Goal: Task Accomplishment & Management: Use online tool/utility

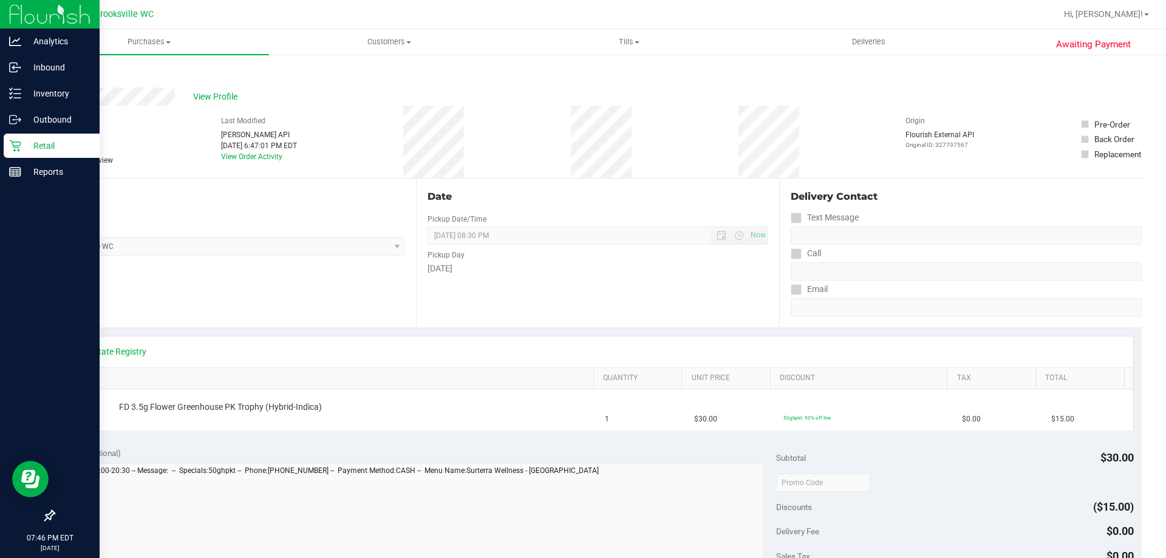
click at [24, 152] on p "Retail" at bounding box center [57, 145] width 73 height 15
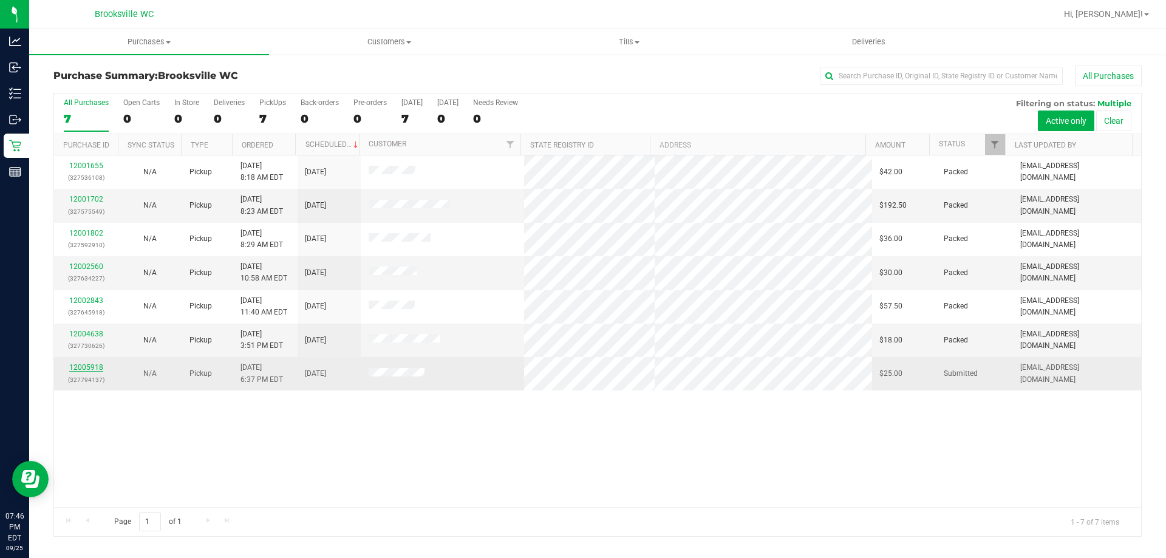
click at [76, 367] on link "12005918" at bounding box center [86, 367] width 34 height 9
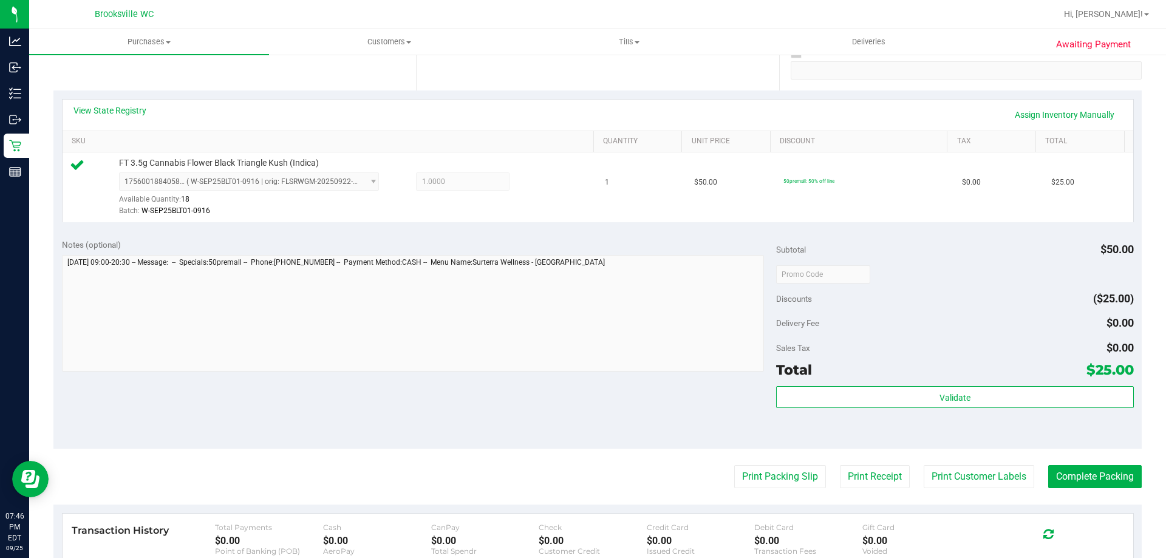
scroll to position [425, 0]
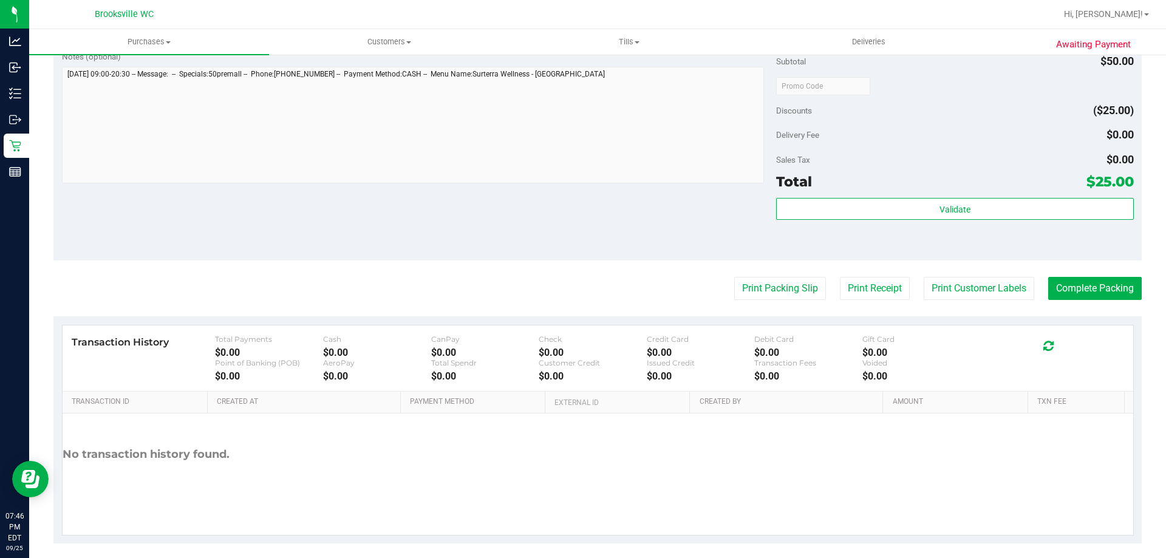
click at [789, 303] on purchase-details "Back Edit Purchase Cancel Purchase View Profile # 12005918 BioTrack ID: - Submi…" at bounding box center [597, 91] width 1088 height 903
click at [784, 290] on button "Print Packing Slip" at bounding box center [780, 288] width 92 height 23
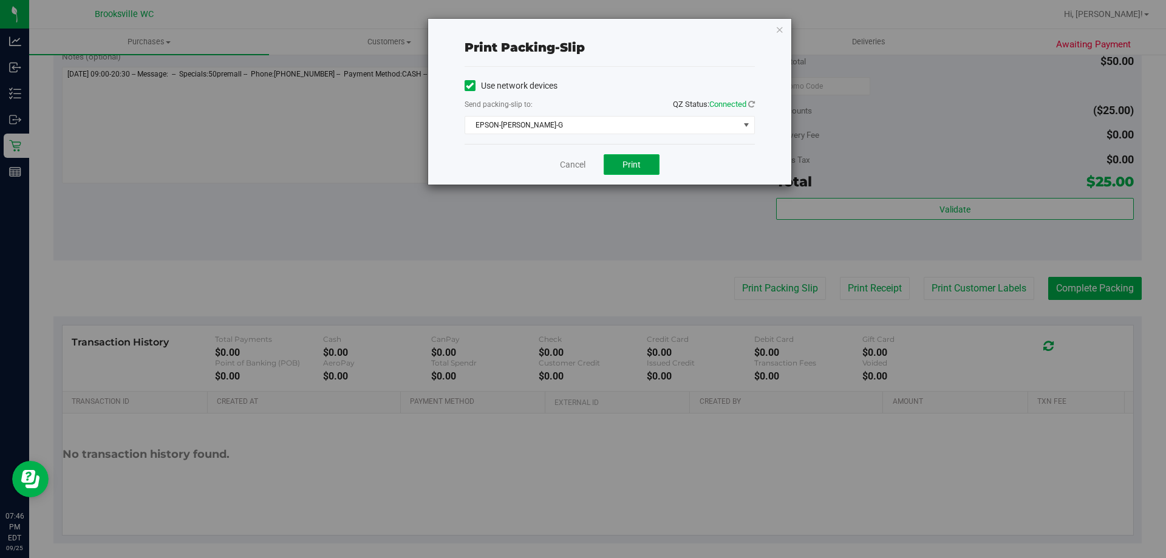
click at [620, 172] on button "Print" at bounding box center [632, 164] width 56 height 21
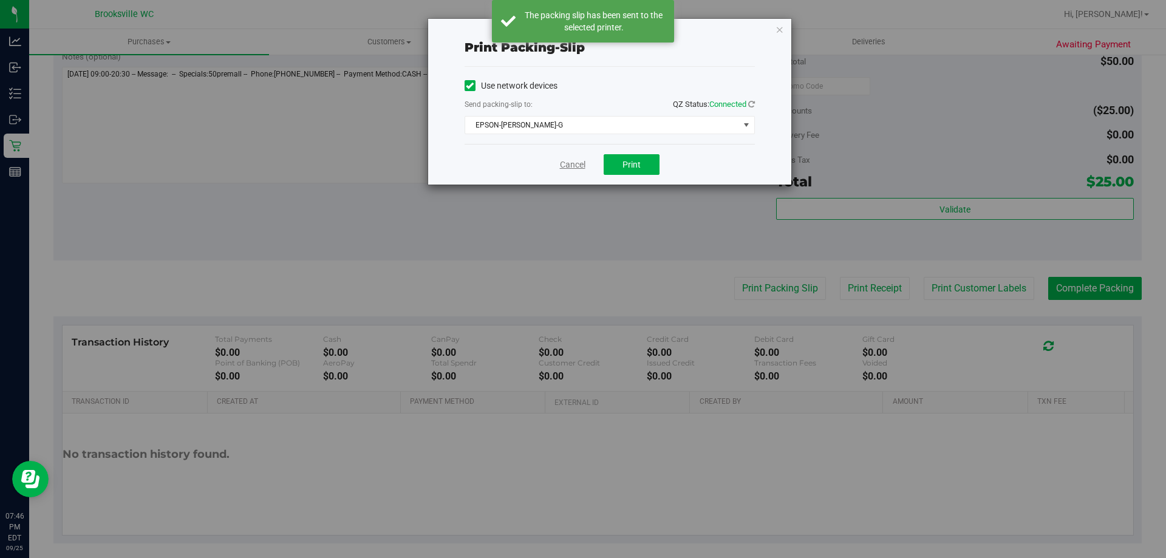
click at [575, 163] on link "Cancel" at bounding box center [573, 165] width 26 height 13
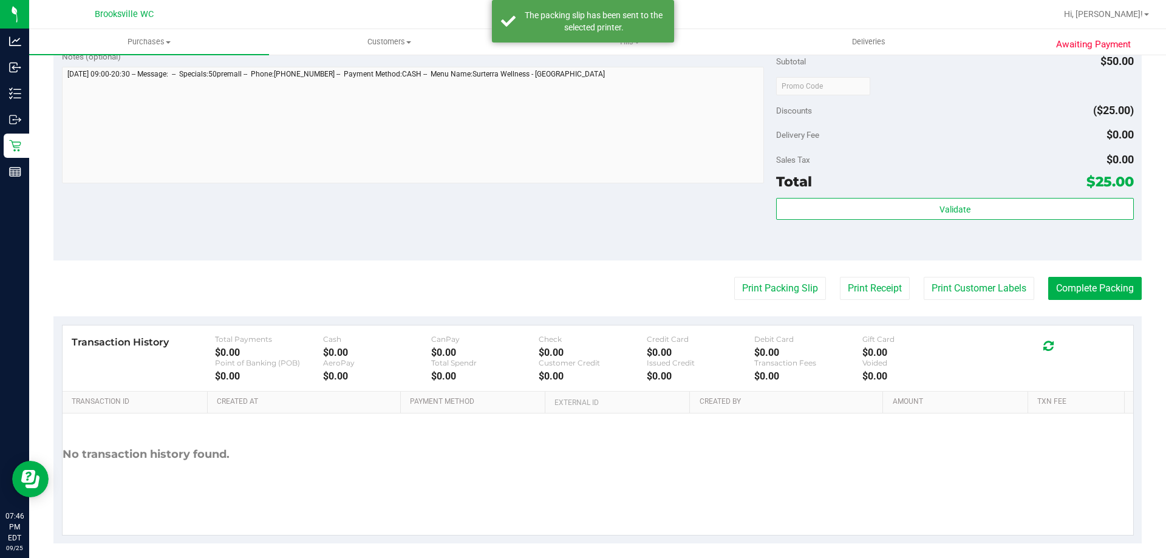
click at [975, 220] on div "Validate" at bounding box center [954, 209] width 357 height 23
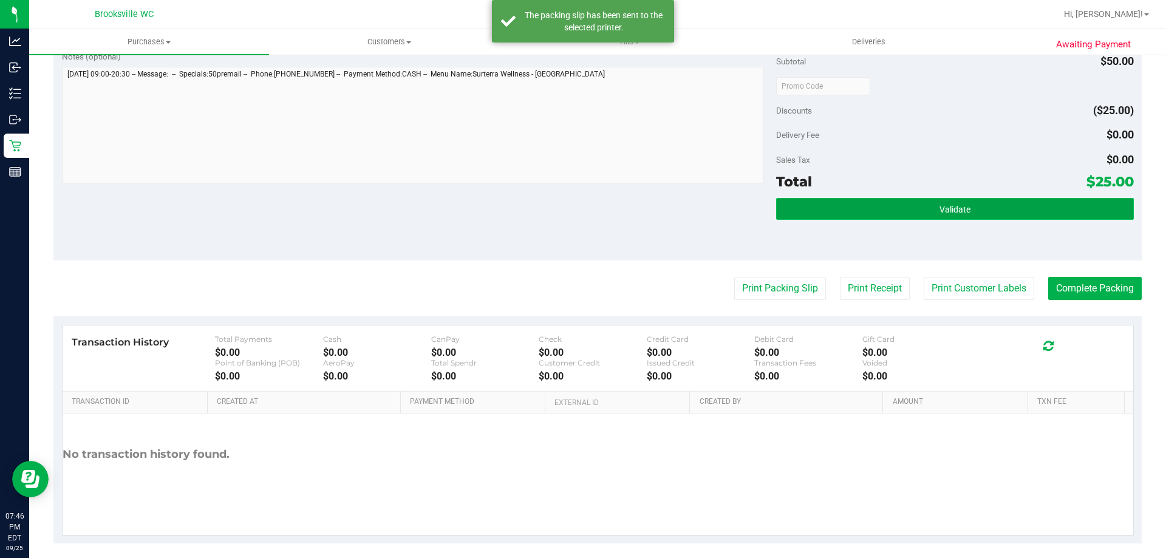
click at [973, 215] on button "Validate" at bounding box center [954, 209] width 357 height 22
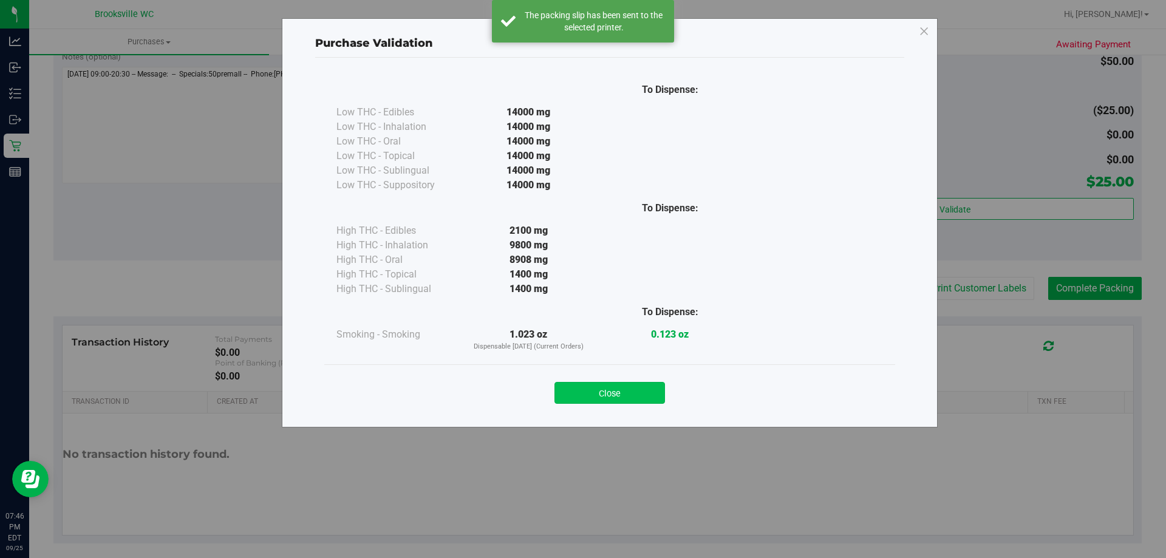
click at [652, 388] on button "Close" at bounding box center [610, 393] width 111 height 22
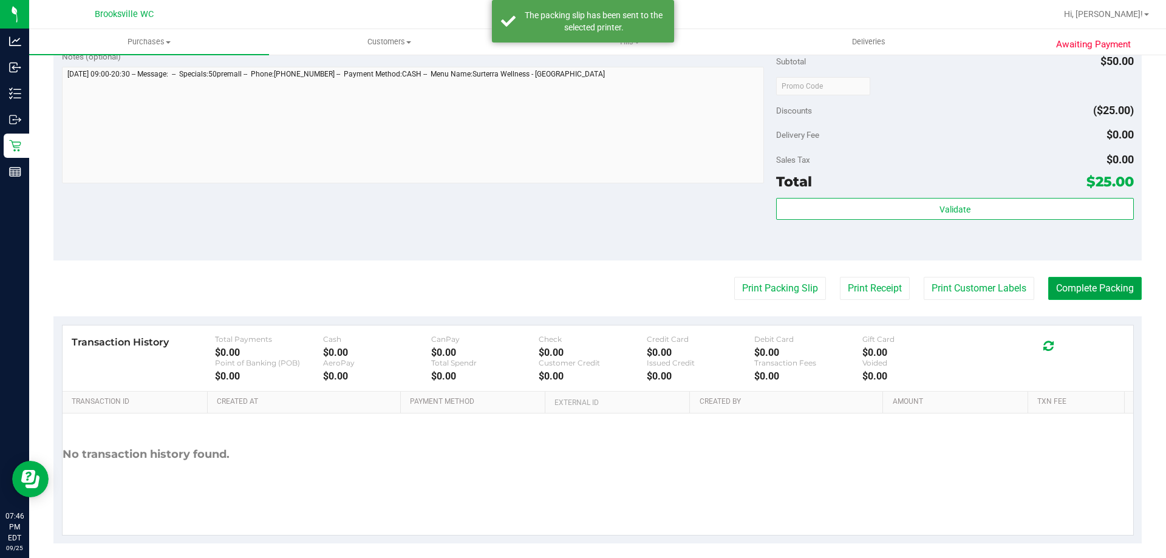
click at [1063, 284] on button "Complete Packing" at bounding box center [1095, 288] width 94 height 23
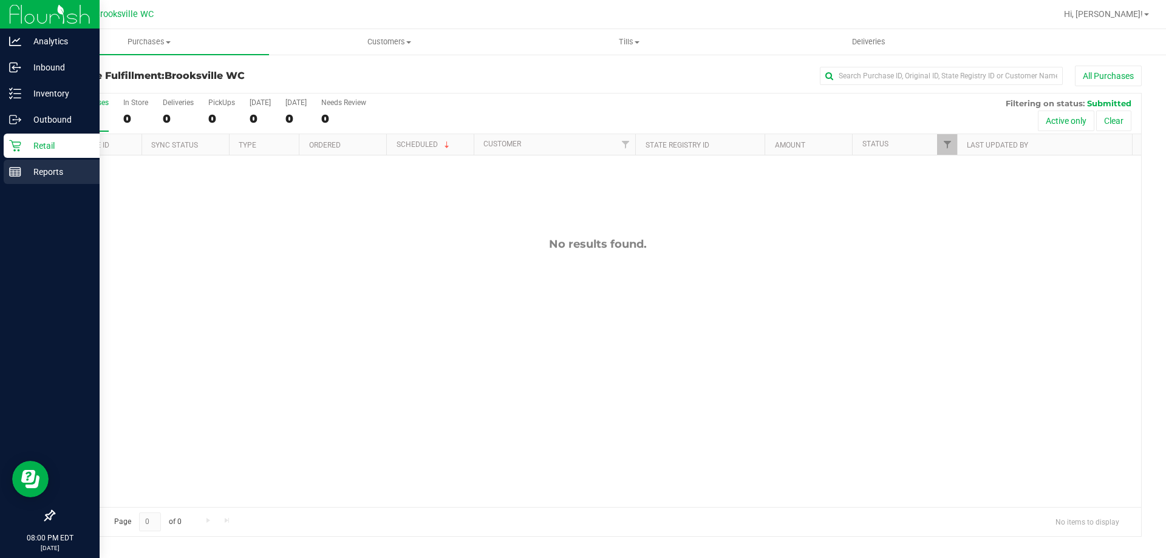
click at [22, 168] on p "Reports" at bounding box center [57, 172] width 73 height 15
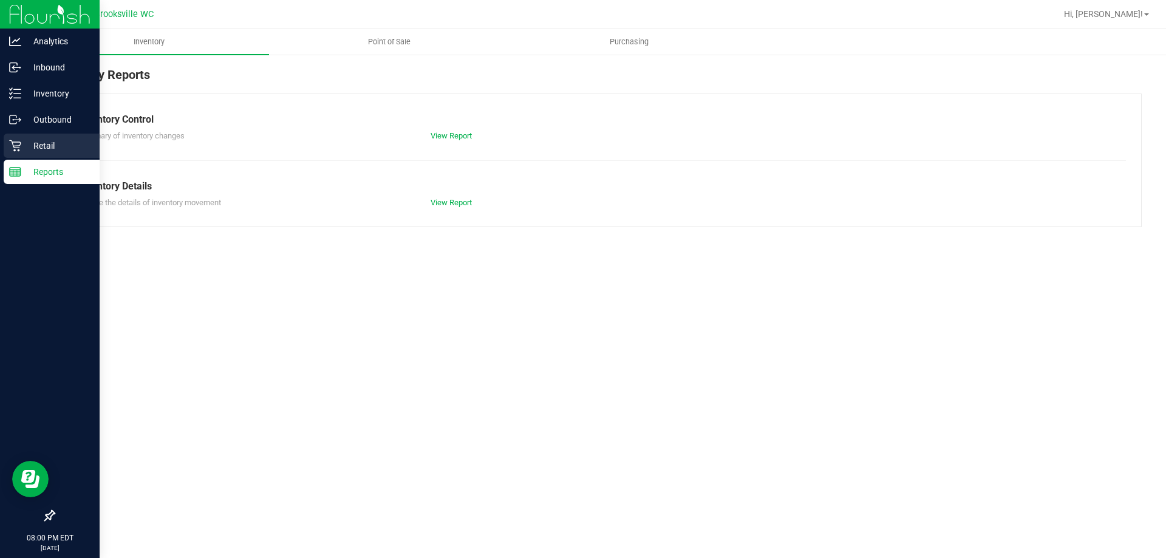
click at [35, 146] on p "Retail" at bounding box center [57, 145] width 73 height 15
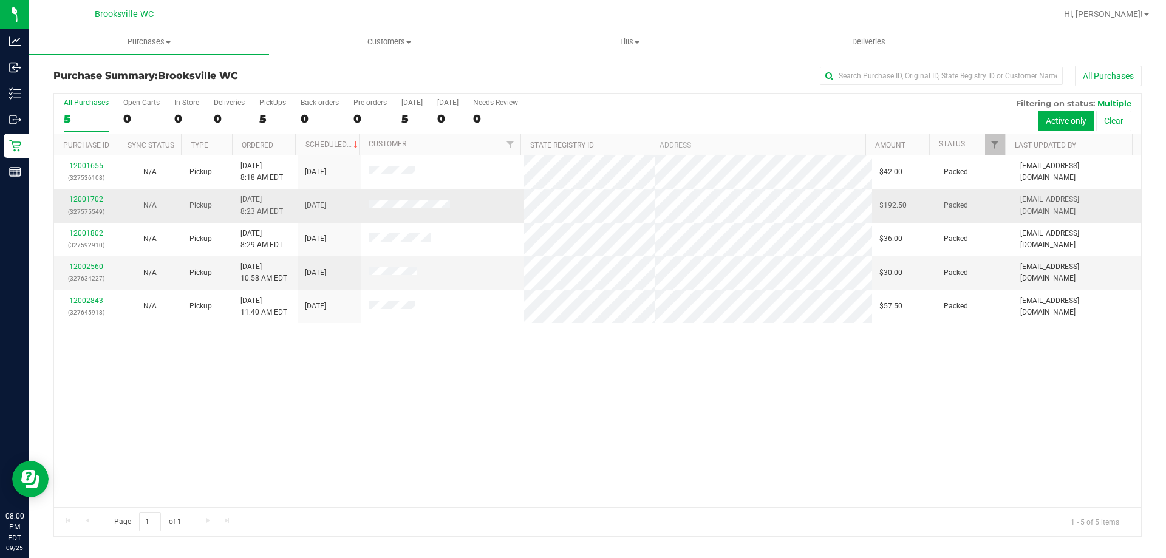
click at [90, 197] on link "12001702" at bounding box center [86, 199] width 34 height 9
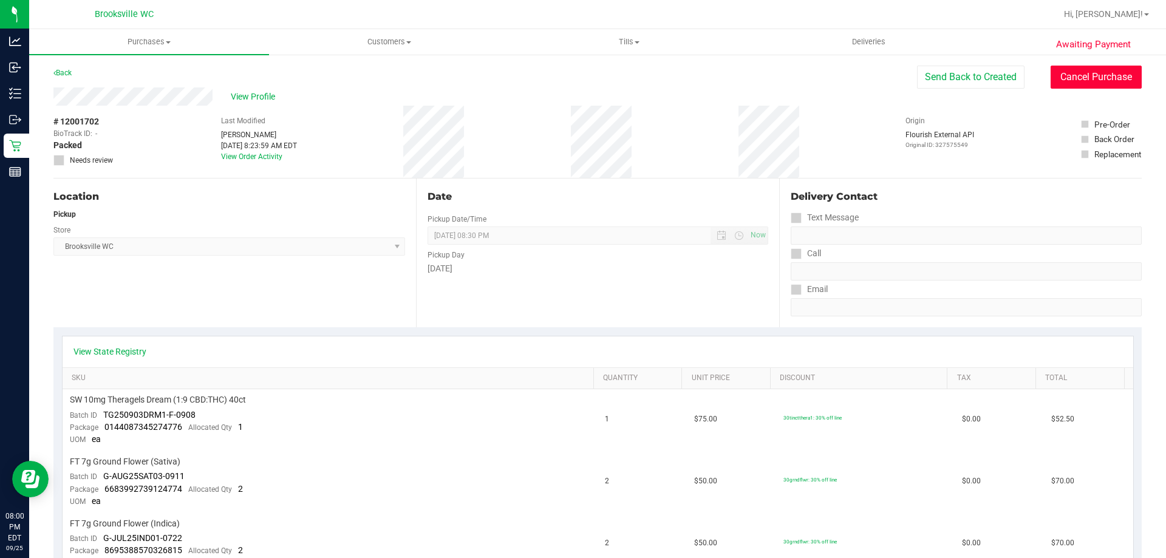
click at [1113, 73] on button "Cancel Purchase" at bounding box center [1096, 77] width 91 height 23
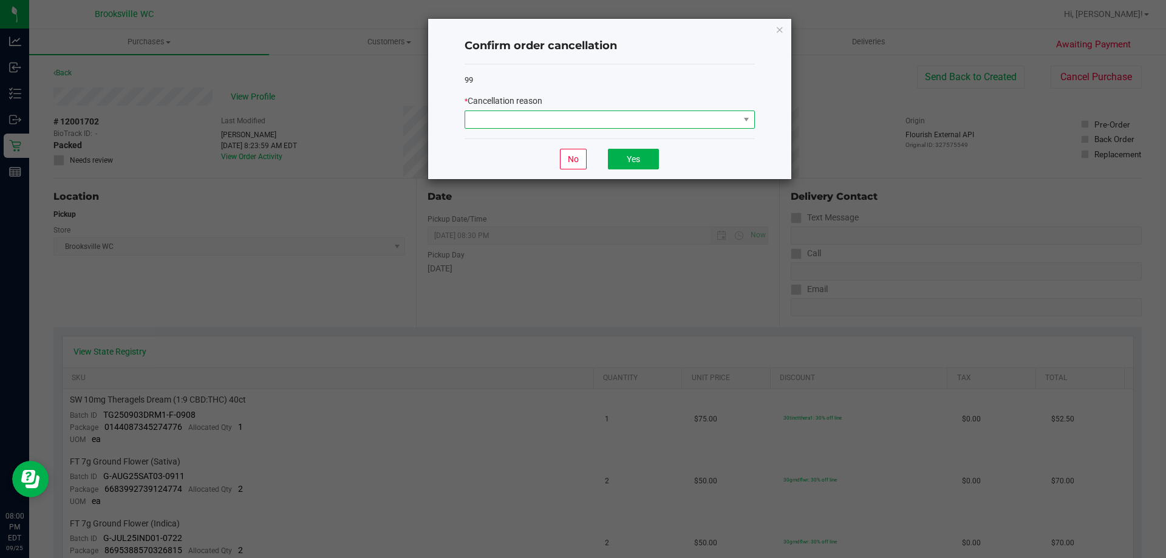
click at [582, 120] on span at bounding box center [602, 119] width 274 height 17
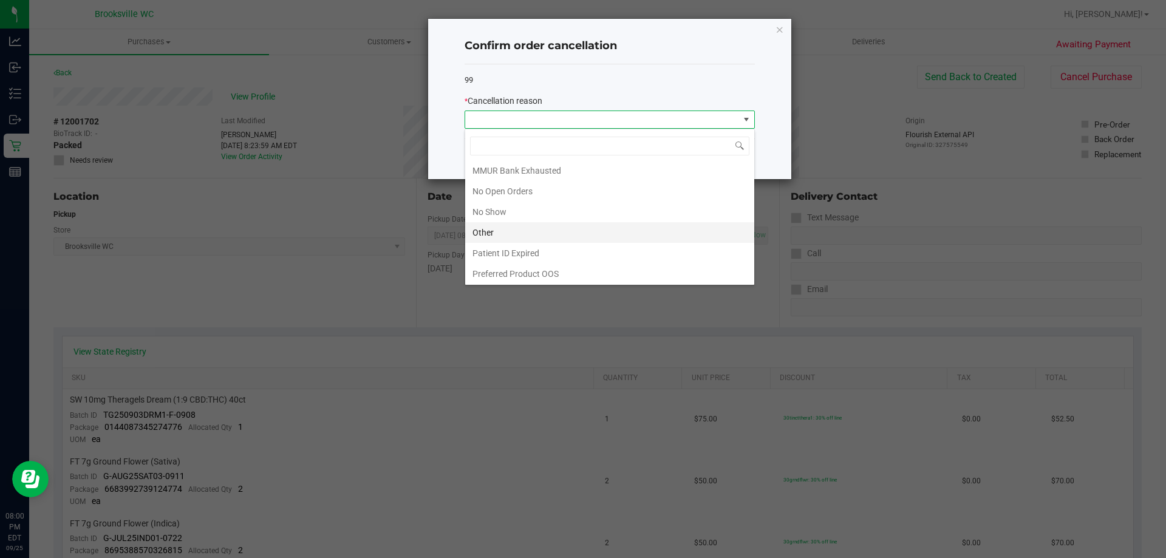
scroll to position [106, 0]
click at [524, 214] on li "No Show" at bounding box center [609, 210] width 289 height 21
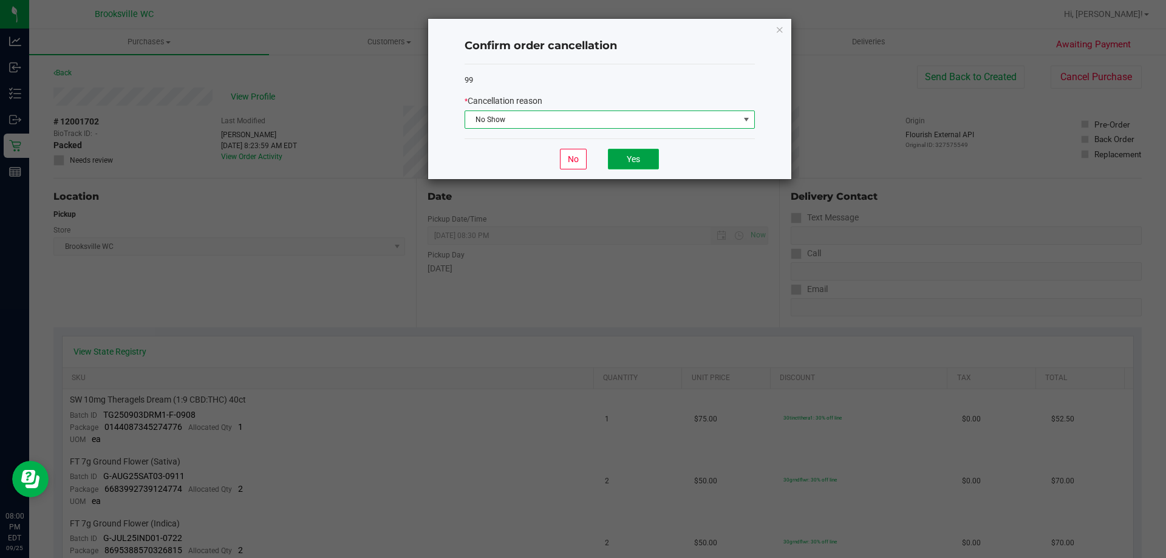
click at [626, 155] on button "Yes" at bounding box center [633, 159] width 51 height 21
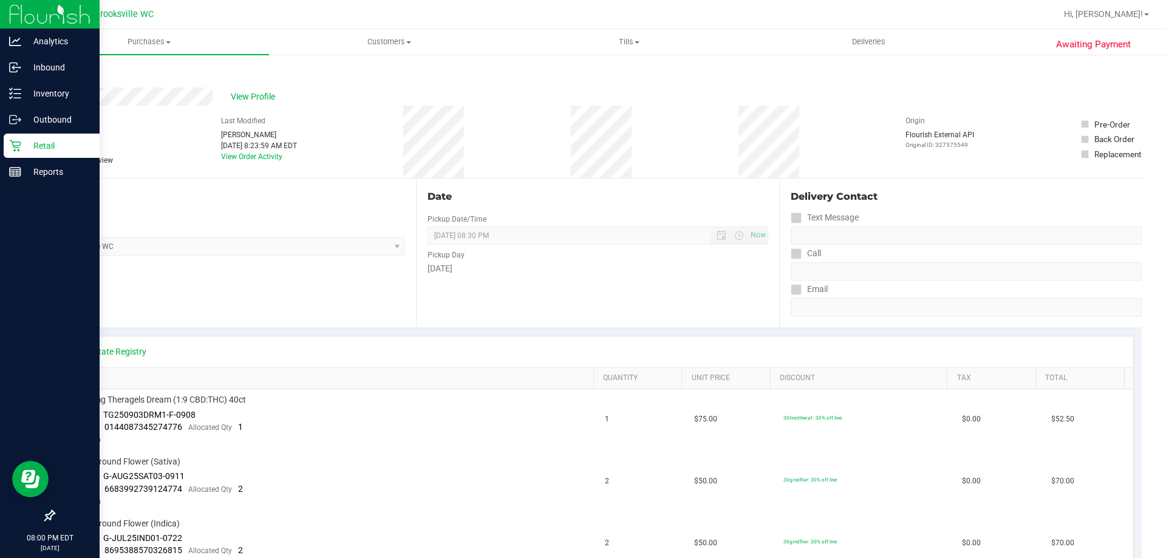
click at [18, 143] on icon at bounding box center [15, 146] width 12 height 12
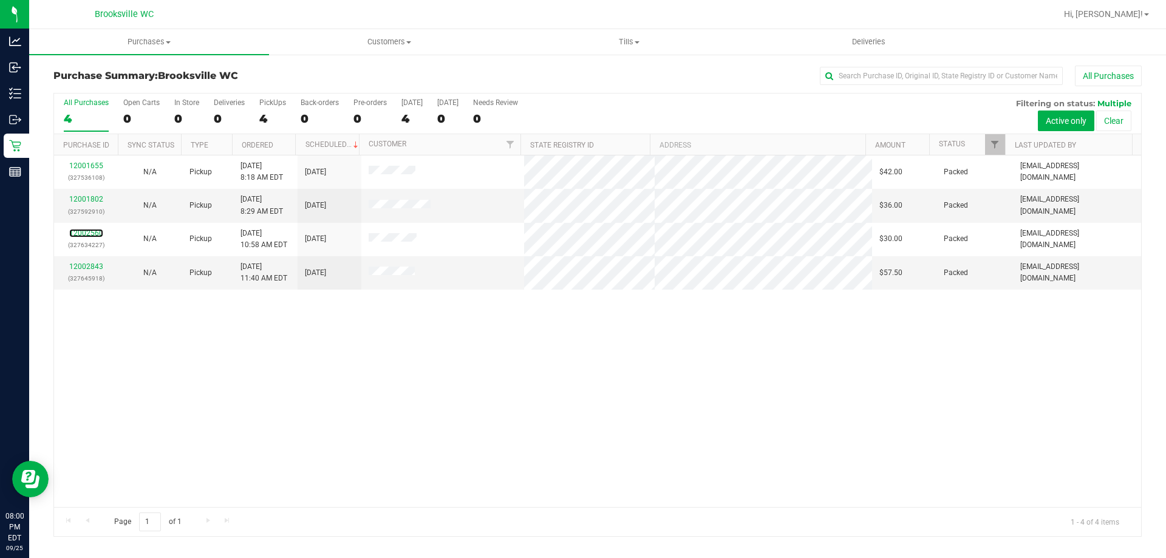
click at [92, 231] on link "12002560" at bounding box center [86, 233] width 34 height 9
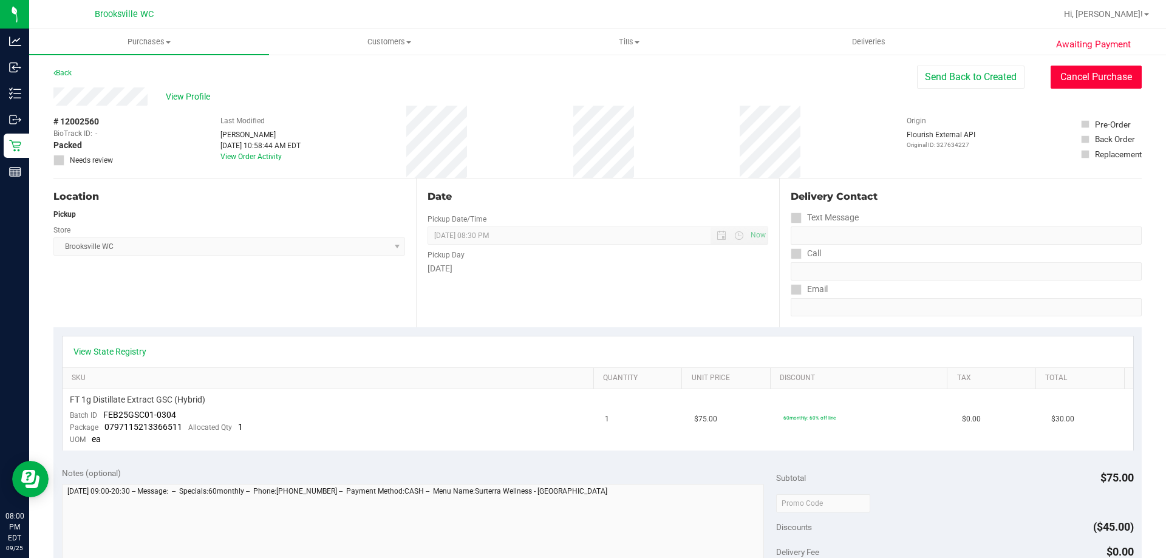
click at [1068, 79] on button "Cancel Purchase" at bounding box center [1096, 77] width 91 height 23
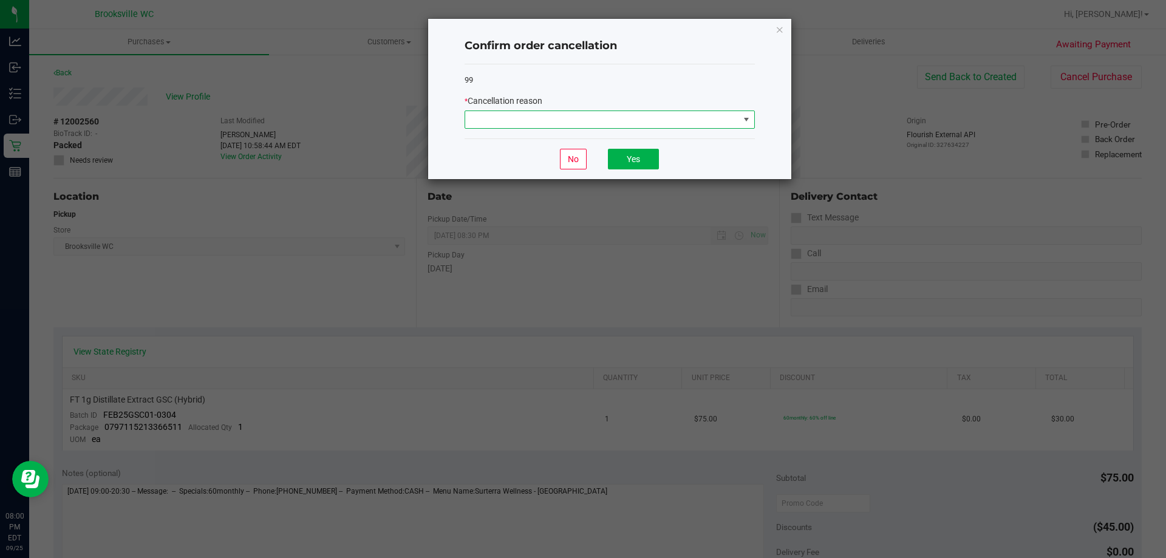
click at [520, 120] on span at bounding box center [602, 119] width 274 height 17
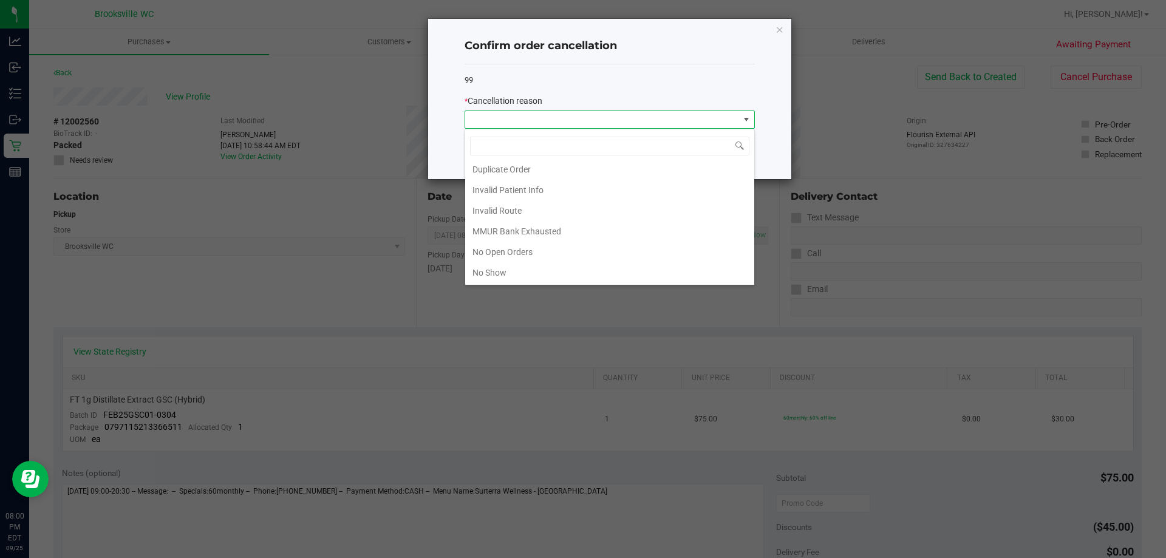
scroll to position [106, 0]
click at [514, 211] on li "No Show" at bounding box center [609, 210] width 289 height 21
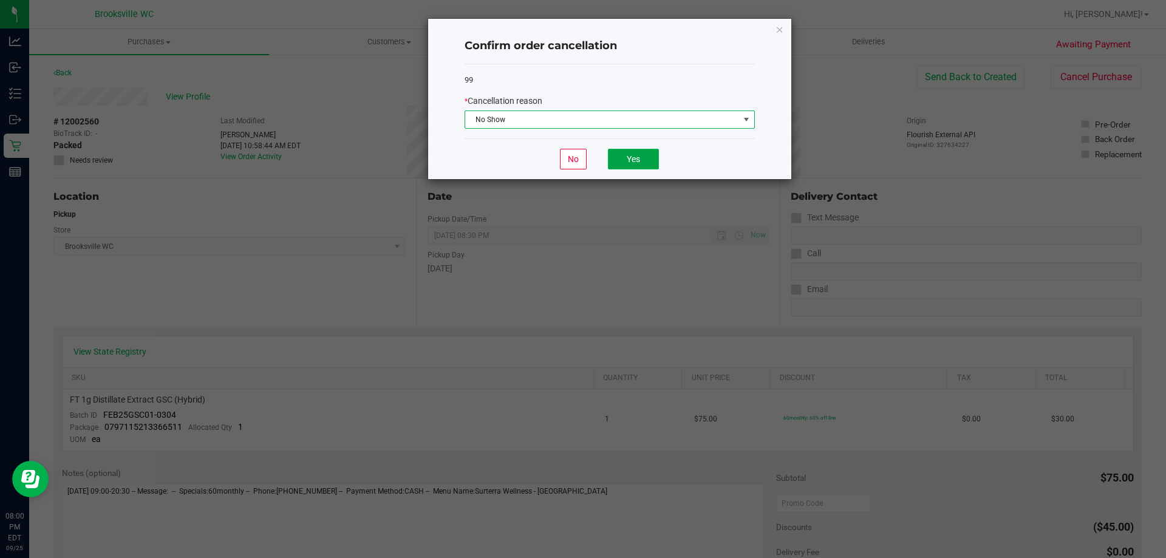
click at [649, 155] on button "Yes" at bounding box center [633, 159] width 51 height 21
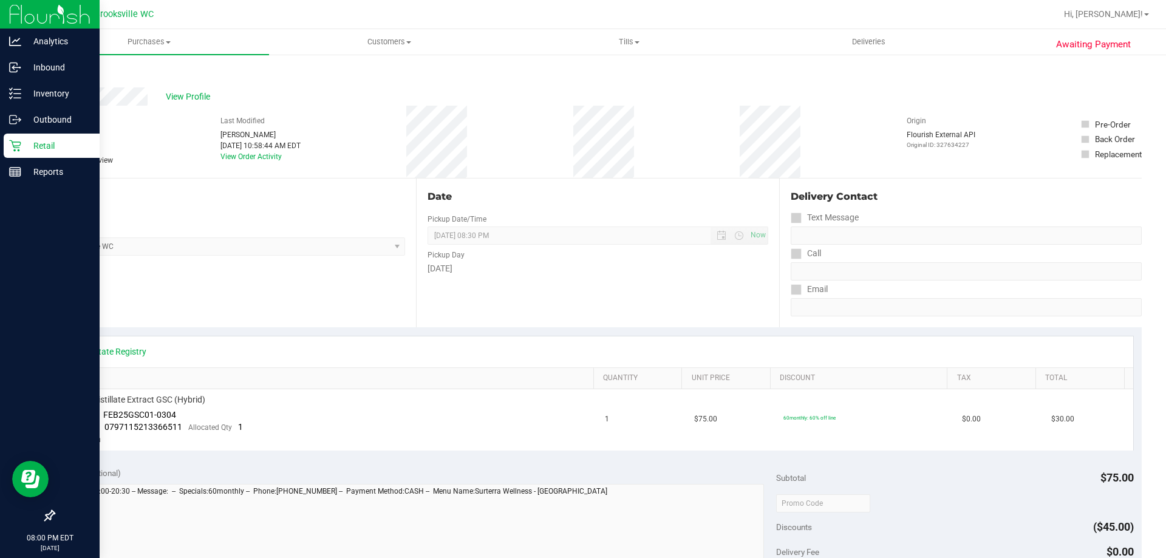
click at [17, 144] on icon at bounding box center [15, 146] width 12 height 12
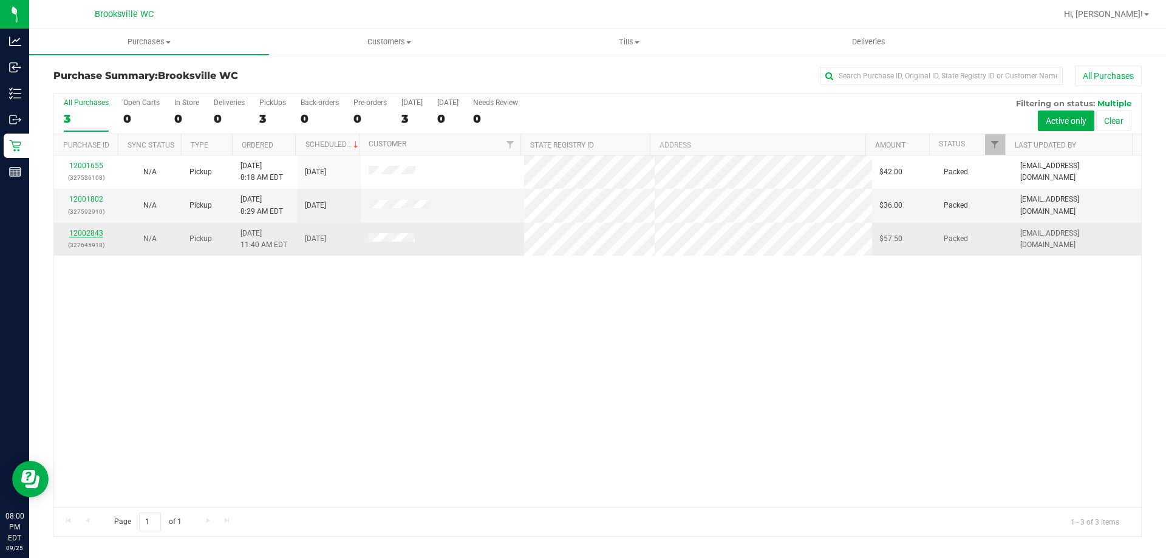
click at [92, 234] on link "12002843" at bounding box center [86, 233] width 34 height 9
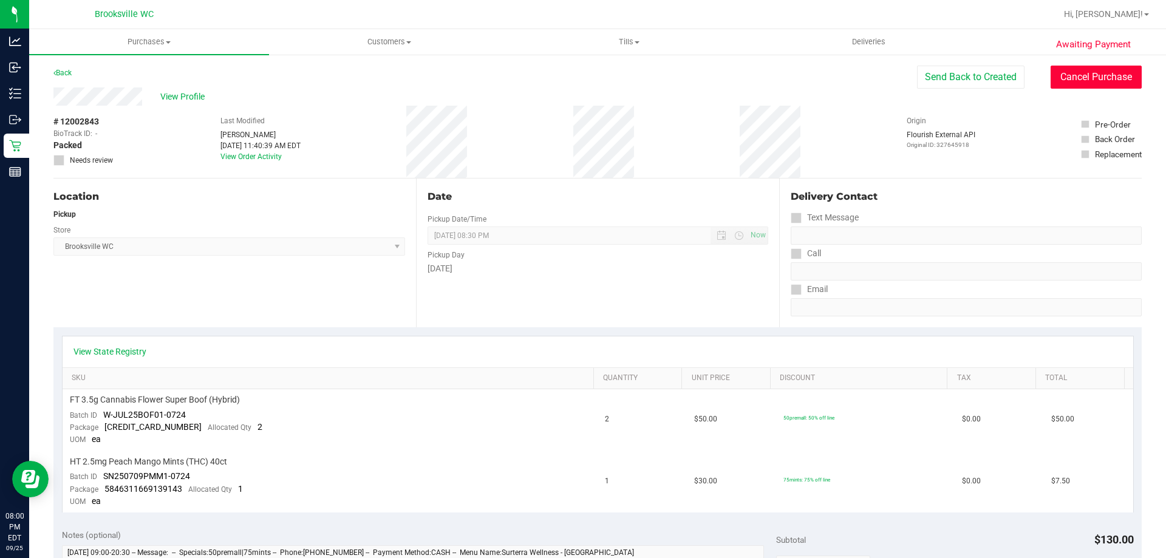
click at [1051, 74] on button "Cancel Purchase" at bounding box center [1096, 77] width 91 height 23
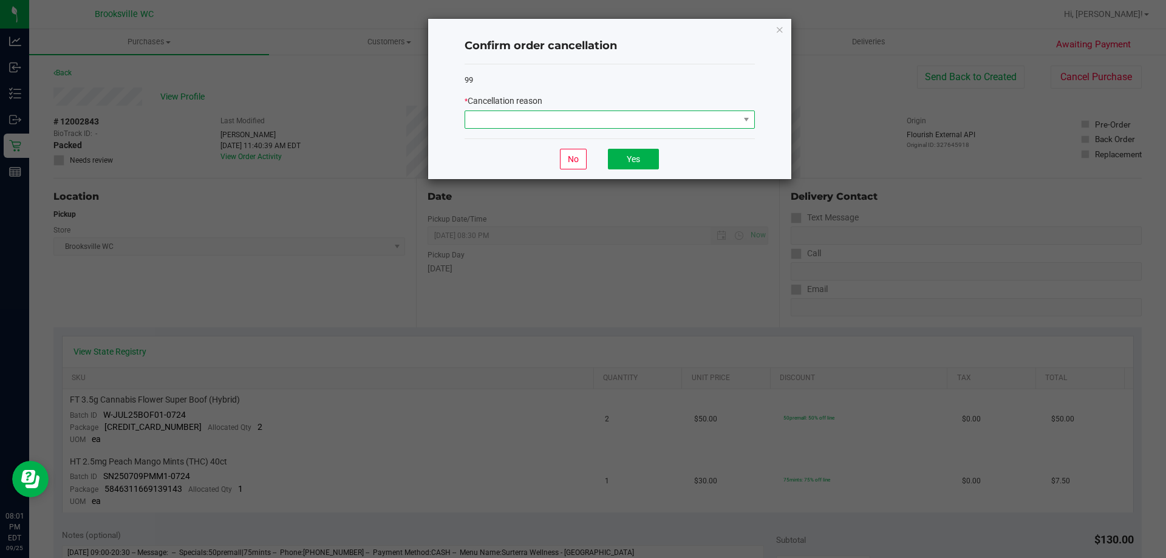
click at [657, 114] on span at bounding box center [602, 119] width 274 height 17
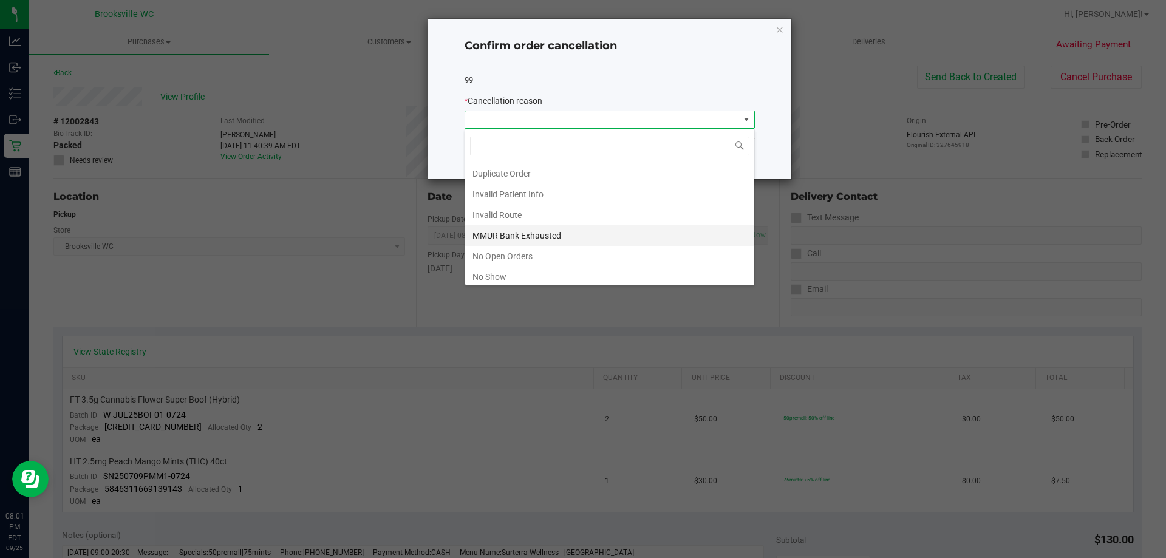
scroll to position [61, 0]
click at [504, 251] on li "No Show" at bounding box center [609, 255] width 289 height 21
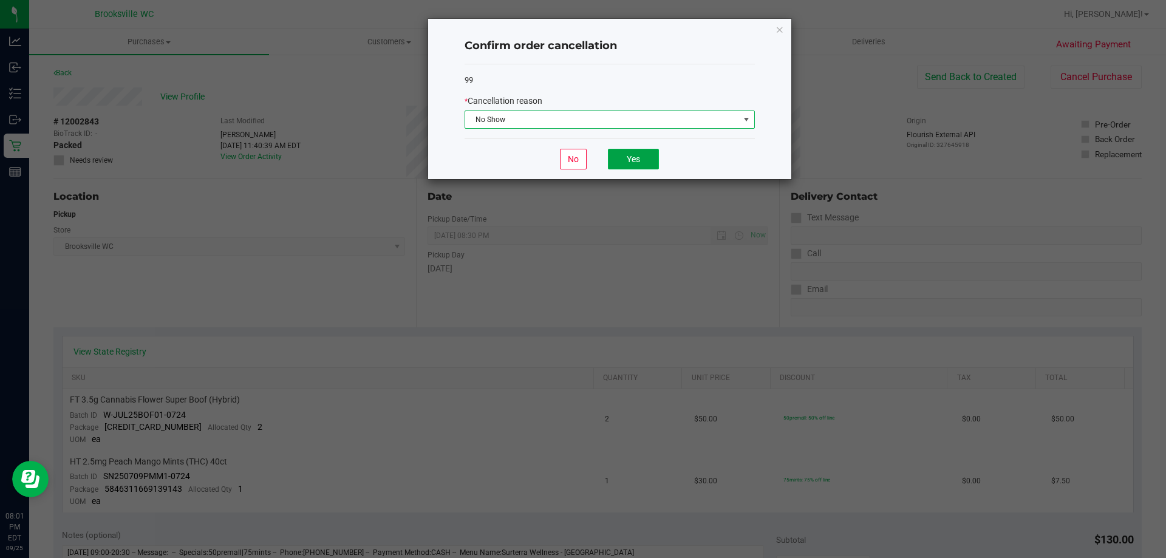
click at [649, 154] on button "Yes" at bounding box center [633, 159] width 51 height 21
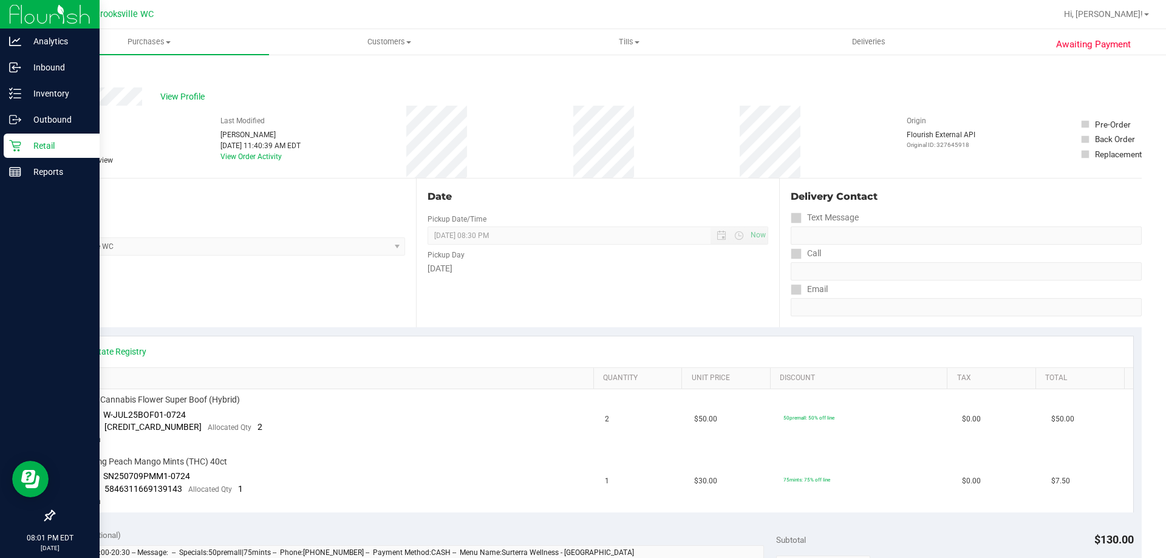
click at [34, 143] on p "Retail" at bounding box center [57, 145] width 73 height 15
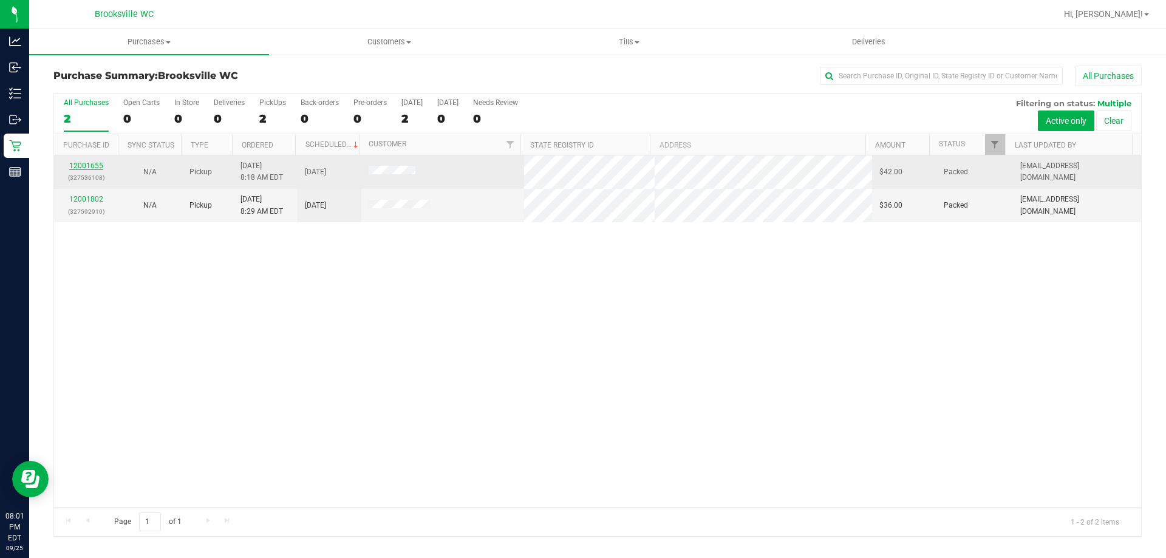
click at [91, 165] on link "12001655" at bounding box center [86, 166] width 34 height 9
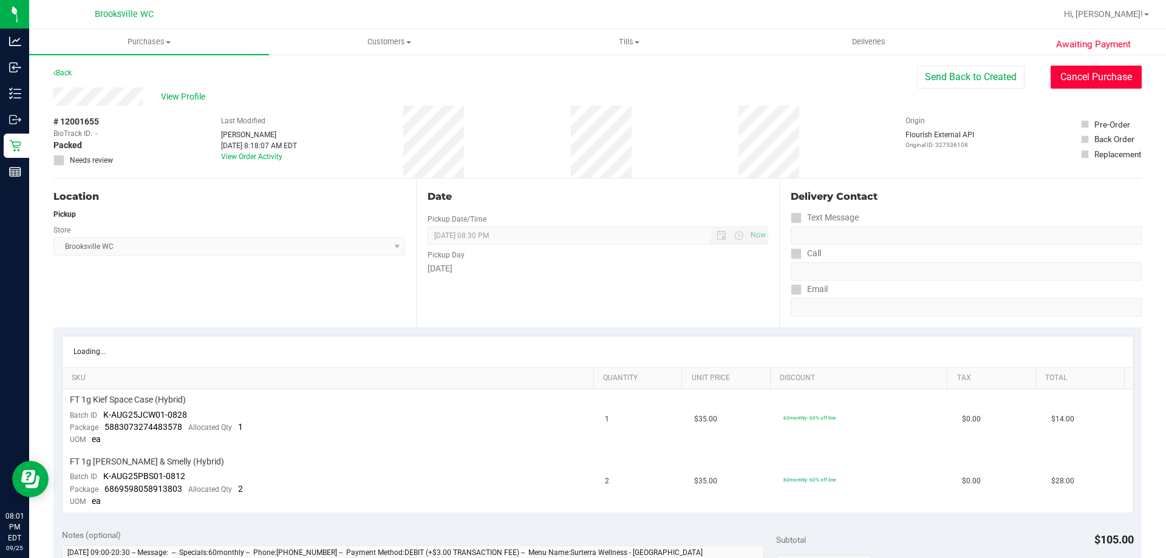
click at [1087, 72] on button "Cancel Purchase" at bounding box center [1096, 77] width 91 height 23
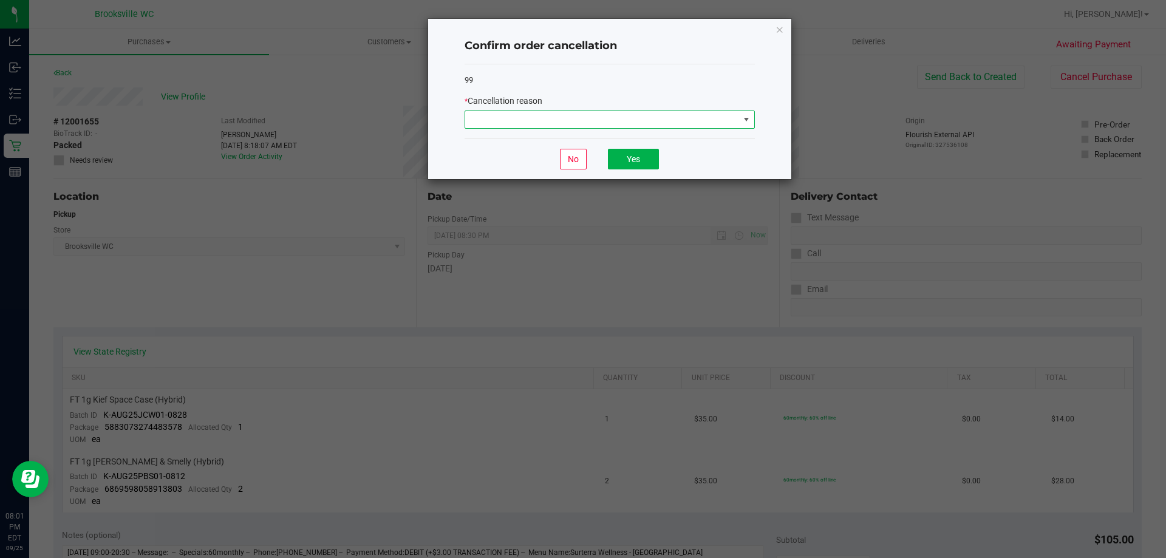
click at [558, 120] on span at bounding box center [602, 119] width 274 height 17
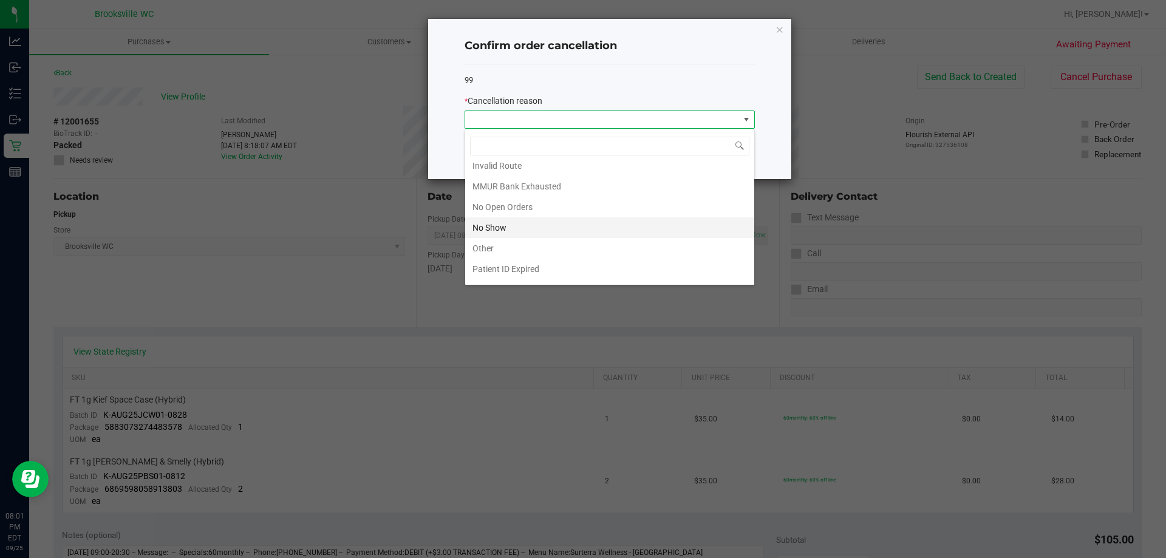
scroll to position [106, 0]
click at [524, 212] on li "No Show" at bounding box center [609, 210] width 289 height 21
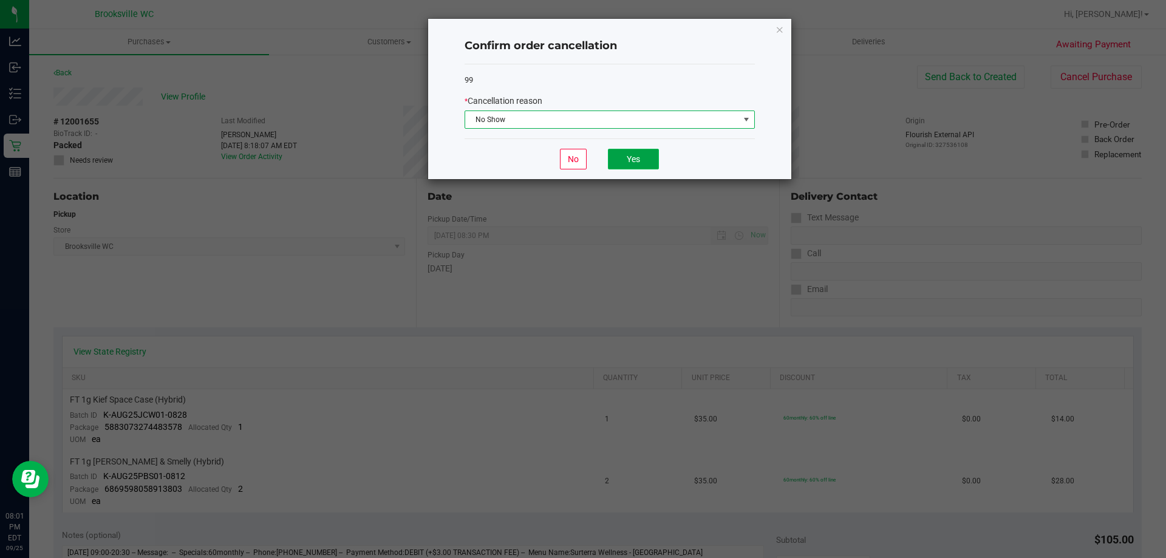
click at [636, 162] on button "Yes" at bounding box center [633, 159] width 51 height 21
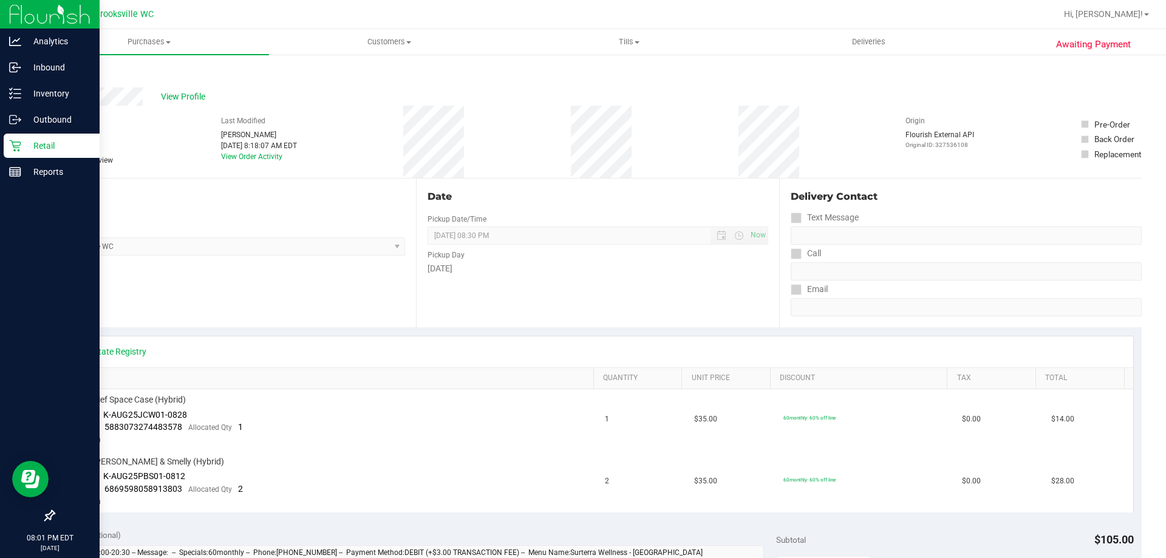
click at [17, 145] on icon at bounding box center [15, 146] width 12 height 12
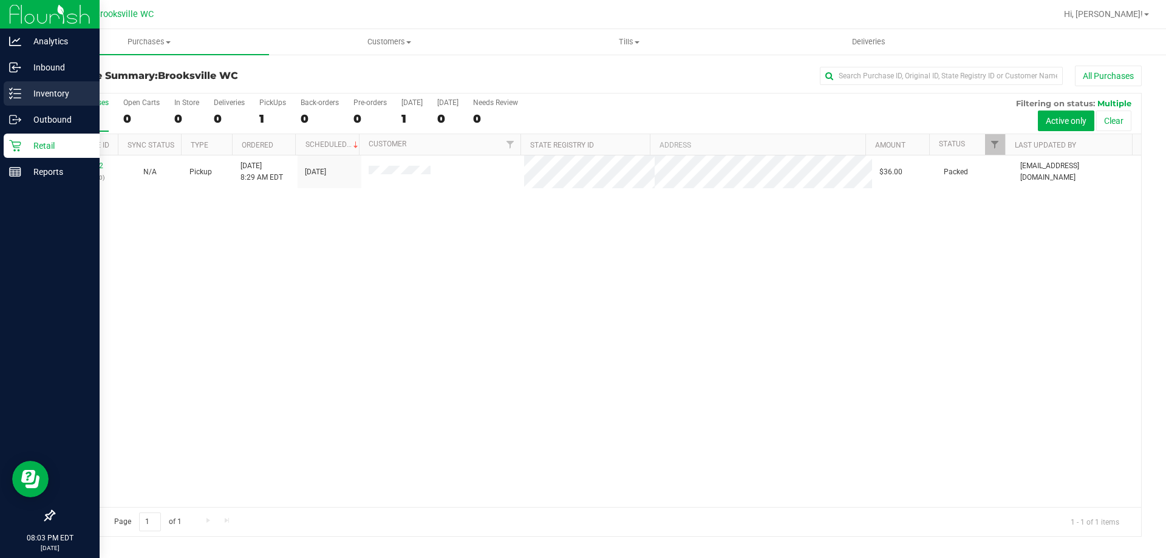
click at [24, 89] on p "Inventory" at bounding box center [57, 93] width 73 height 15
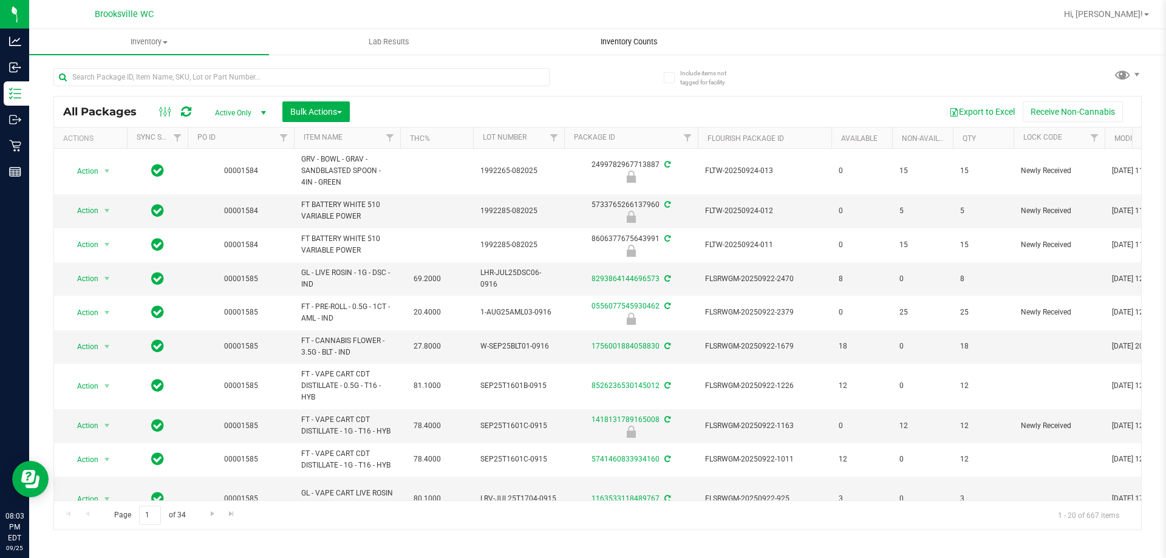
click at [621, 42] on span "Inventory Counts" at bounding box center [629, 41] width 90 height 11
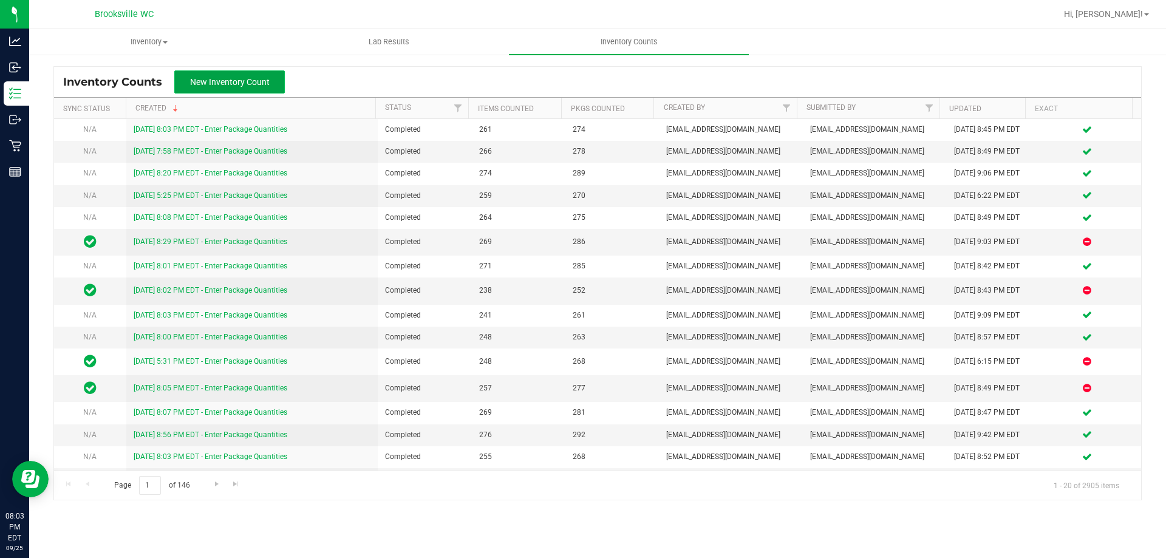
click at [237, 81] on span "New Inventory Count" at bounding box center [230, 82] width 80 height 10
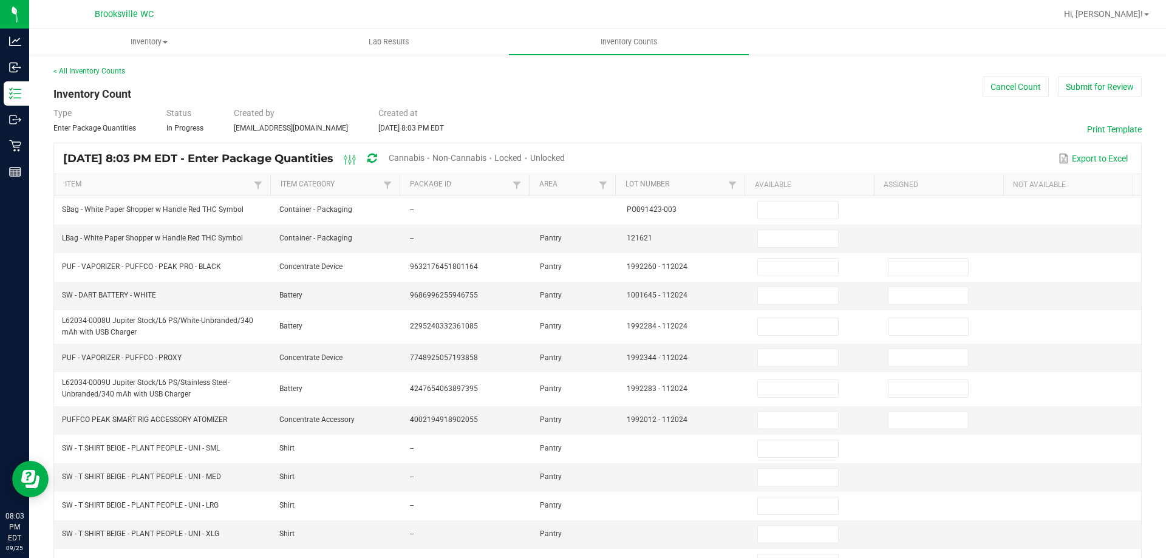
click at [425, 154] on span "Cannabis" at bounding box center [407, 158] width 36 height 10
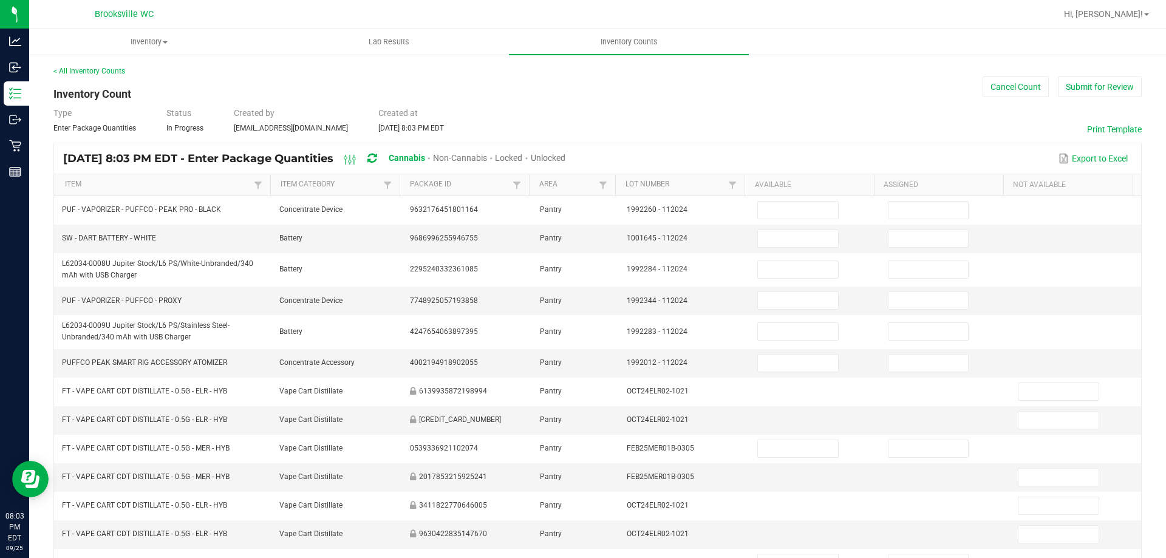
click at [565, 157] on span "Unlocked" at bounding box center [548, 158] width 35 height 10
click at [173, 179] on th "Item" at bounding box center [163, 185] width 216 height 22
click at [174, 186] on link "Item" at bounding box center [158, 185] width 186 height 10
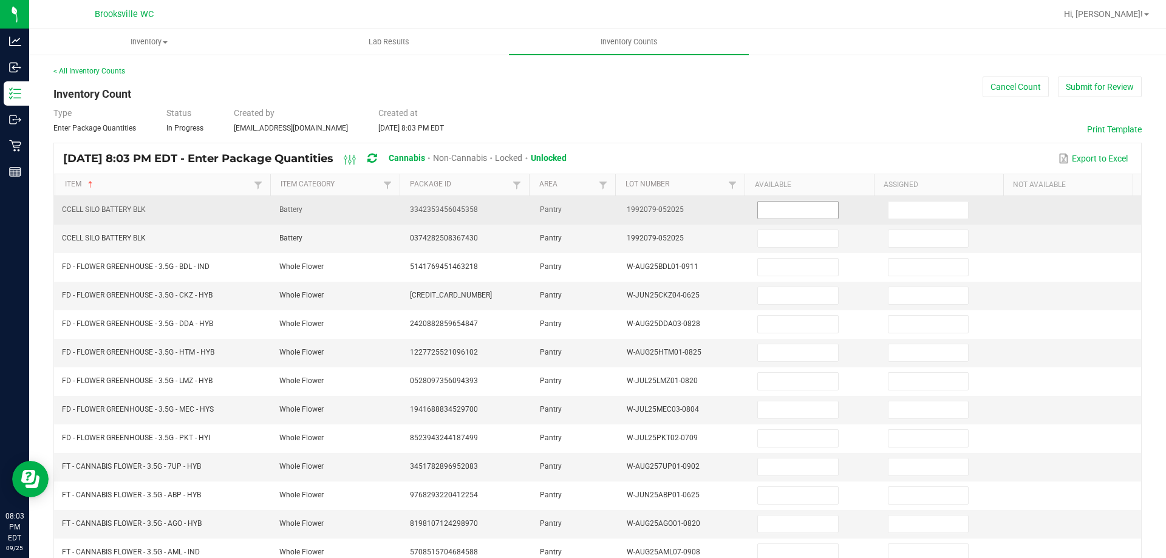
click at [772, 210] on input at bounding box center [798, 210] width 80 height 17
type input "14"
type input "13"
type input "3"
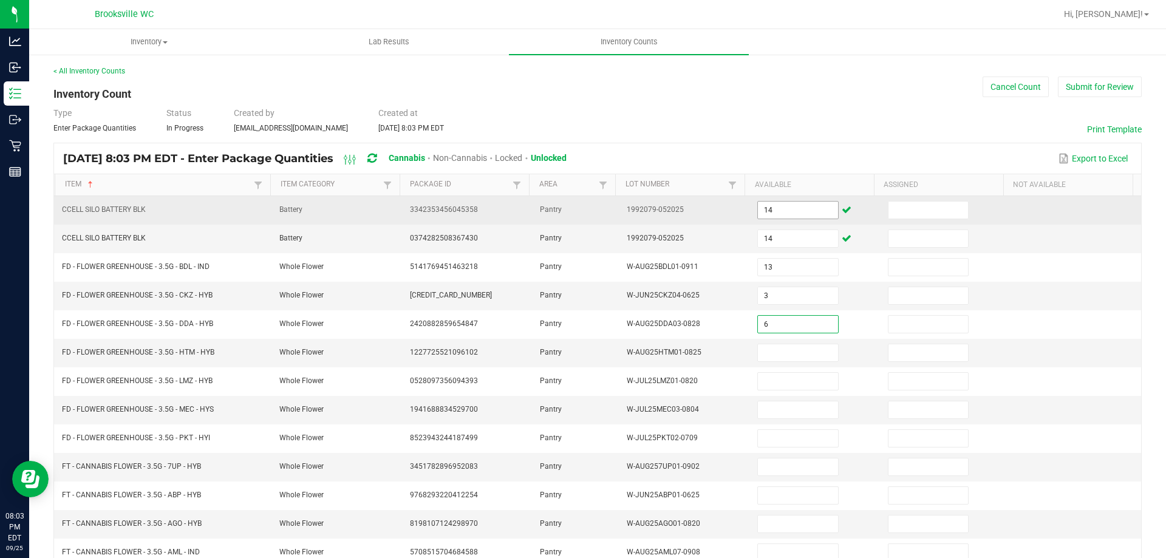
type input "6"
type input "2"
type input "6"
type input "14"
type input "16"
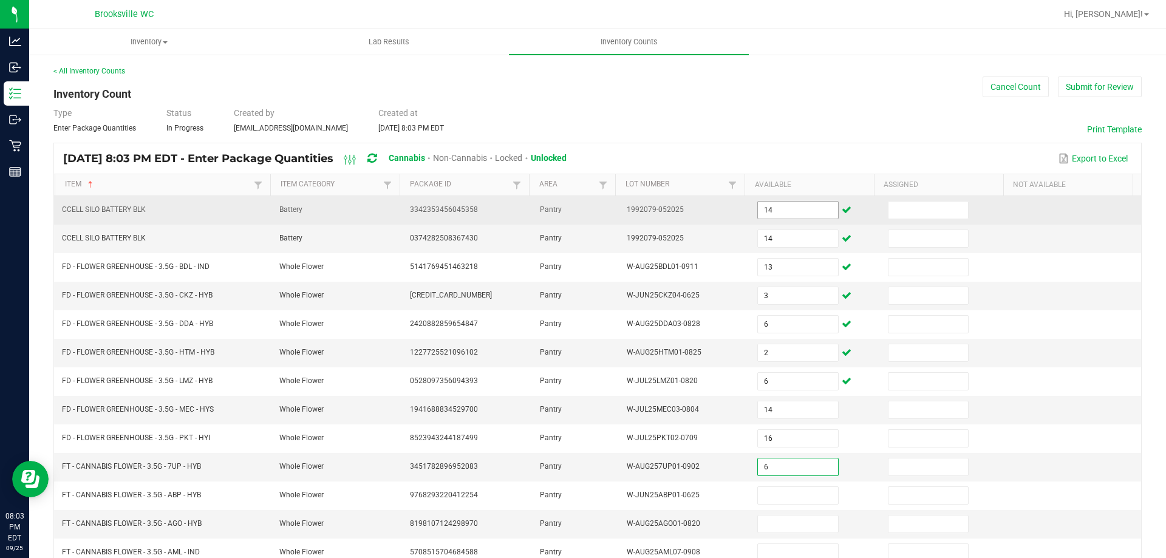
type input "6"
type input "16"
type input "12"
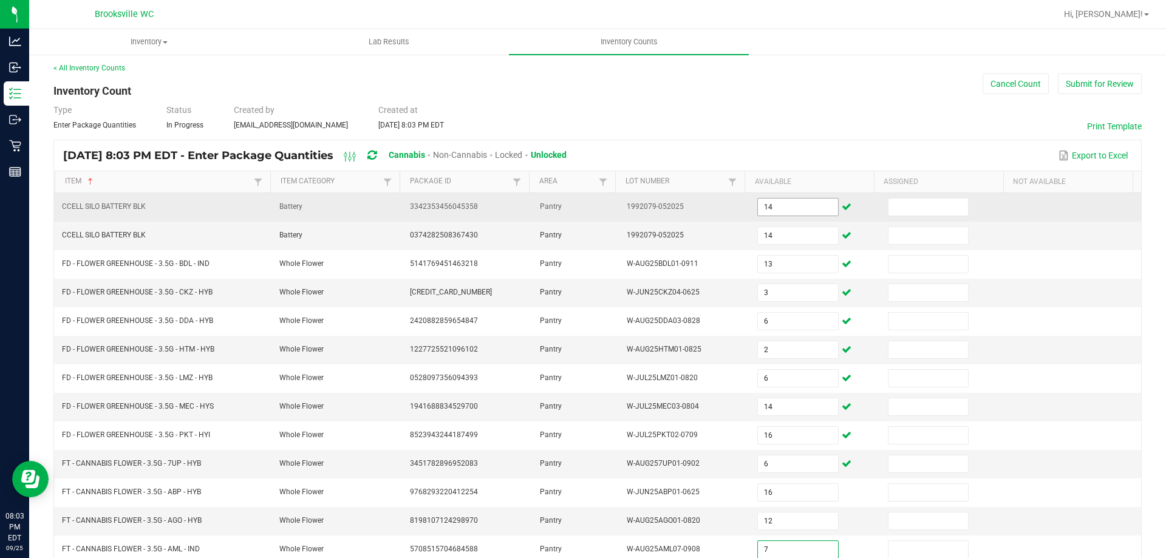
type input "7"
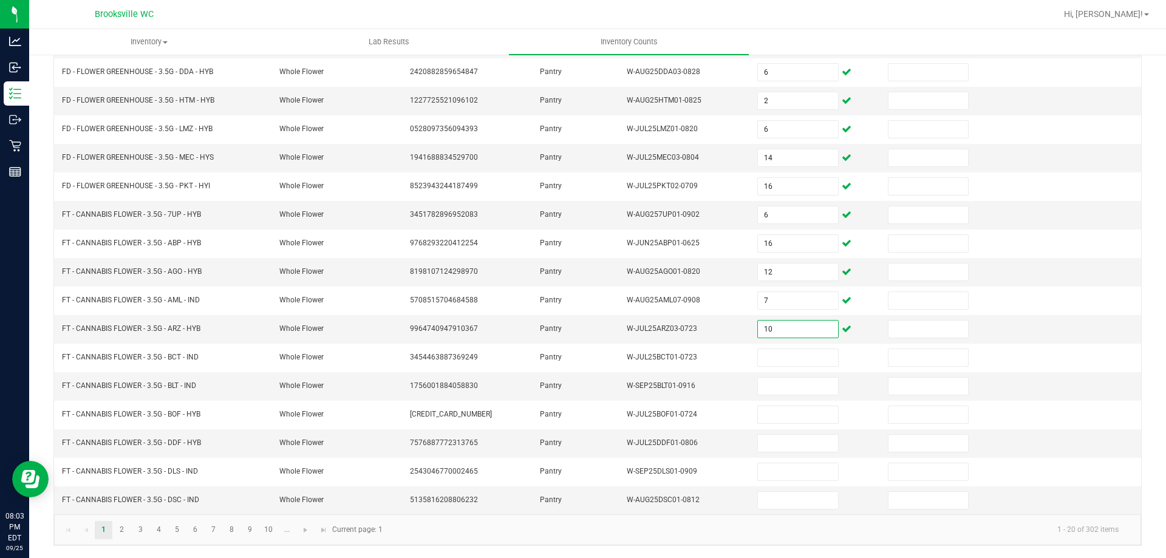
type input "10"
type input "16"
type input "18"
type input "12"
type input "14"
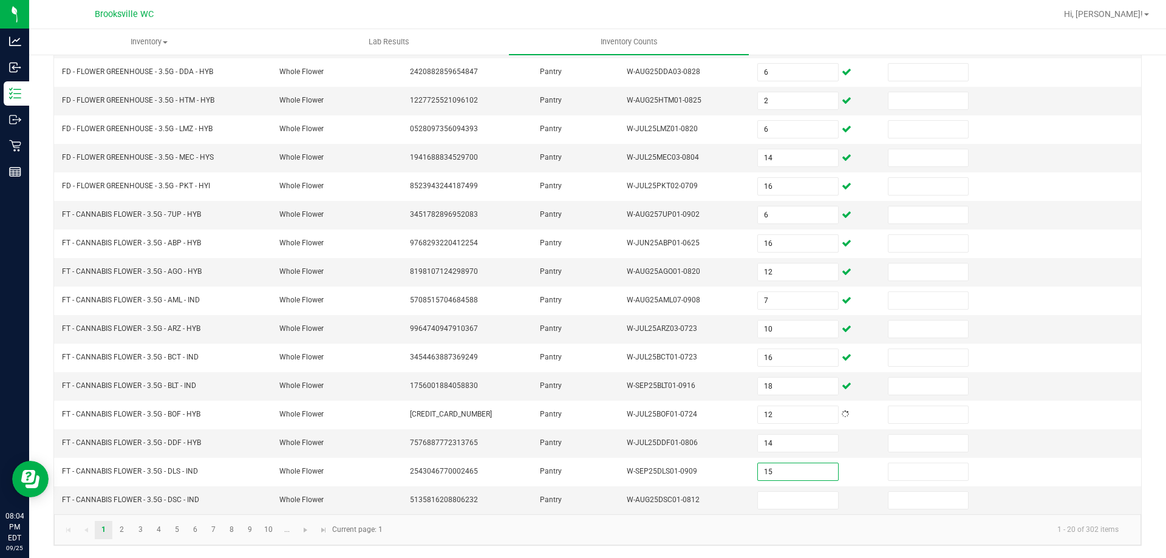
type input "15"
type input "17"
click at [125, 531] on link "2" at bounding box center [122, 530] width 18 height 18
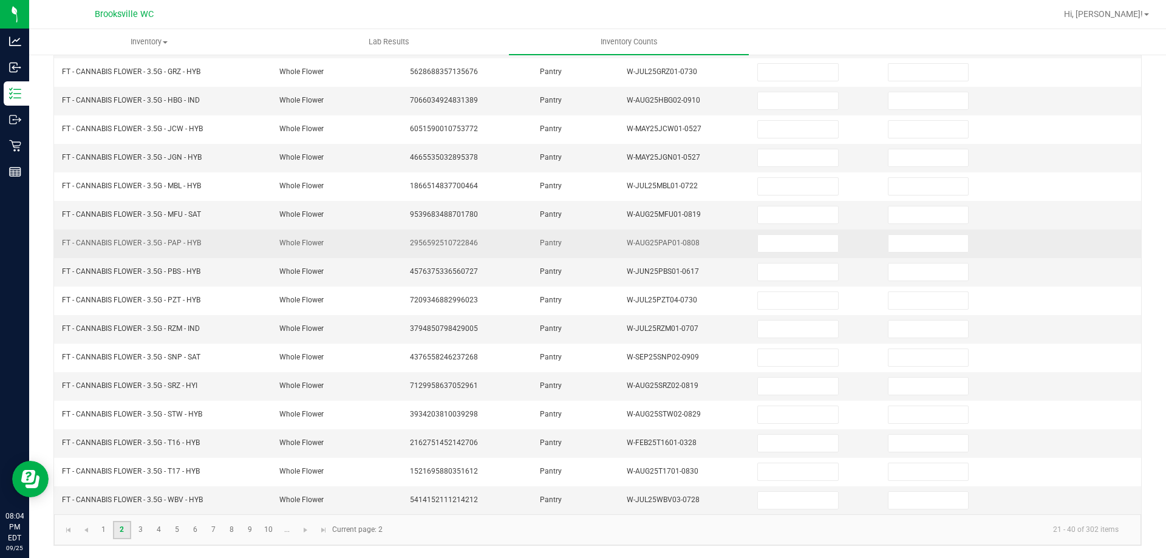
scroll to position [9, 0]
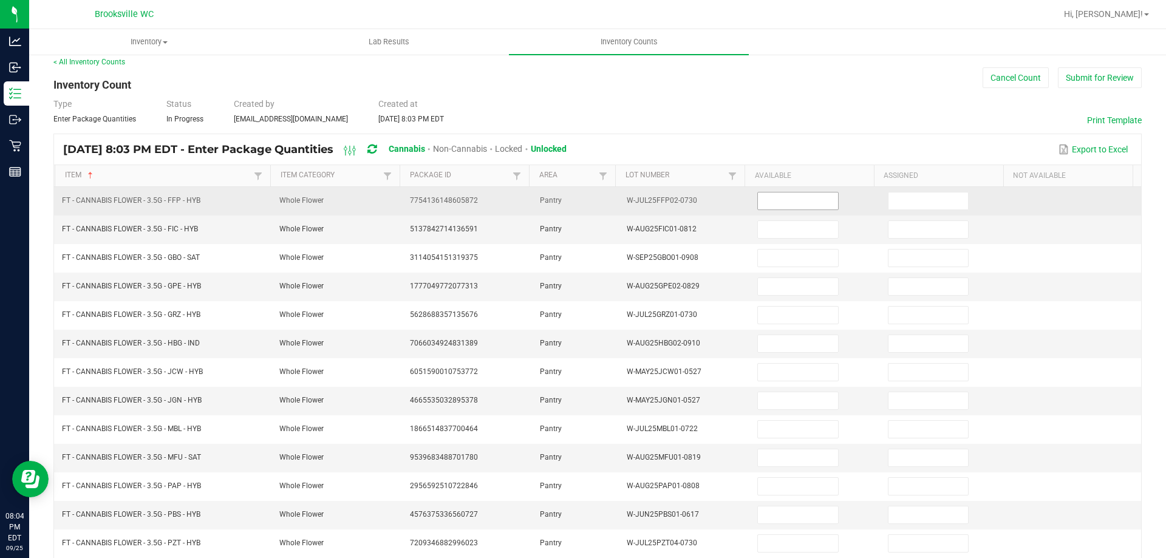
click at [780, 203] on input at bounding box center [798, 201] width 80 height 17
type input "3"
type input "7"
type input "20"
type input "9"
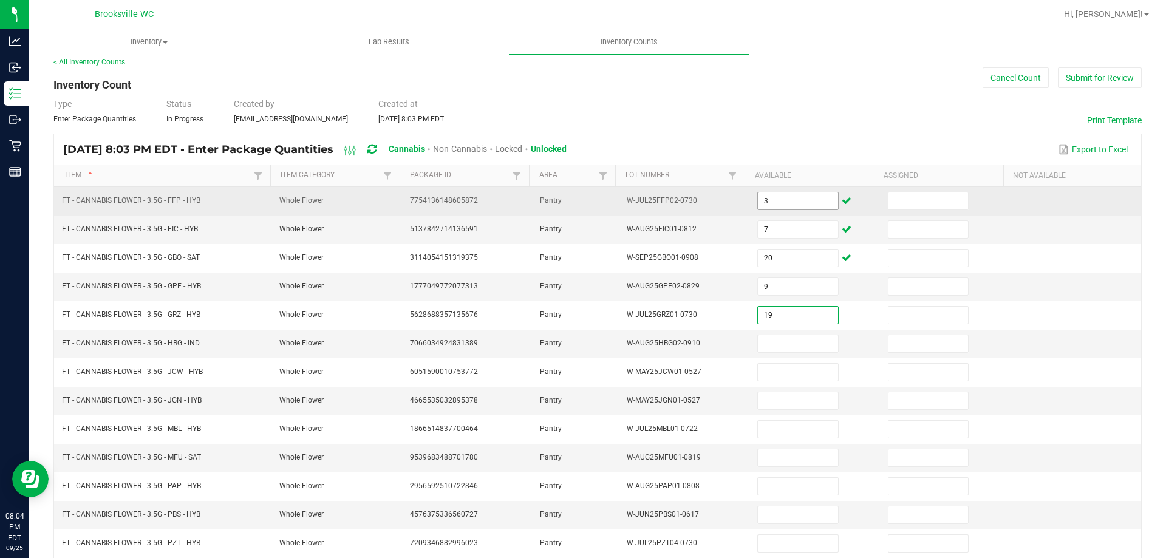
type input "19"
type input "7"
type input "19"
type input "12"
type input "10"
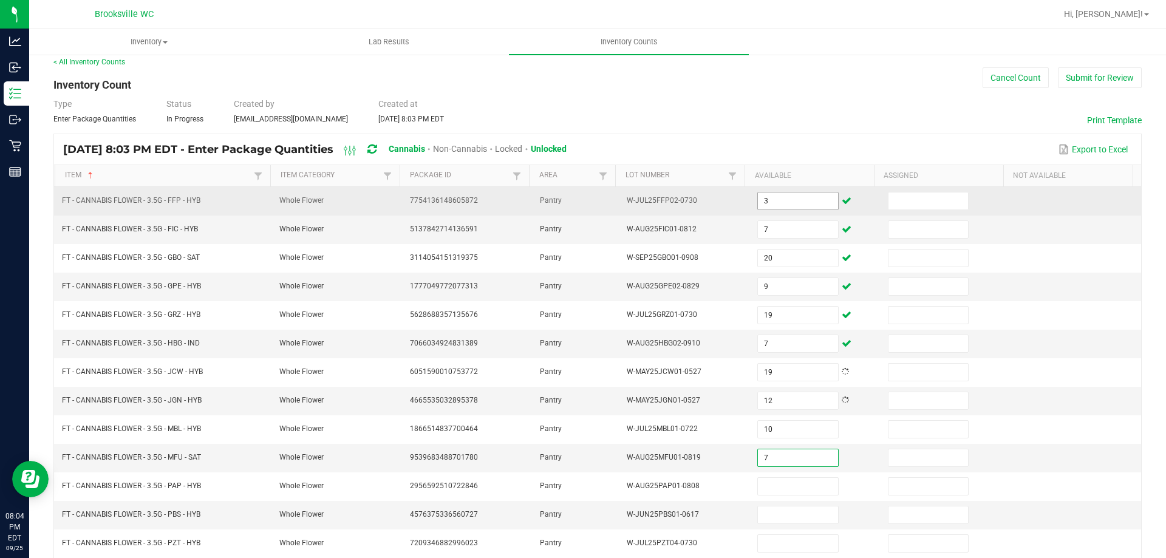
type input "7"
type input "12"
type input "4"
type input "5"
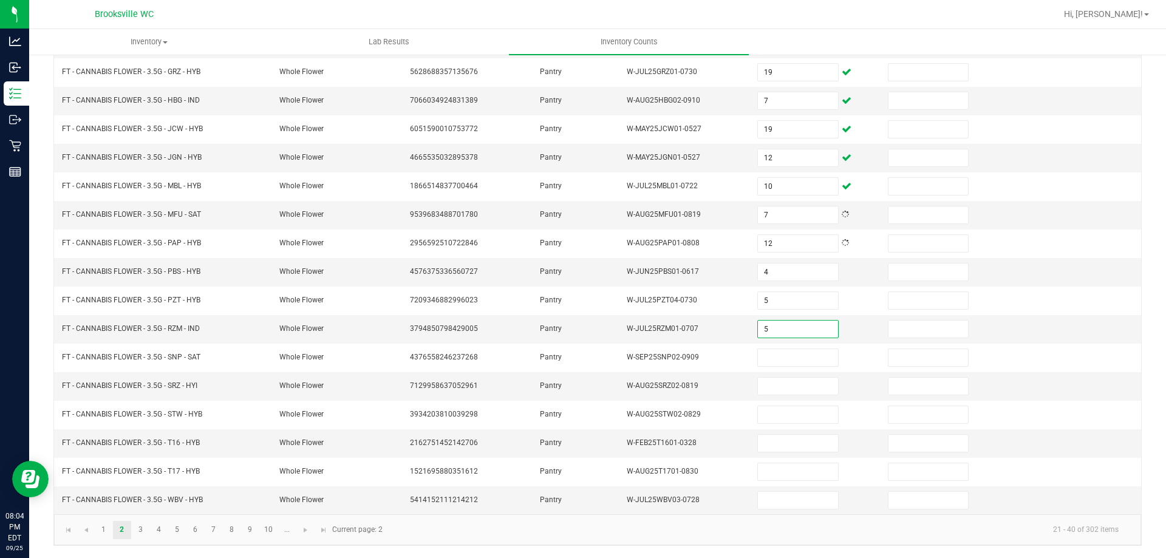
type input "5"
type input "18"
type input "2"
type input "17"
type input "14"
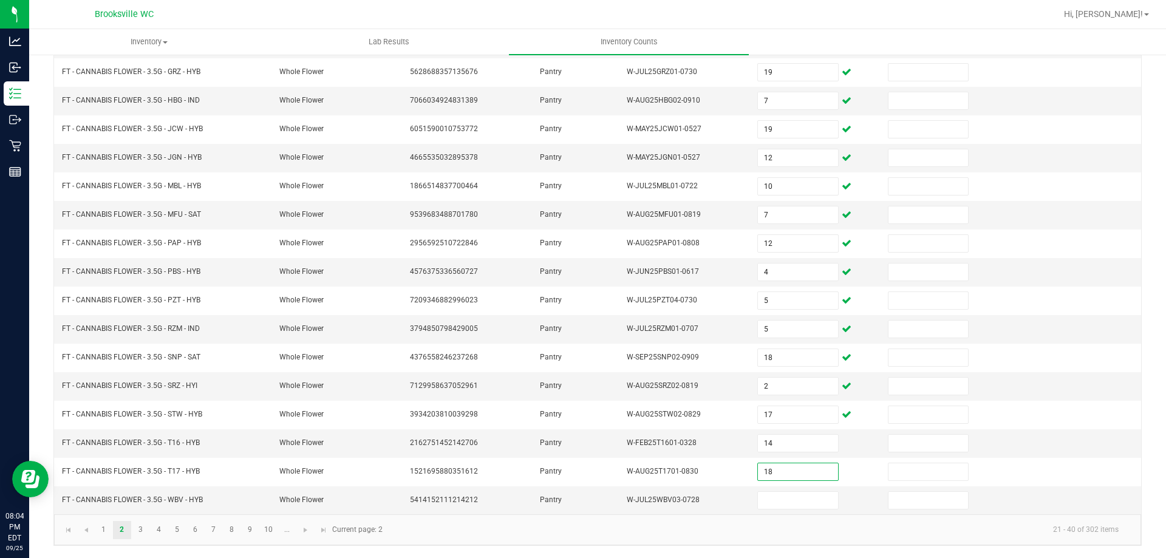
type input "18"
type input "1"
click at [144, 526] on link "3" at bounding box center [141, 530] width 18 height 18
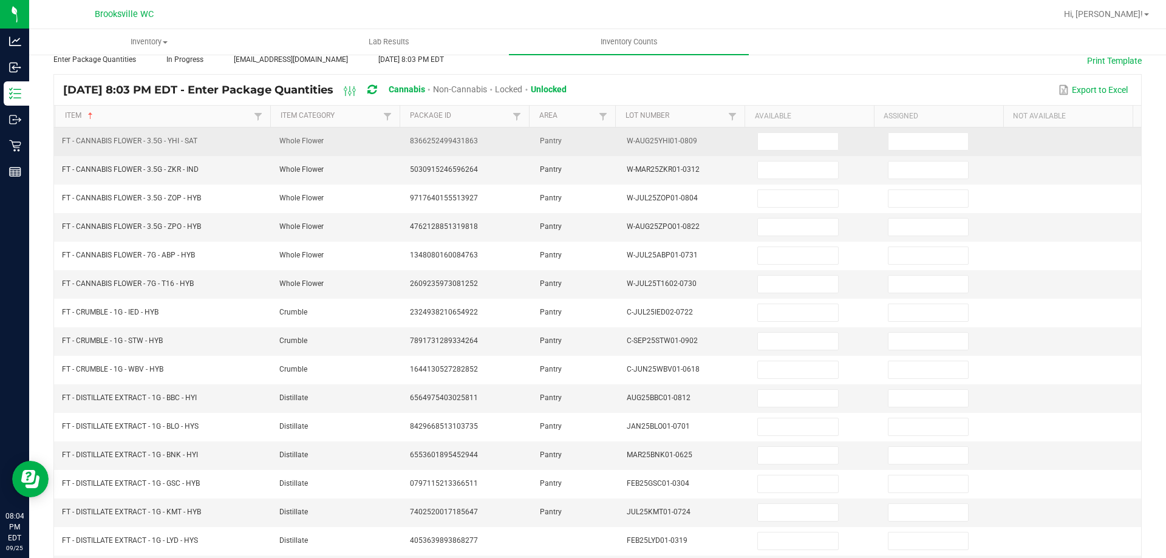
scroll to position [0, 0]
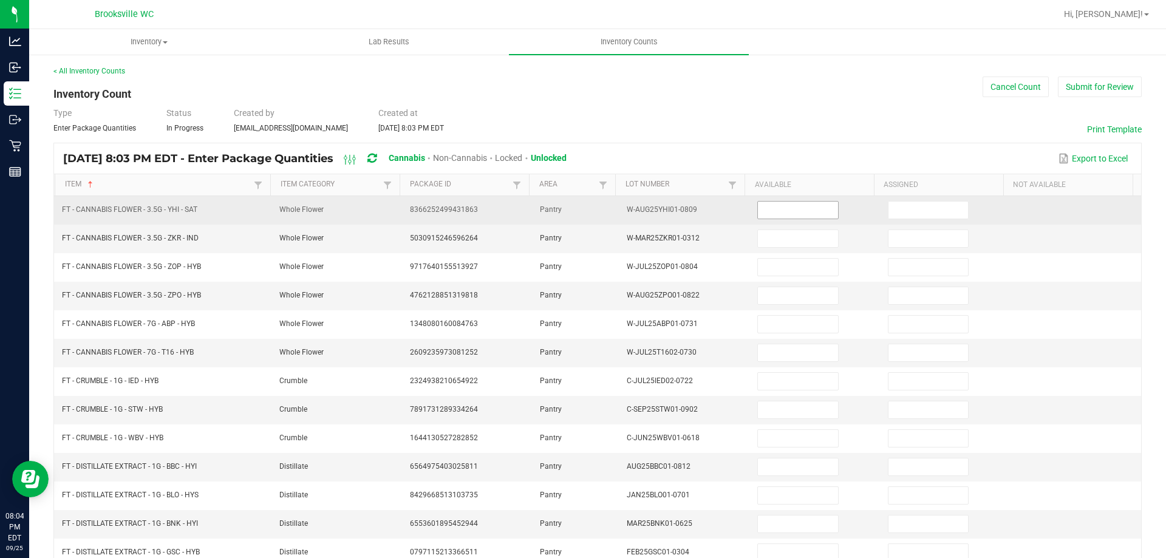
click at [764, 206] on input at bounding box center [798, 210] width 80 height 17
type input "11"
type input "20"
type input "14"
type input "15"
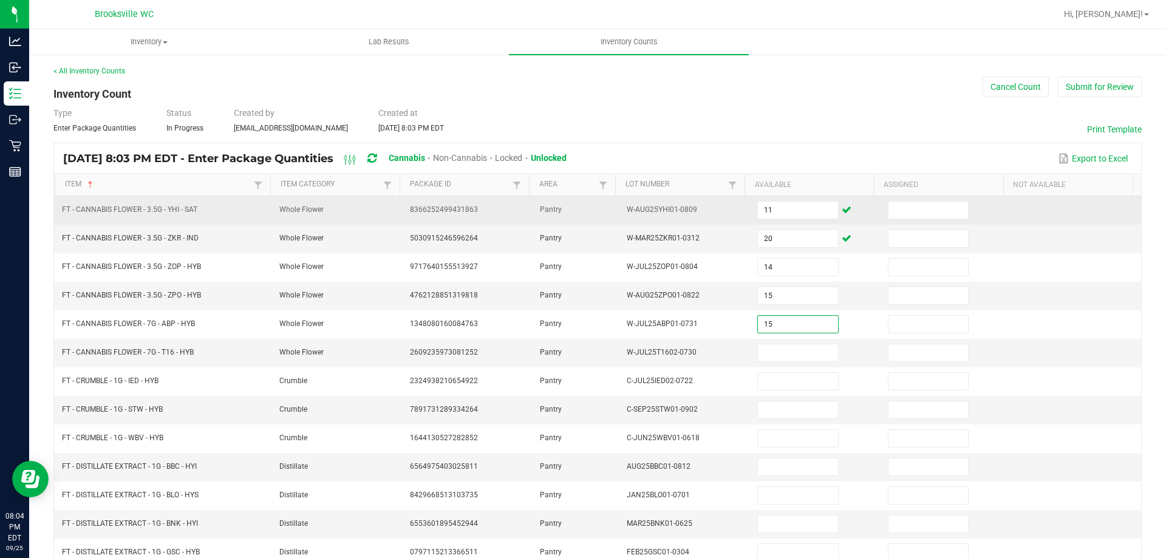
type input "15"
type input "5"
type input "4"
type input "8"
type input "1"
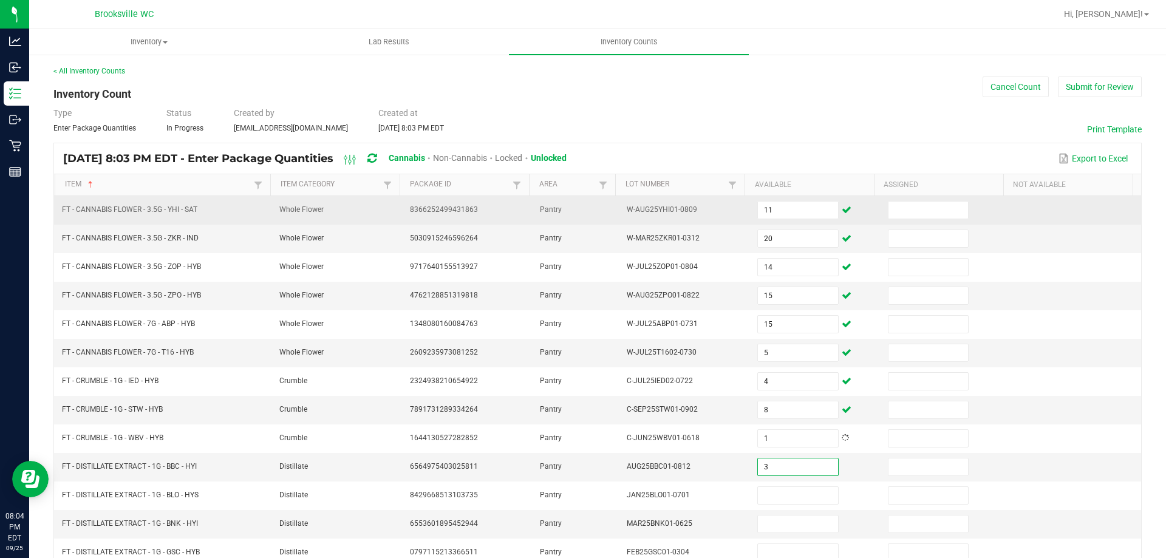
type input "3"
type input "12"
type input "2"
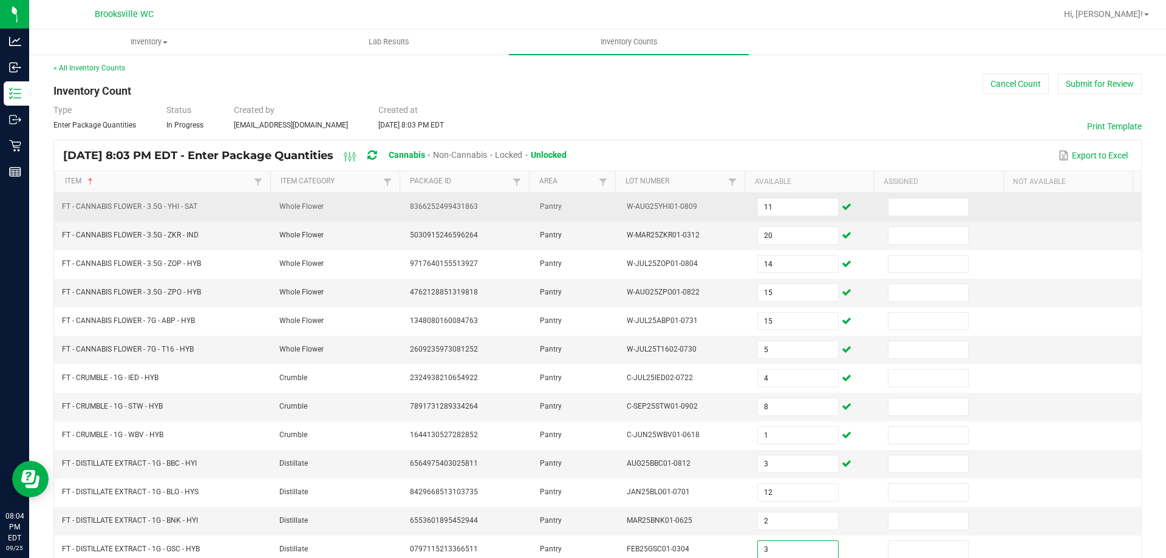
type input "3"
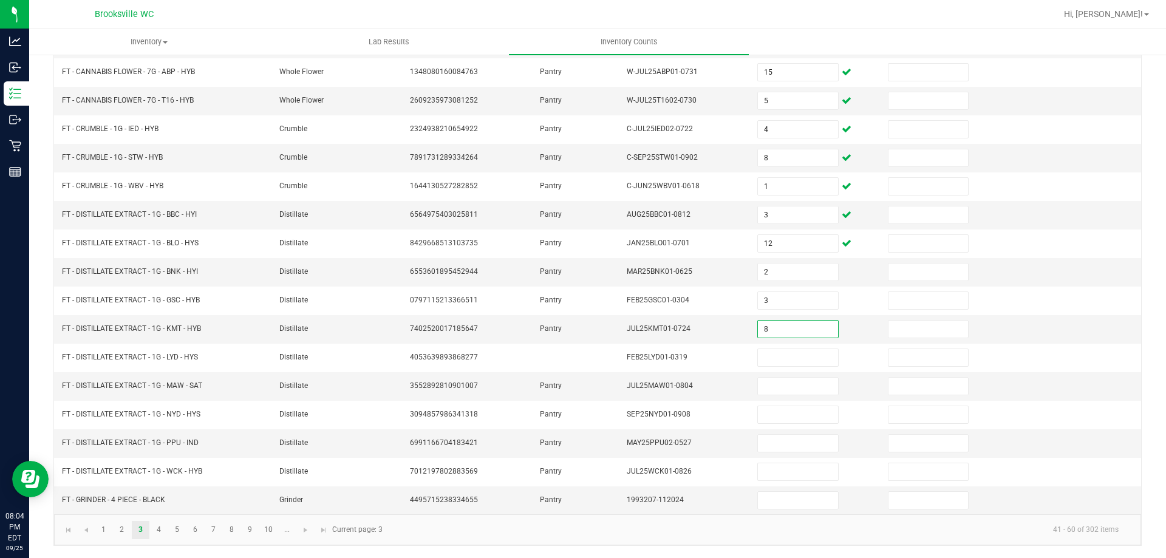
type input "8"
type input "1"
type input "8"
type input "11"
type input "4"
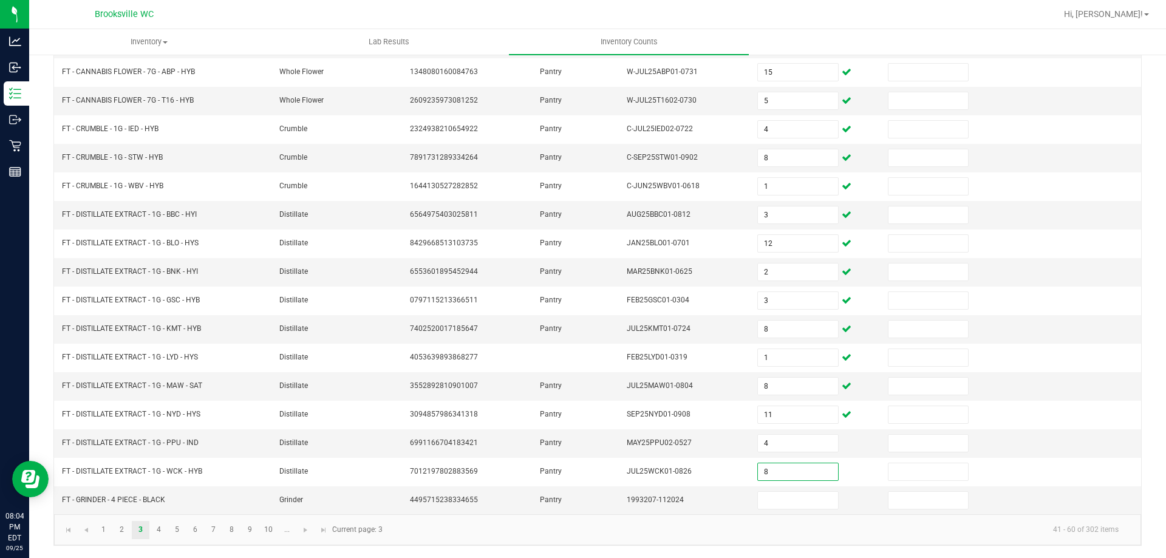
type input "8"
type input "4"
click at [159, 531] on link "4" at bounding box center [159, 530] width 18 height 18
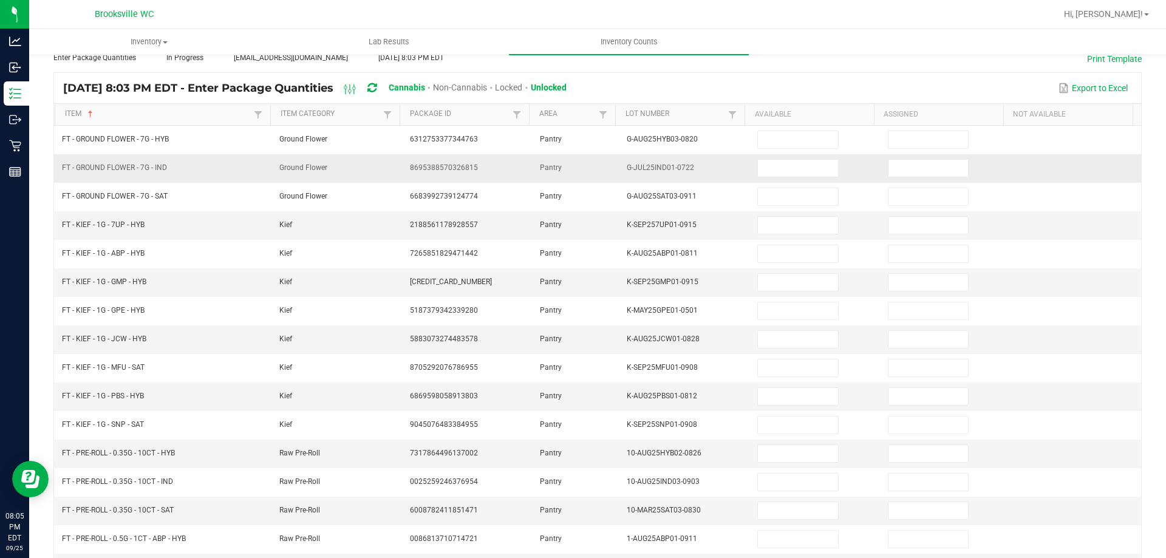
scroll to position [0, 0]
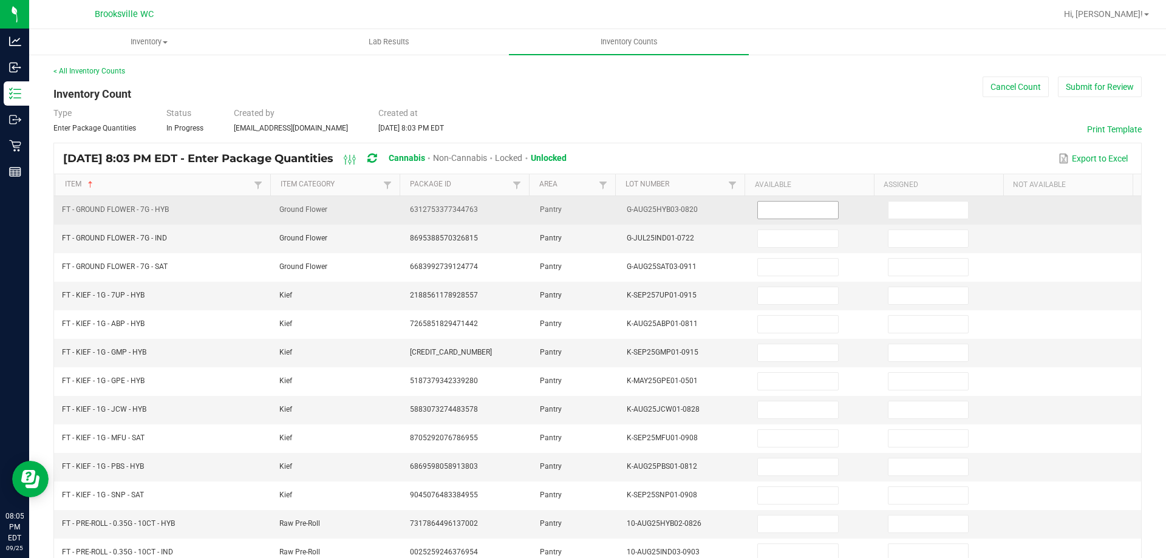
click at [760, 213] on input at bounding box center [798, 210] width 80 height 17
click at [759, 212] on input at bounding box center [798, 210] width 80 height 17
type input "7"
type input "13"
type input "6"
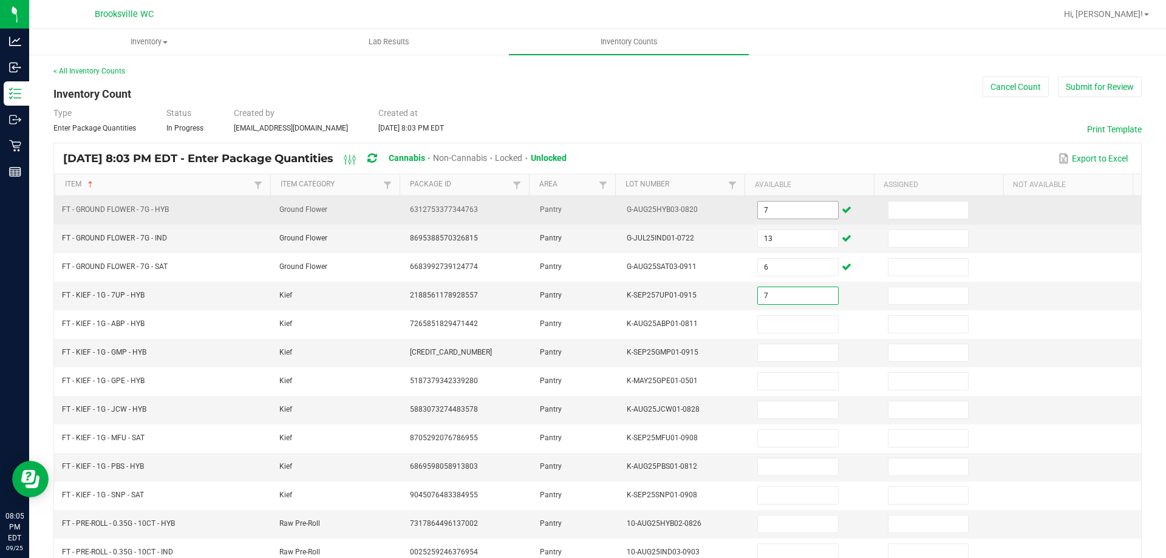
type input "7"
type input "1"
type input "6"
type input "4"
type input "3"
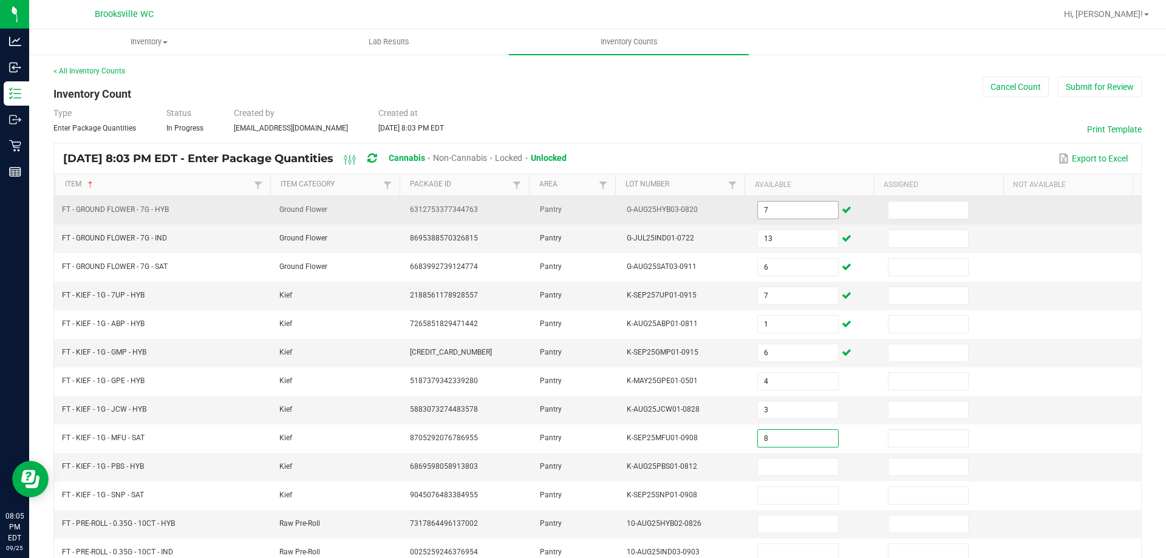
type input "8"
type input "7"
type input "8"
type input "9"
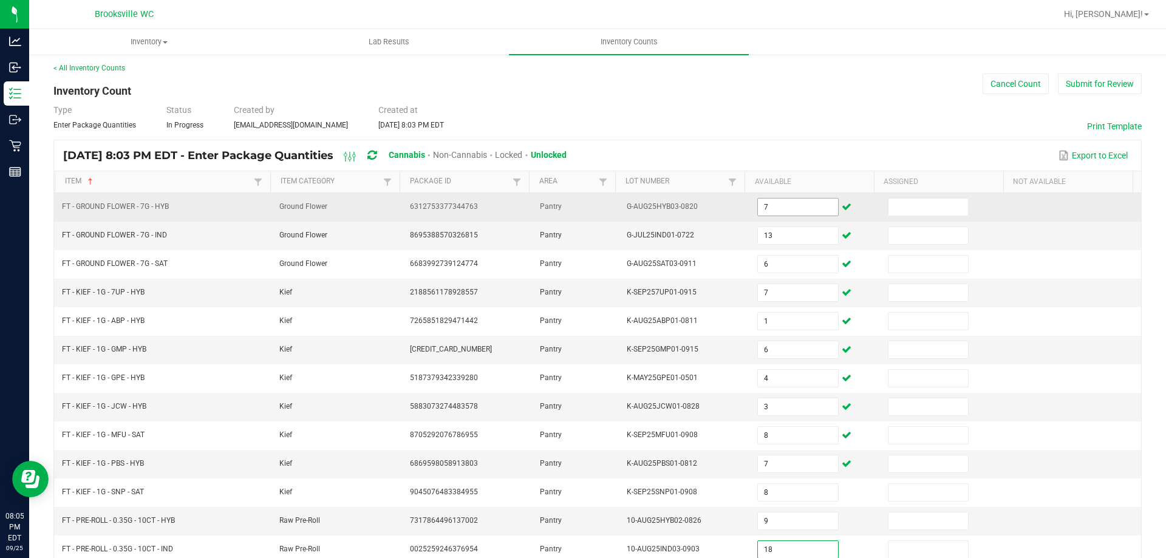
type input "18"
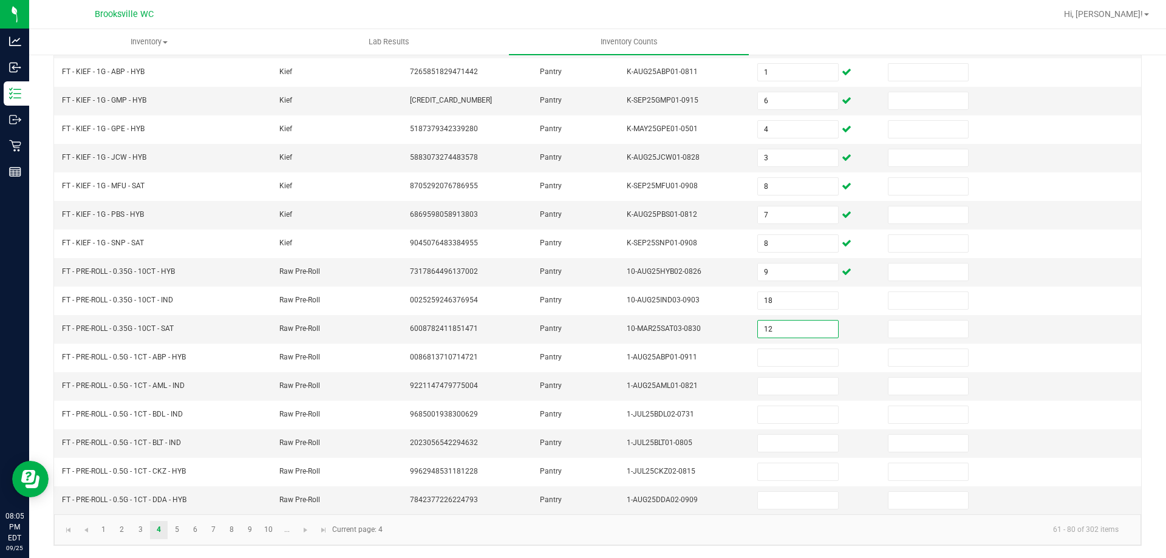
type input "12"
type input "22"
type input "15"
type input "2"
type input "19"
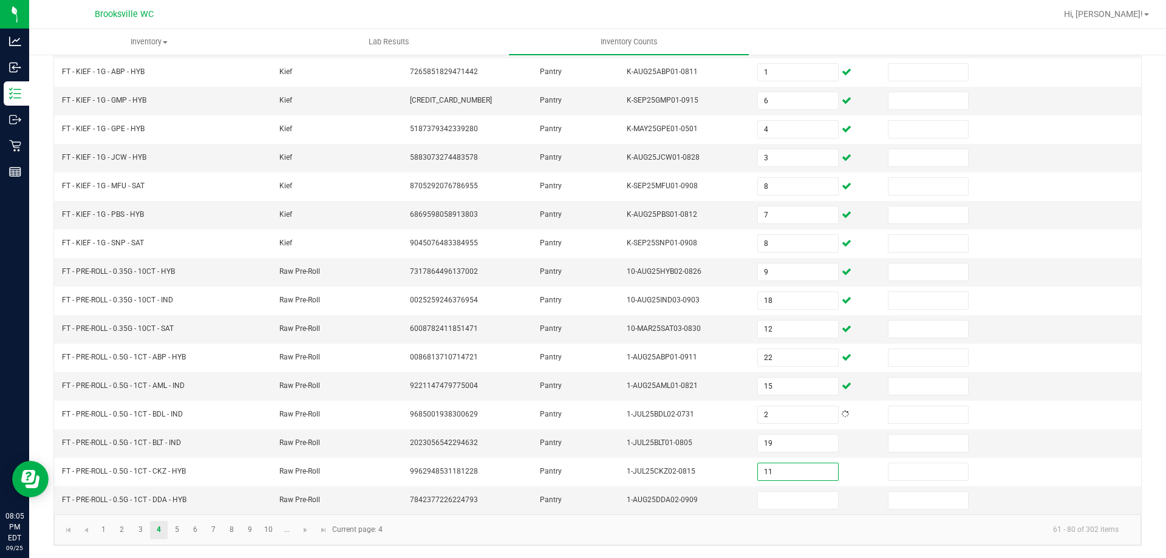
type input "11"
type input "25"
click at [173, 528] on link "5" at bounding box center [177, 530] width 18 height 18
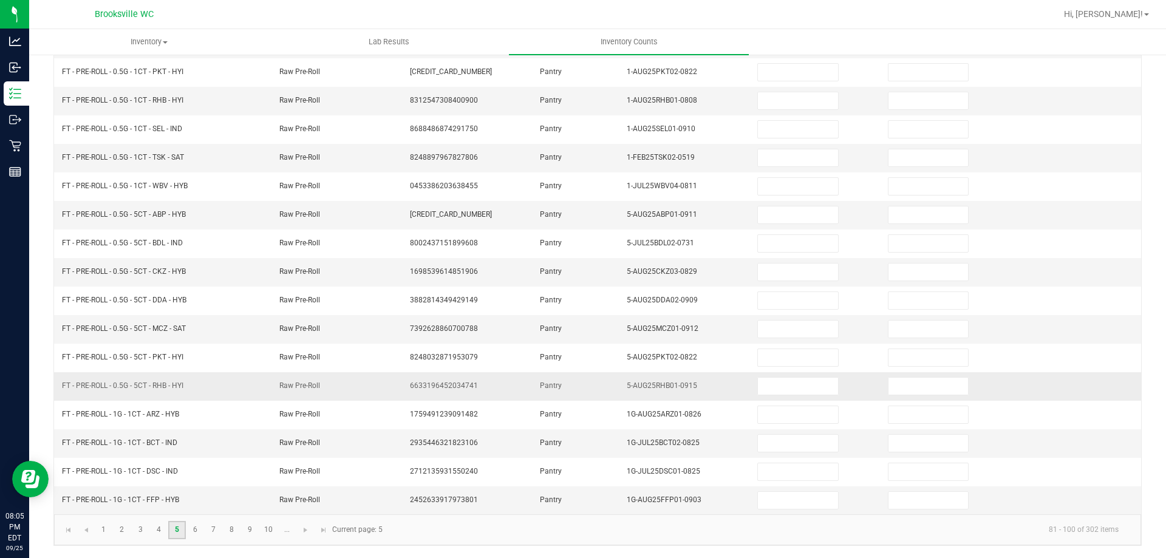
scroll to position [0, 0]
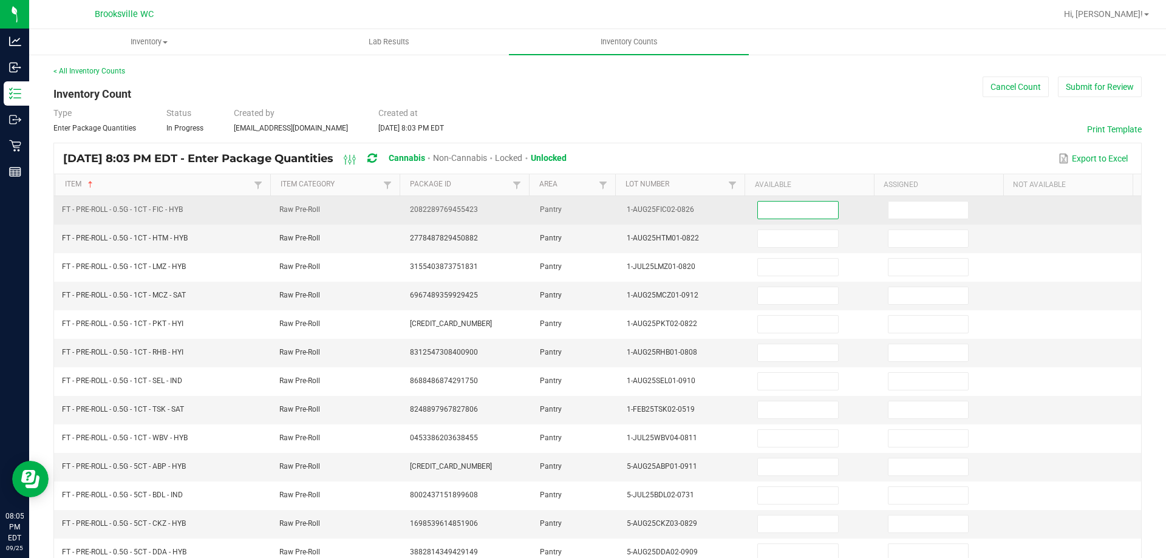
click at [785, 210] on input at bounding box center [798, 210] width 80 height 17
type input "5"
type input "17"
type input "23"
type input "21"
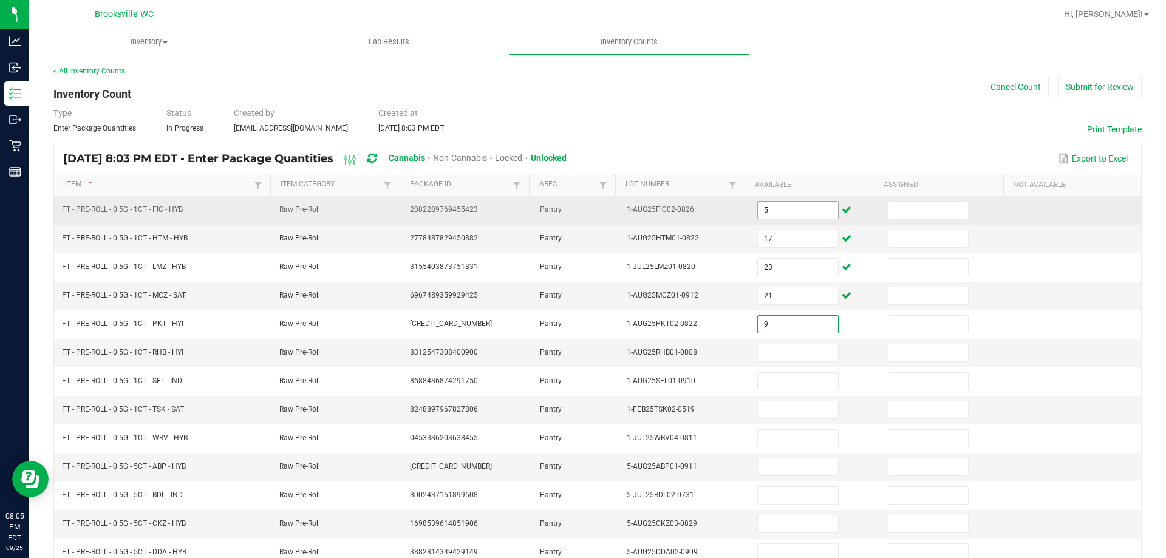
type input "9"
type input "13"
type input "23"
type input "15"
type input "14"
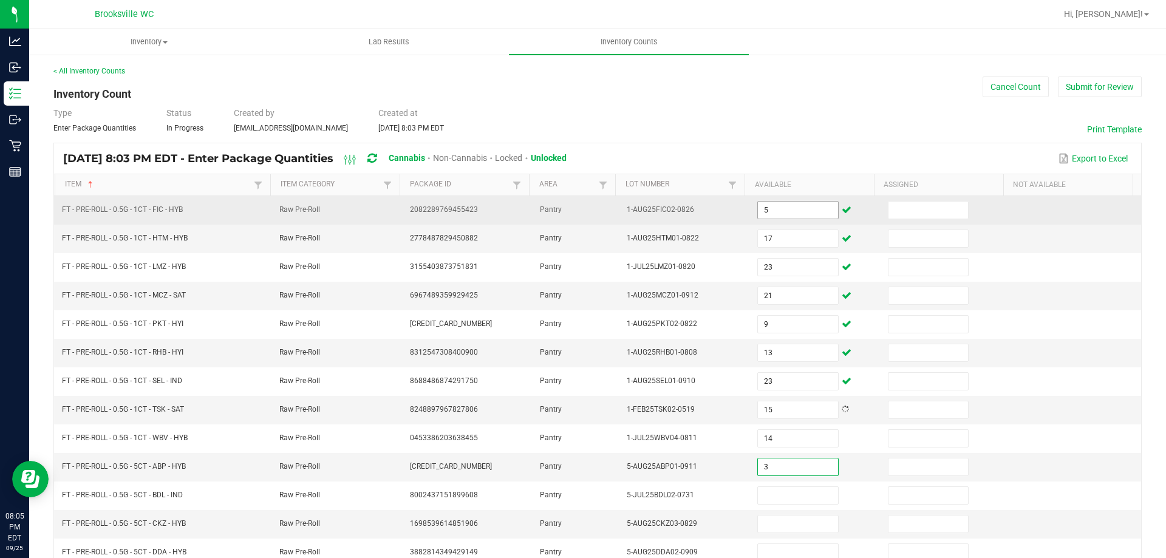
type input "3"
type input "7"
type input "3"
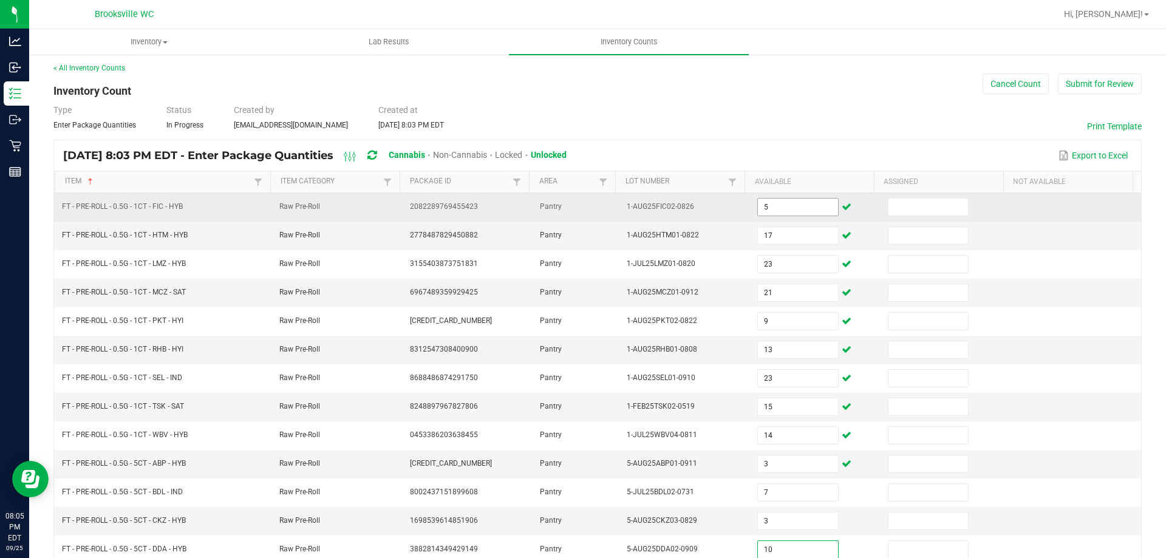
type input "10"
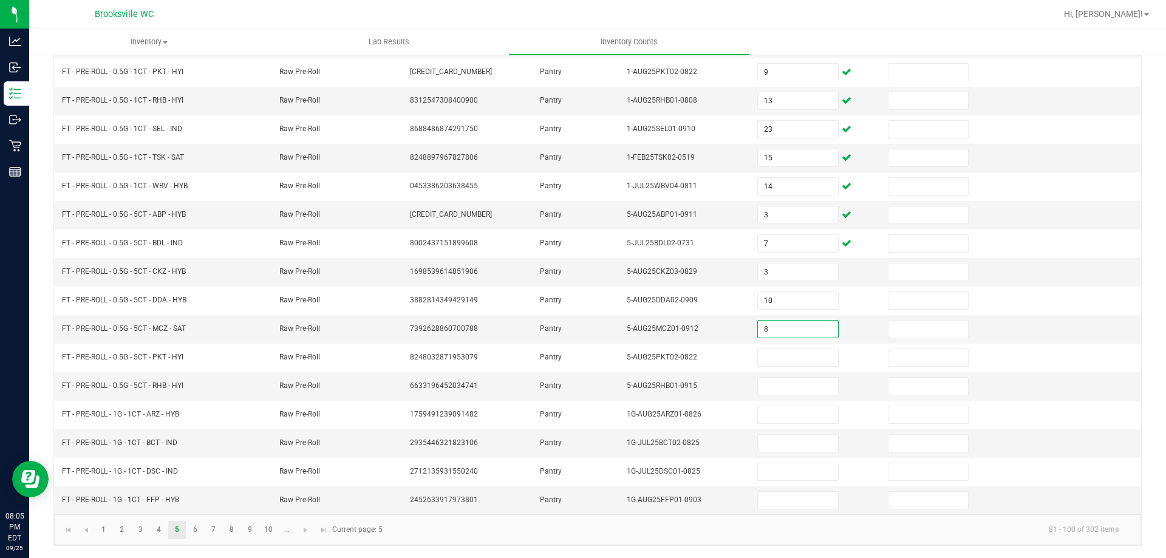
type input "8"
type input "3"
type input "10"
type input "6"
type input "23"
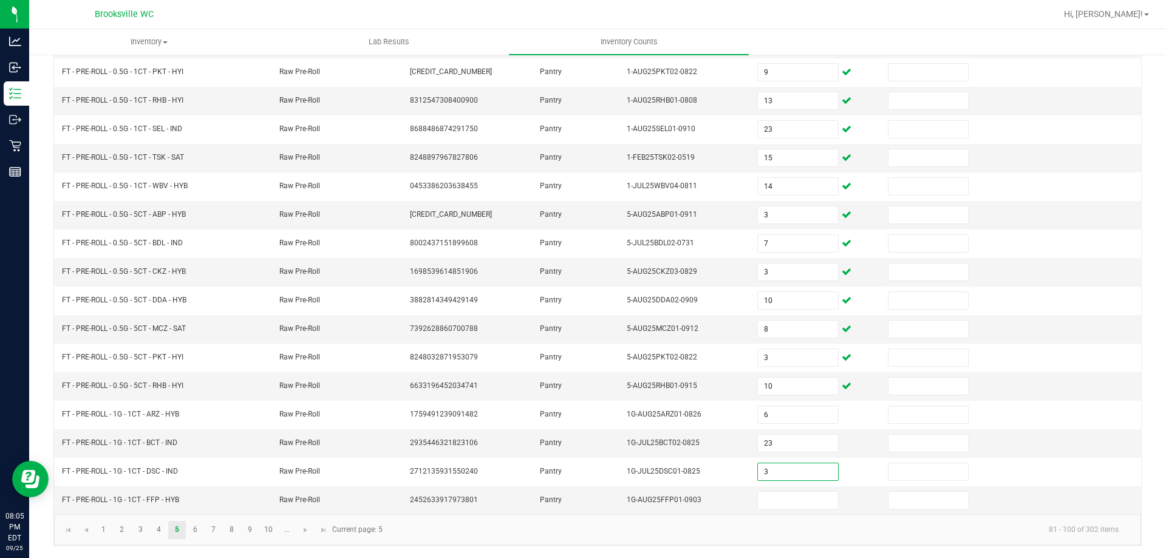
type input "3"
click at [199, 531] on link "6" at bounding box center [195, 530] width 18 height 18
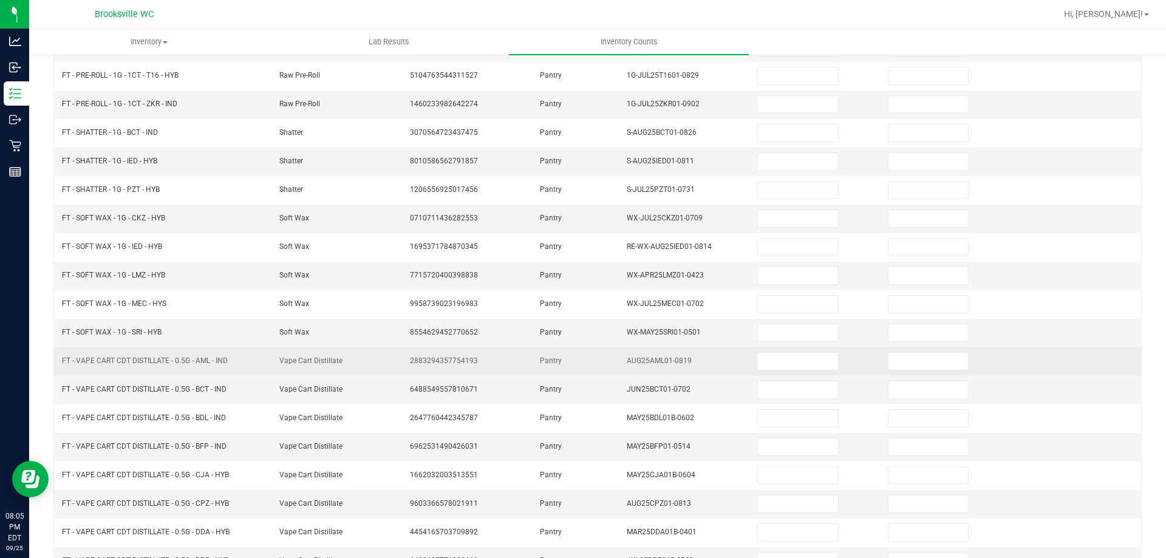
scroll to position [0, 0]
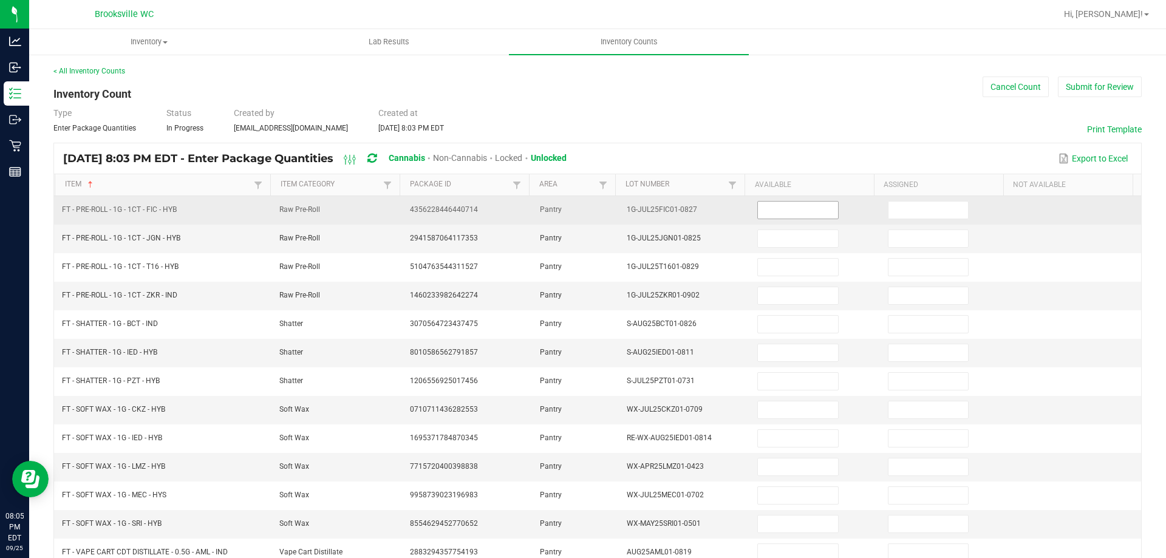
click at [792, 215] on input at bounding box center [798, 210] width 80 height 17
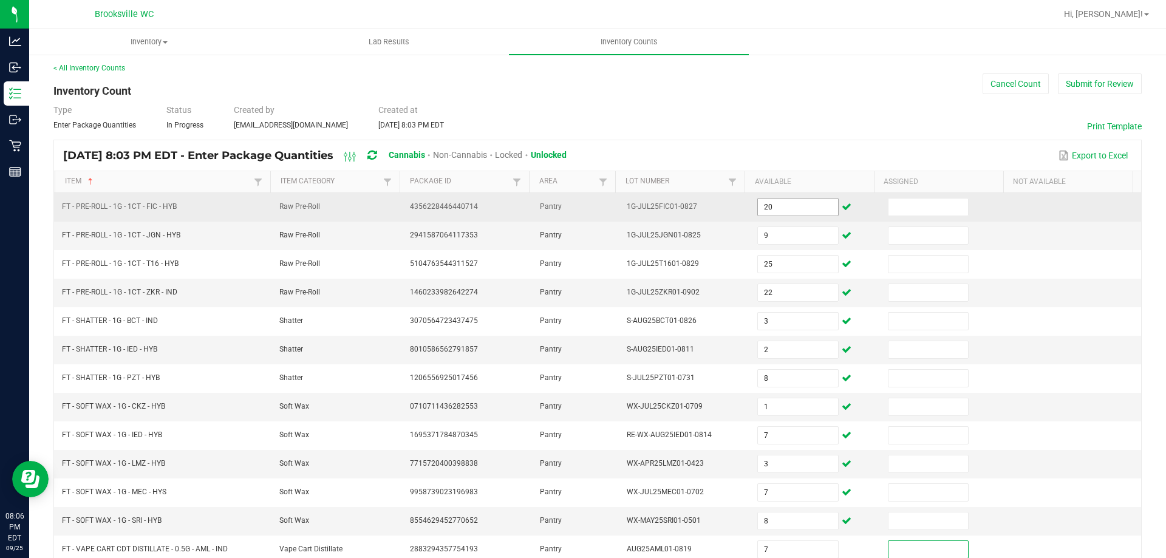
scroll to position [252, 0]
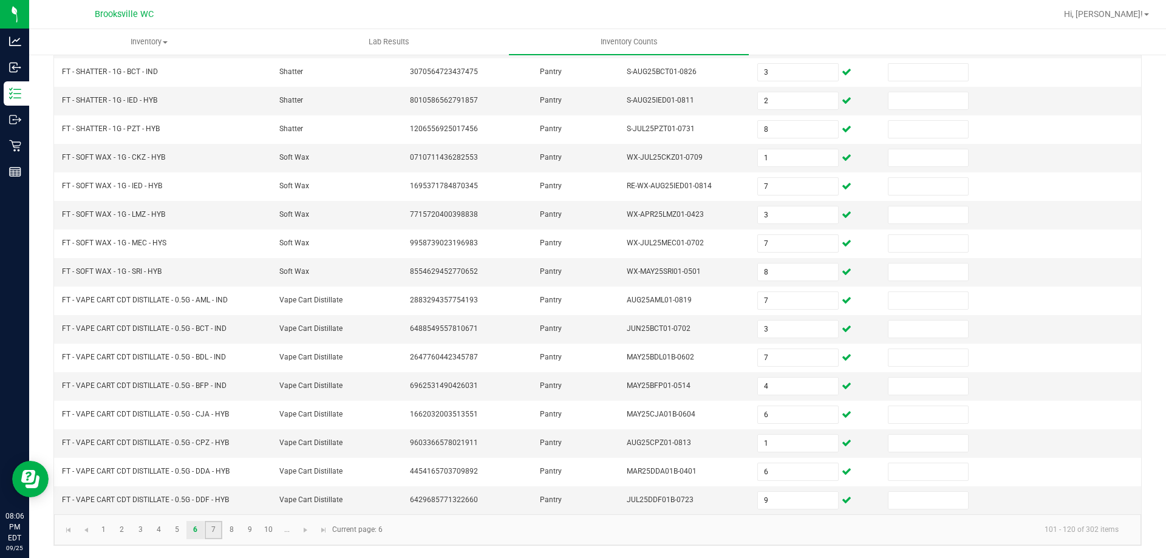
click at [216, 525] on link "7" at bounding box center [214, 530] width 18 height 18
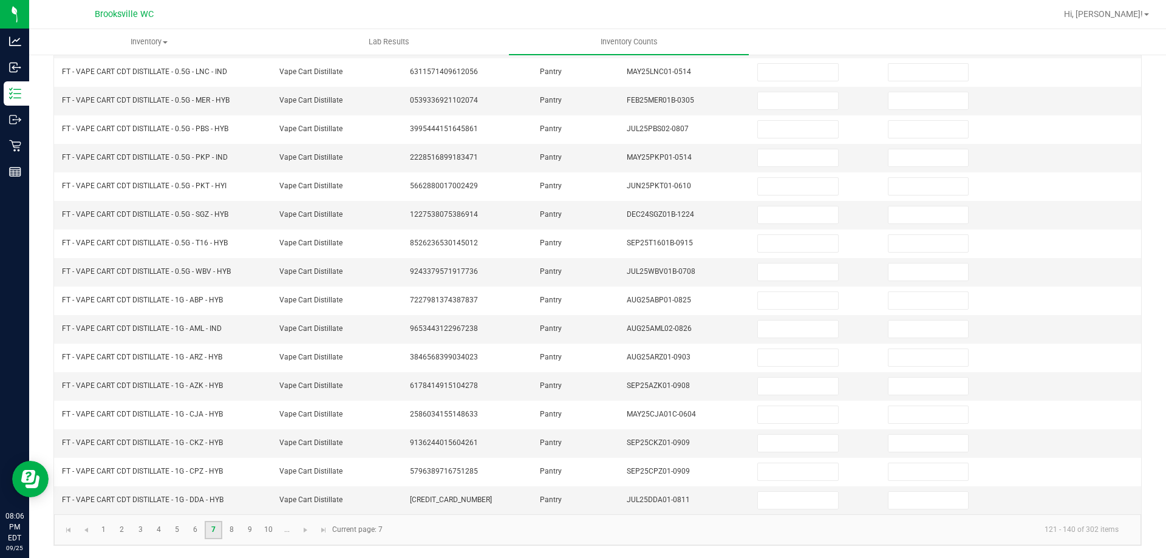
scroll to position [0, 0]
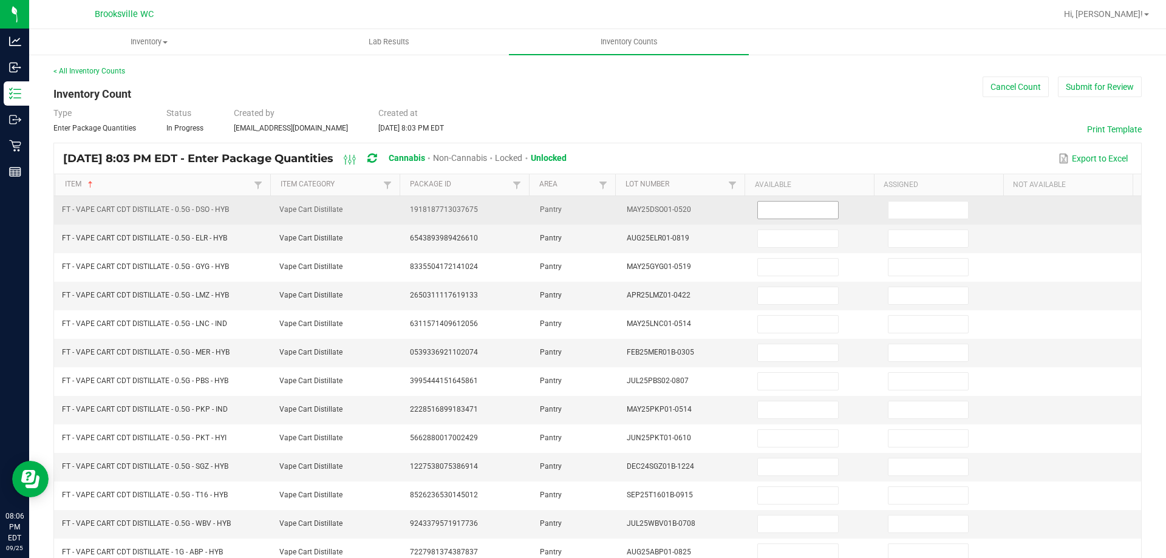
click at [770, 203] on input at bounding box center [798, 210] width 80 height 17
click at [765, 209] on input at bounding box center [798, 210] width 80 height 17
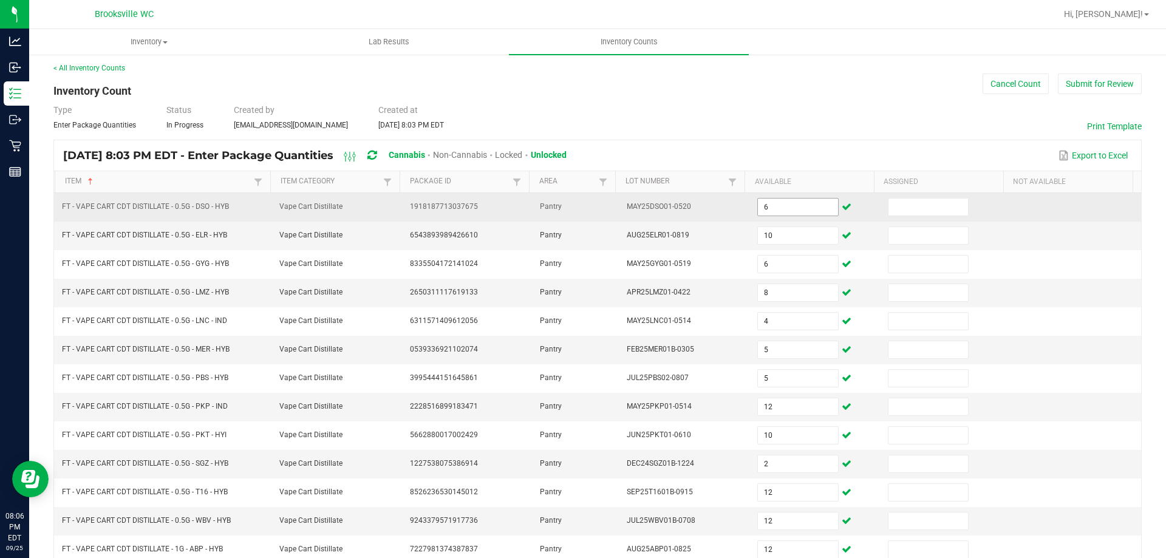
scroll to position [252, 0]
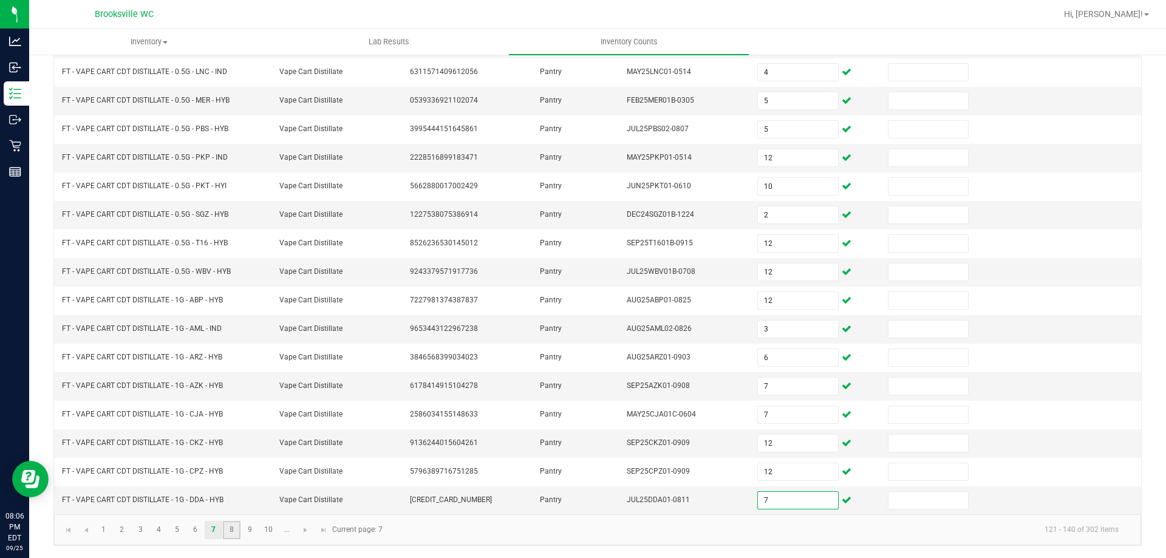
click at [228, 534] on link "8" at bounding box center [232, 530] width 18 height 18
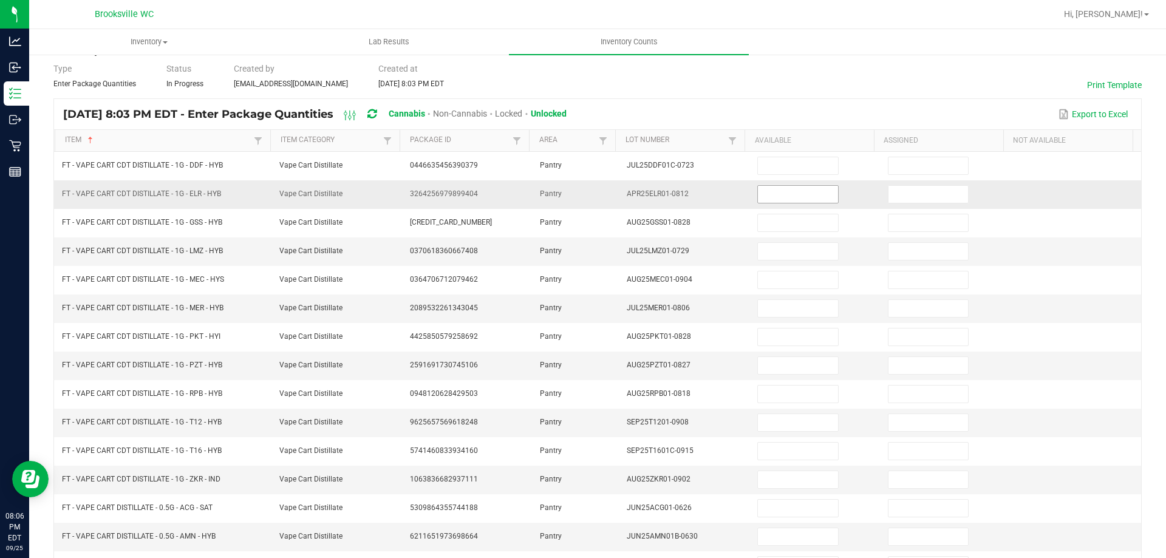
scroll to position [0, 0]
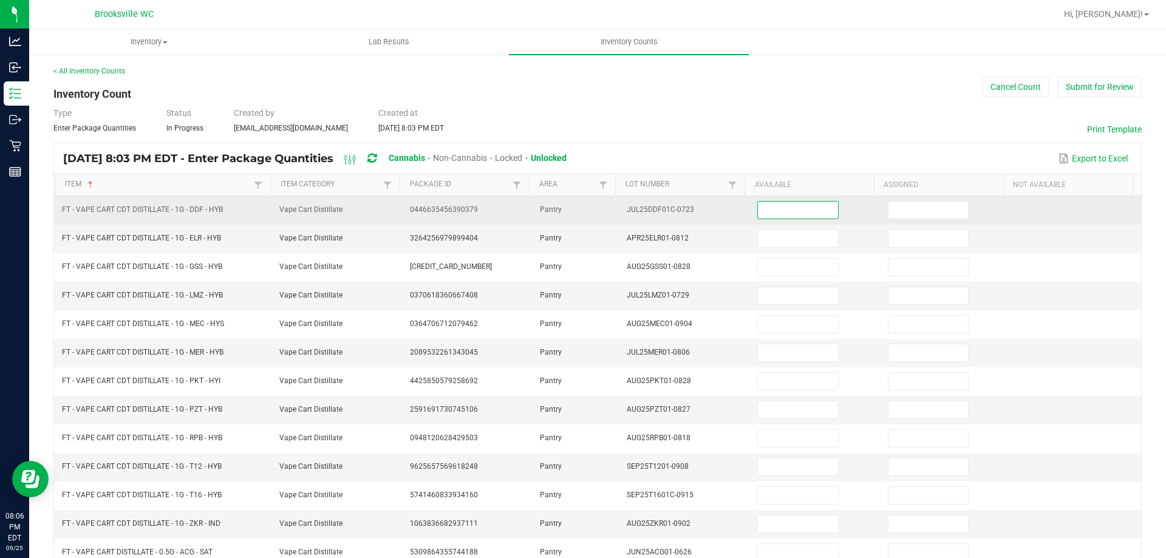
click at [779, 208] on input at bounding box center [798, 210] width 80 height 17
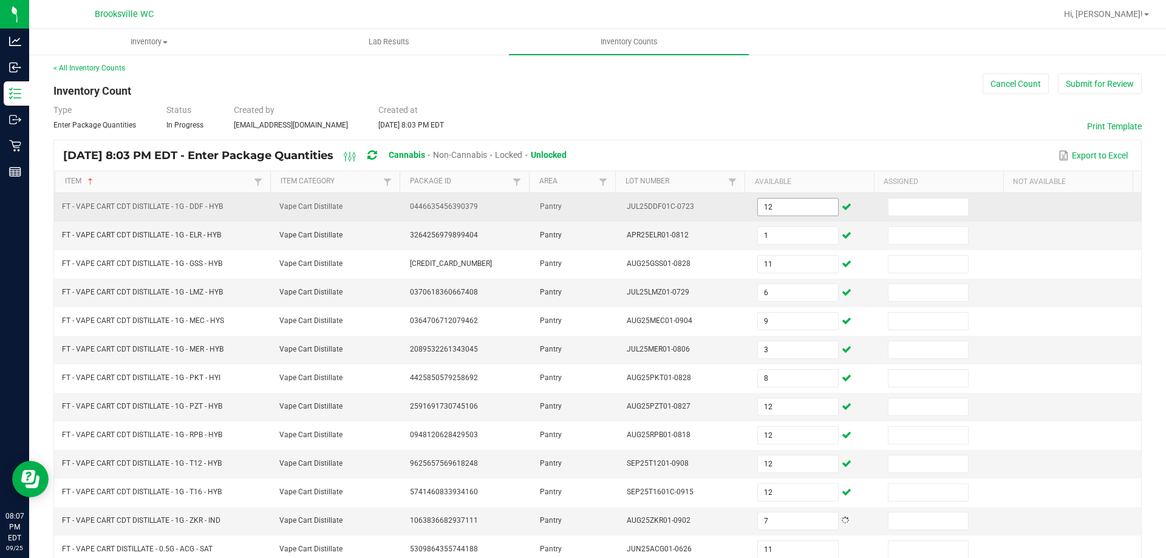
scroll to position [252, 0]
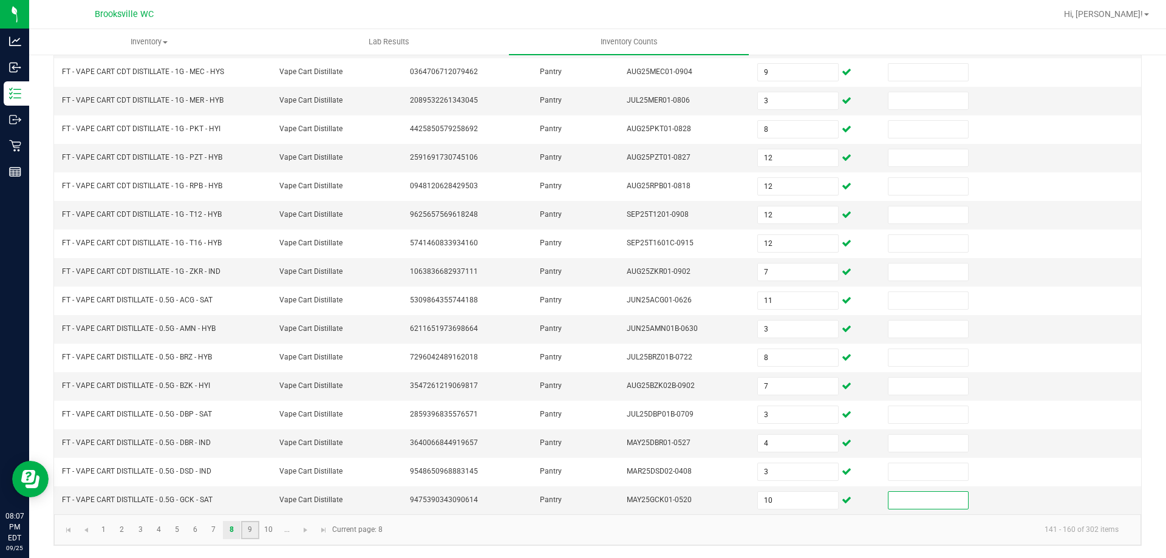
click at [251, 533] on link "9" at bounding box center [250, 530] width 18 height 18
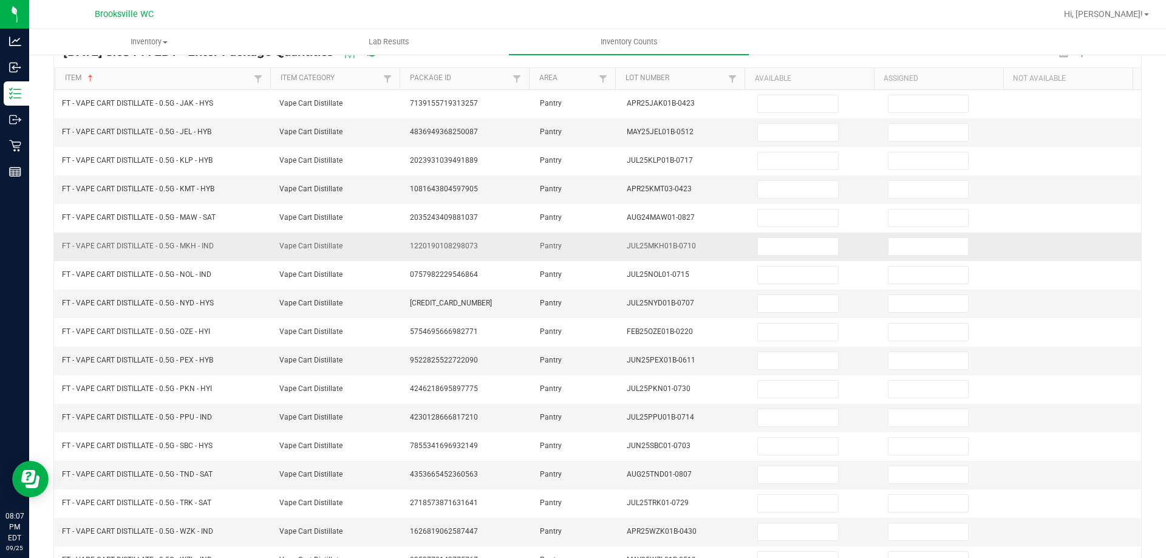
scroll to position [0, 0]
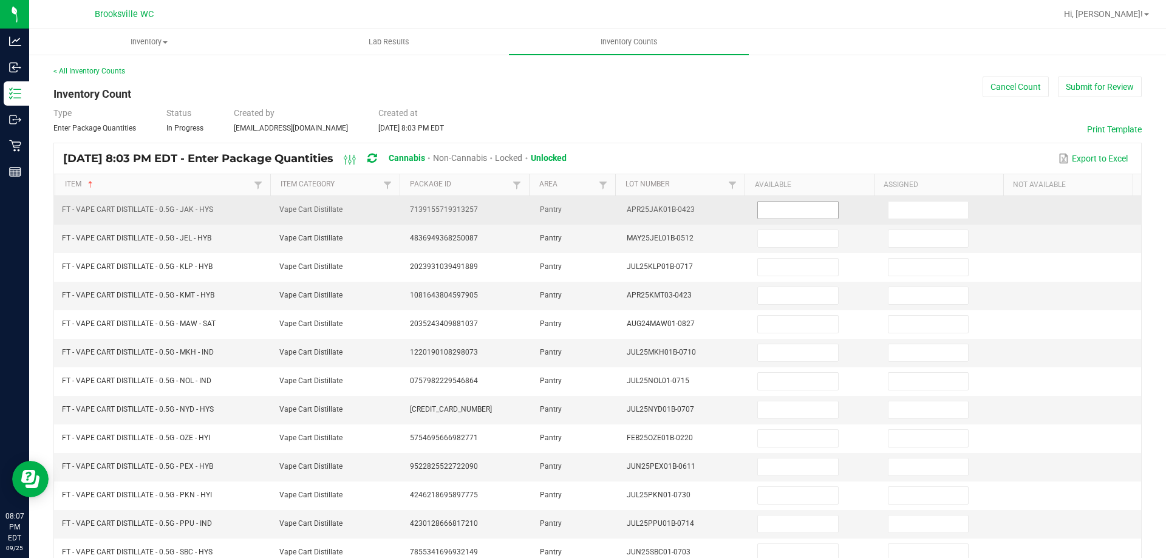
click at [759, 212] on input at bounding box center [798, 210] width 80 height 17
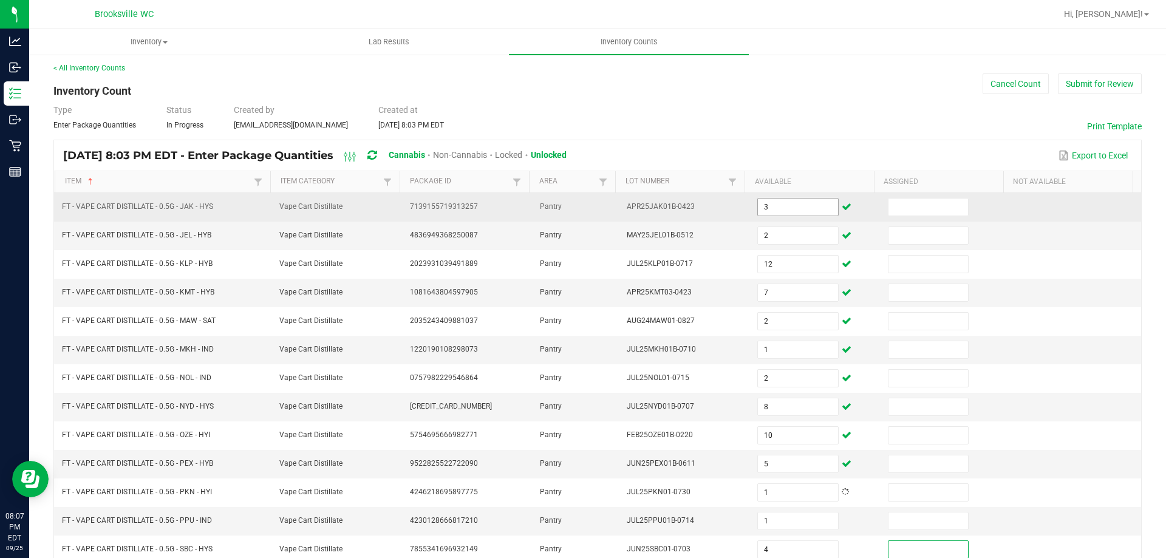
scroll to position [252, 0]
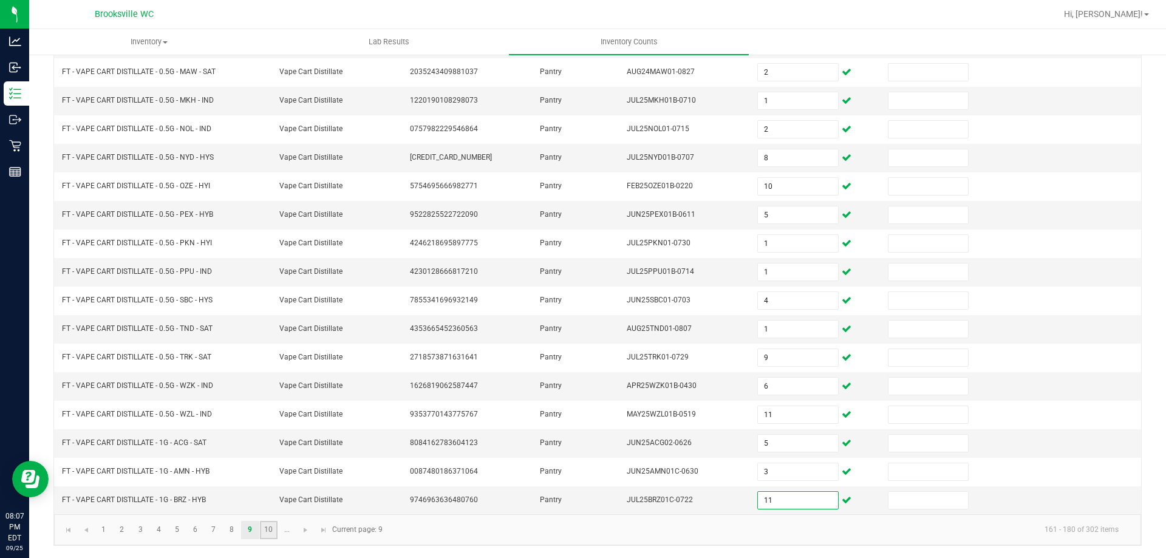
click at [268, 535] on link "10" at bounding box center [269, 530] width 18 height 18
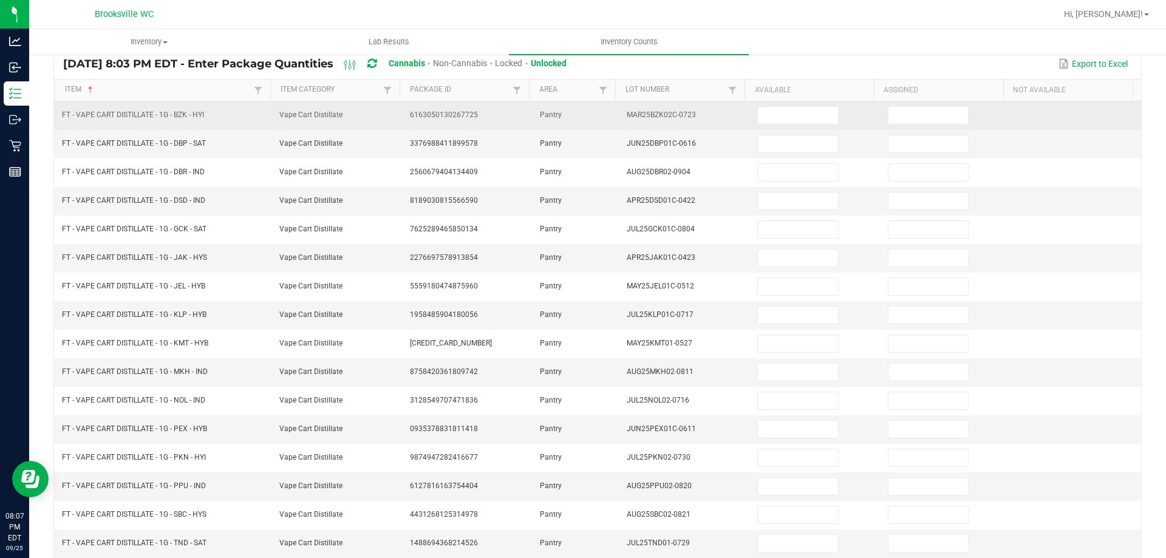
scroll to position [0, 0]
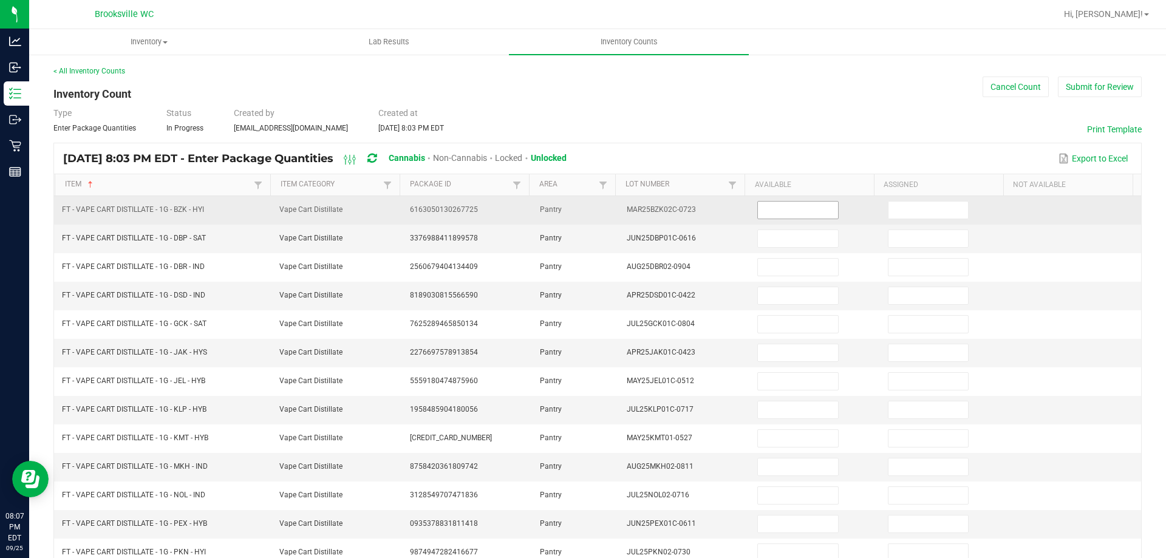
click at [765, 214] on input at bounding box center [798, 210] width 80 height 17
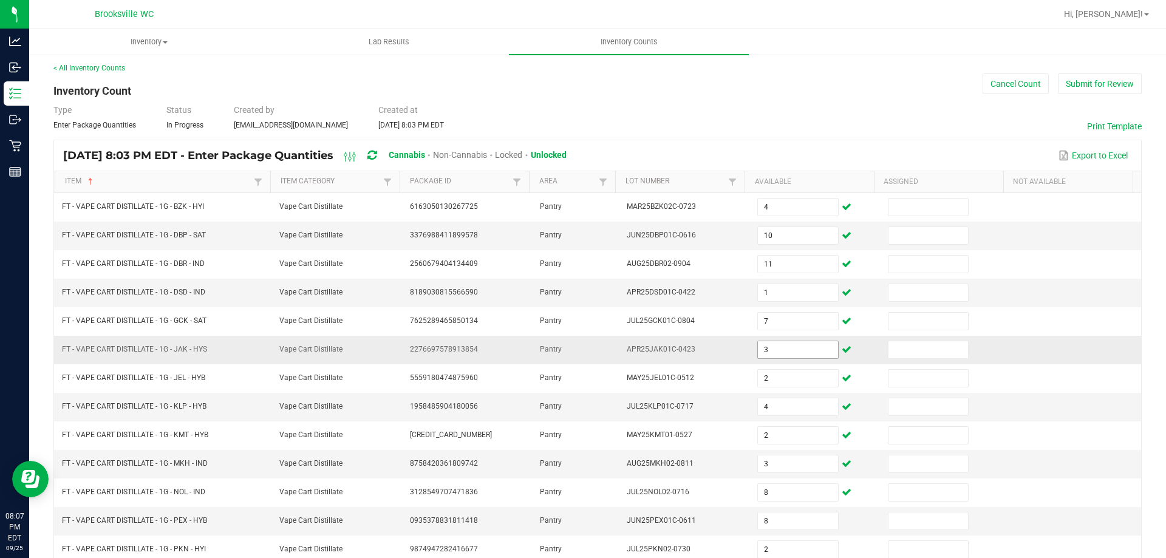
scroll to position [252, 0]
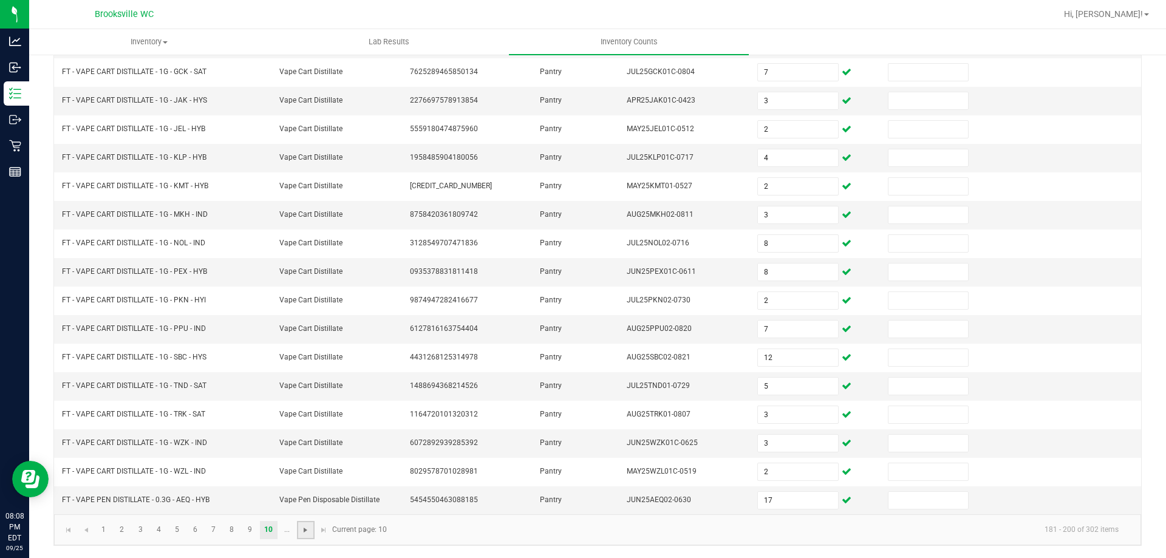
click at [304, 527] on span "Go to the next page" at bounding box center [306, 530] width 10 height 10
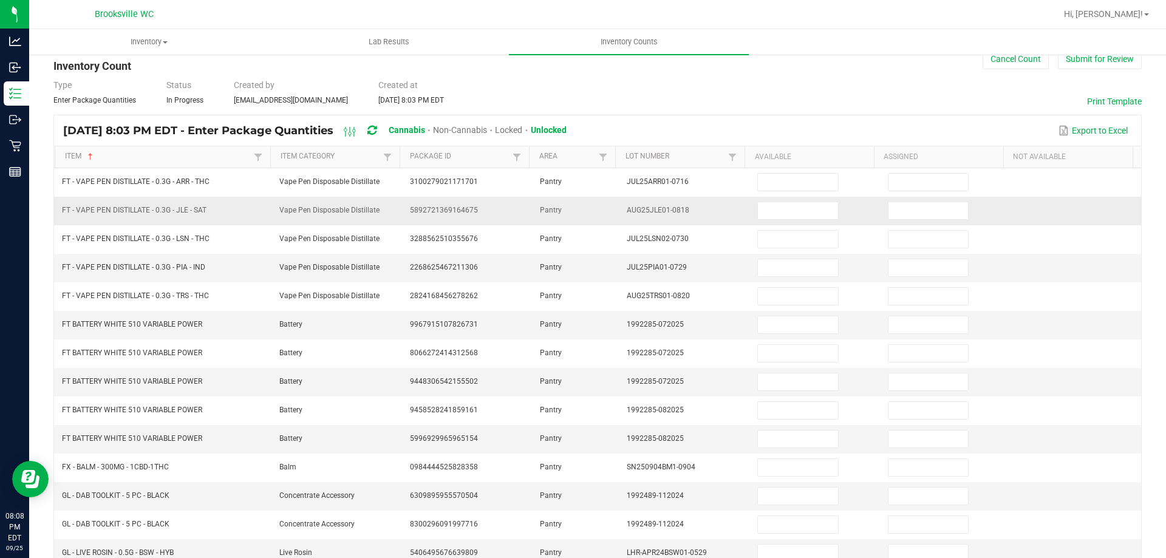
scroll to position [0, 0]
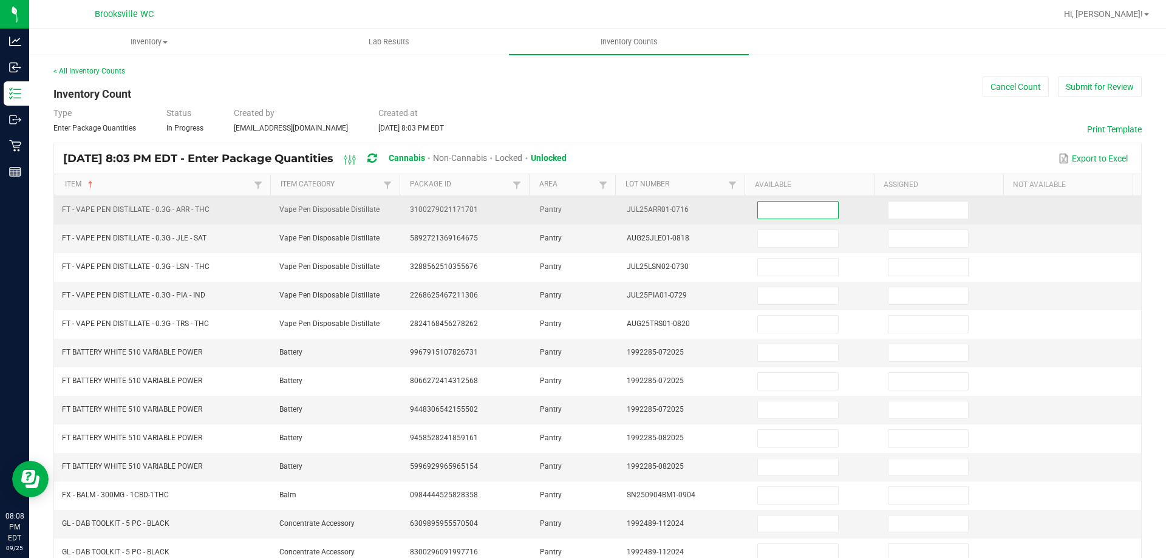
click at [808, 205] on input at bounding box center [798, 210] width 80 height 17
click at [808, 210] on input at bounding box center [798, 210] width 80 height 17
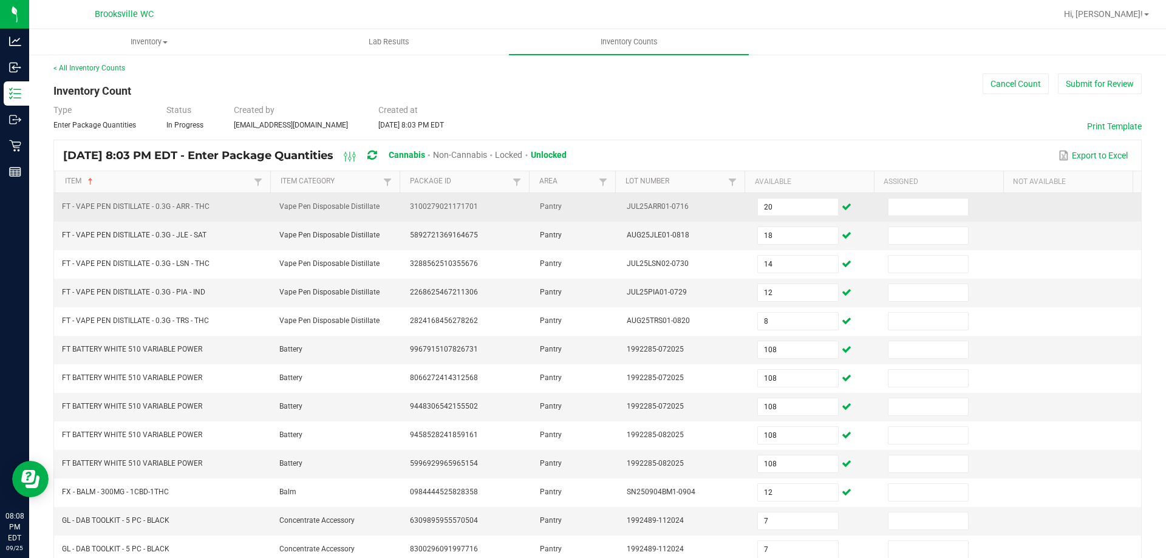
scroll to position [252, 0]
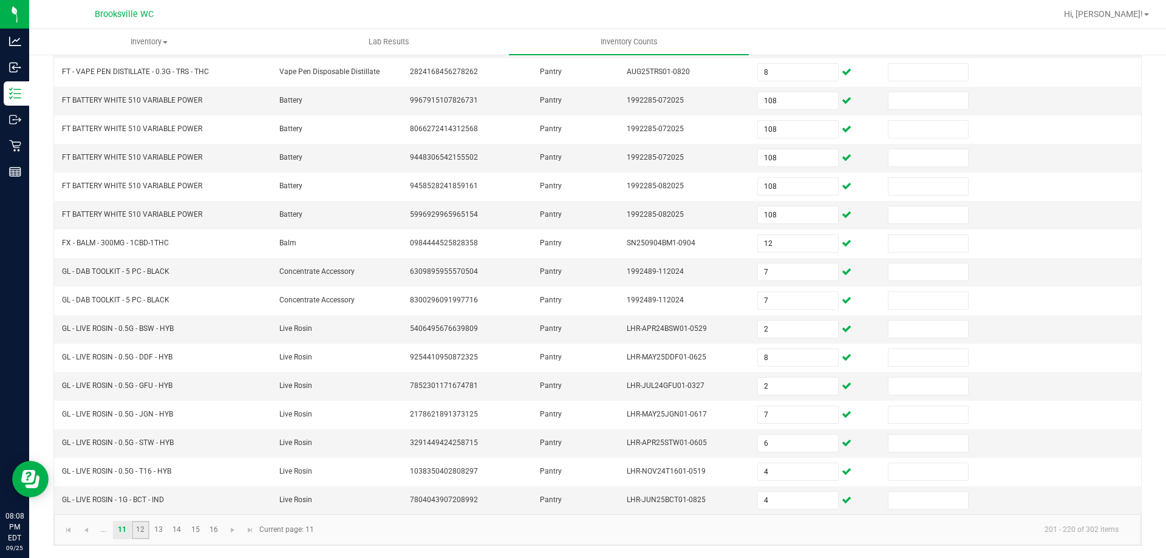
click at [134, 531] on link "12" at bounding box center [141, 530] width 18 height 18
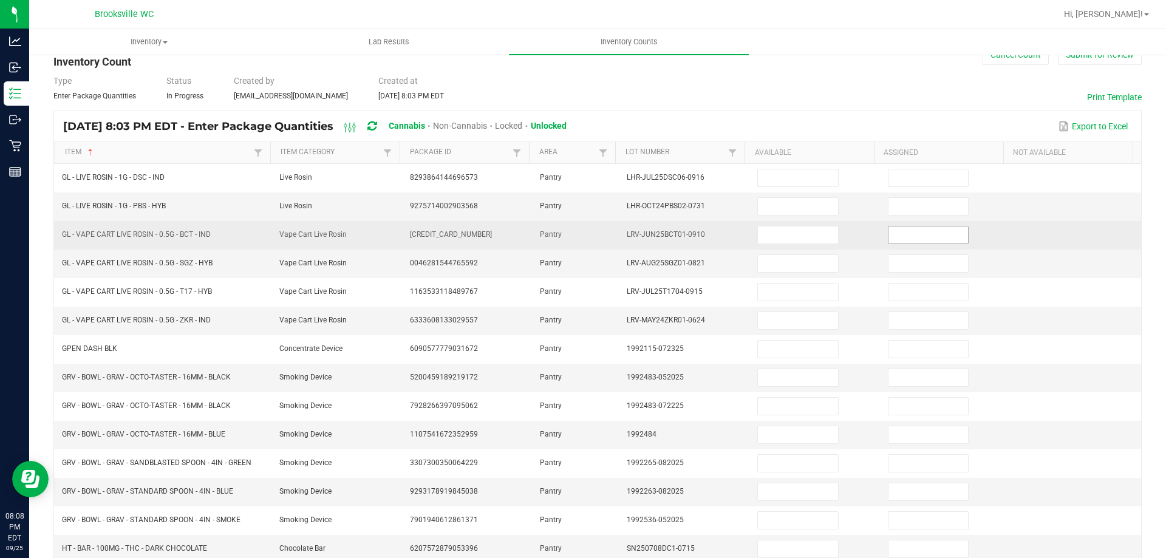
scroll to position [0, 0]
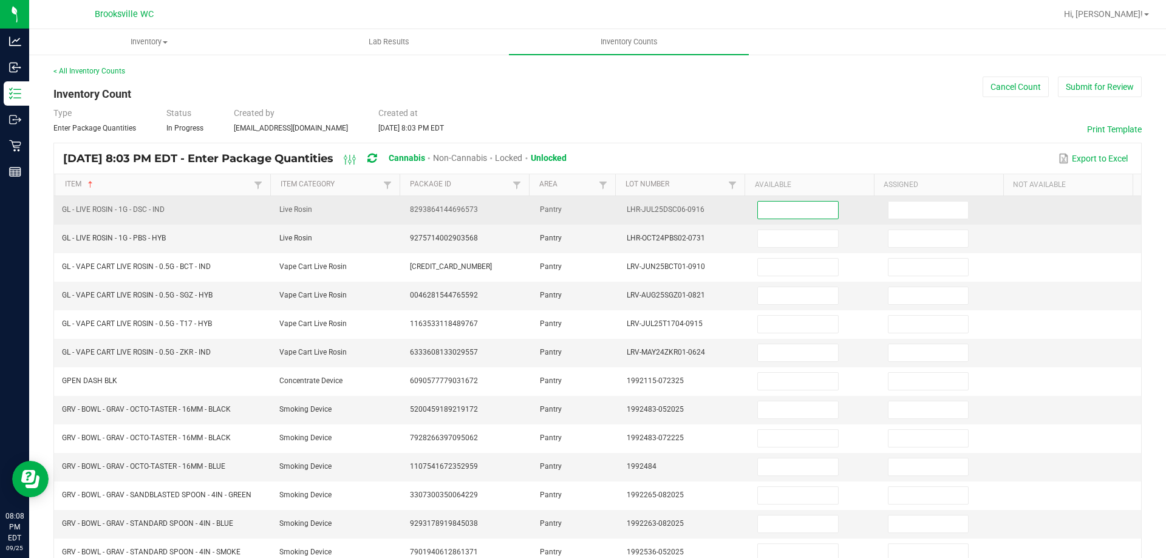
click at [782, 213] on input at bounding box center [798, 210] width 80 height 17
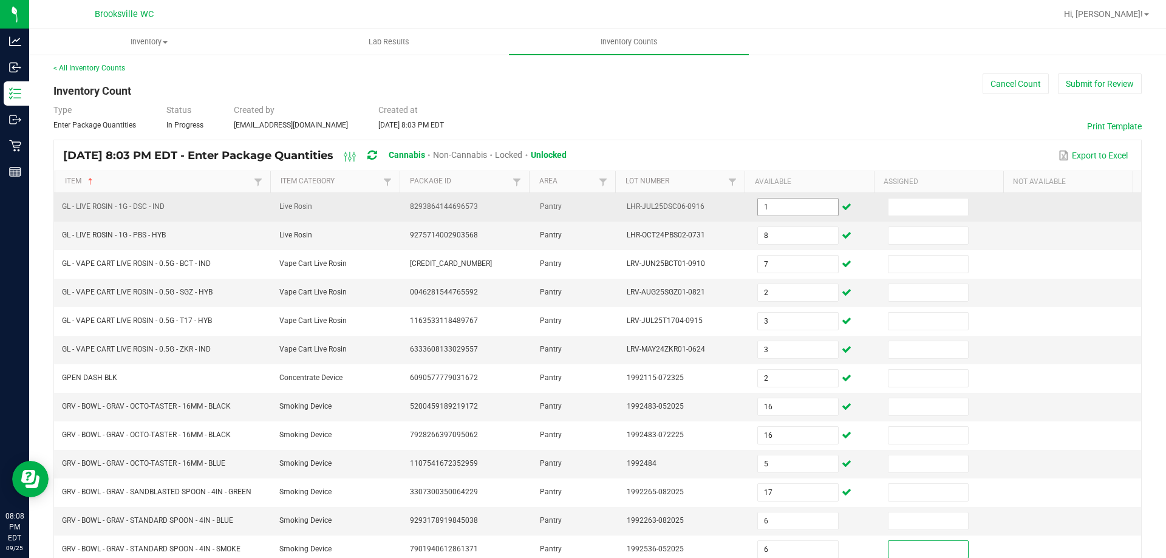
scroll to position [258, 0]
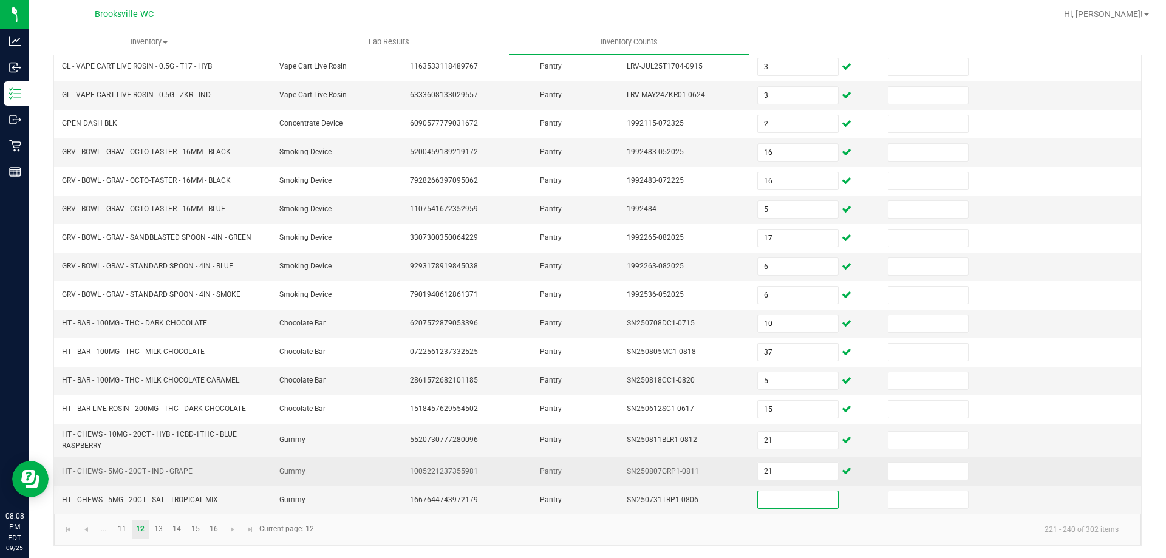
click at [768, 480] on td "21" at bounding box center [815, 471] width 131 height 29
click at [770, 462] on span "21" at bounding box center [797, 471] width 81 height 18
click at [793, 464] on input "21" at bounding box center [798, 471] width 80 height 17
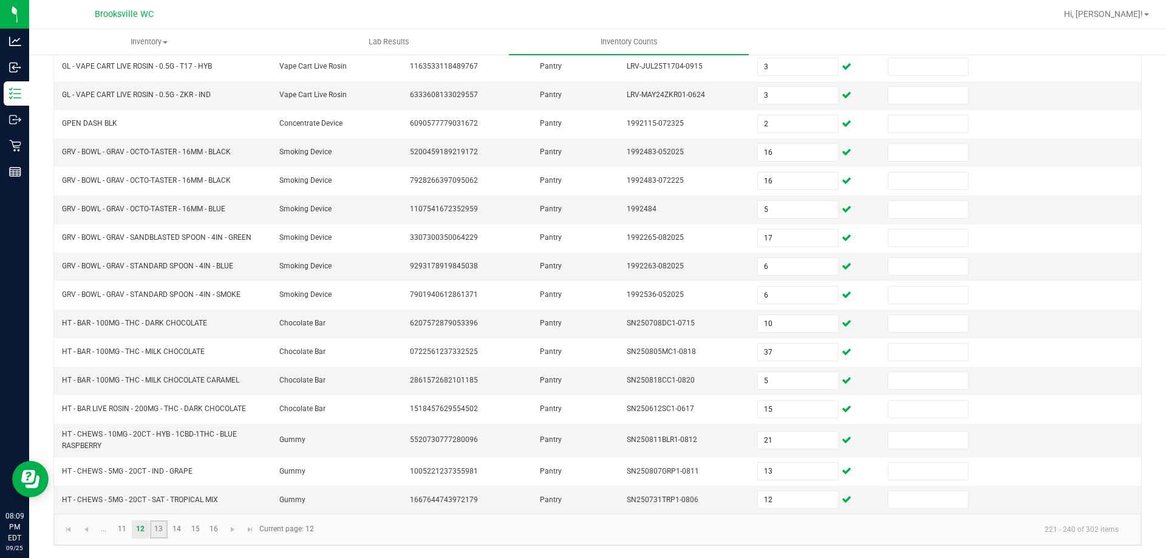
click at [158, 526] on link "13" at bounding box center [159, 530] width 18 height 18
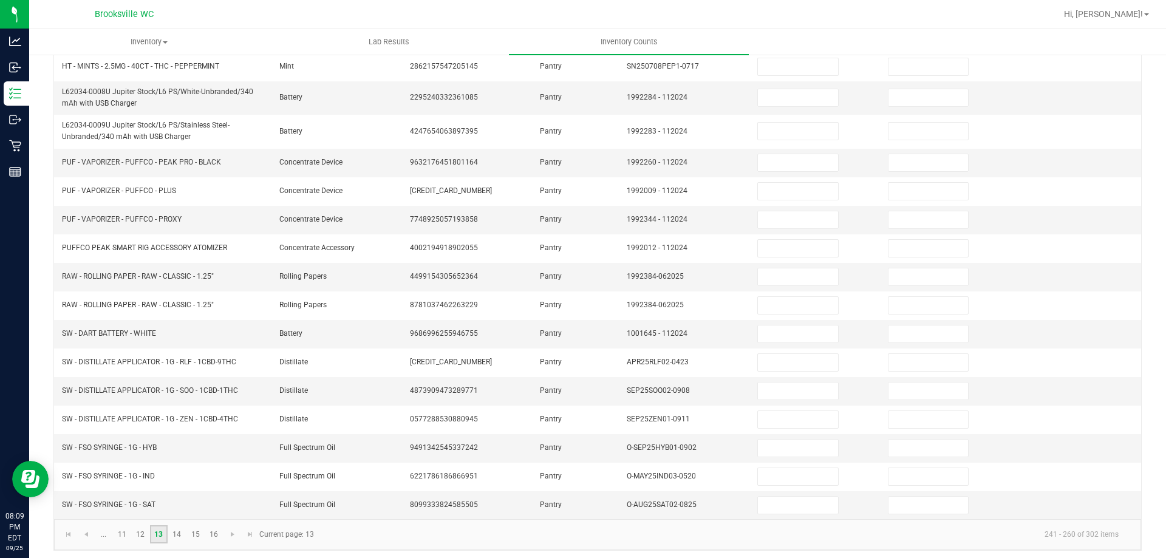
scroll to position [0, 0]
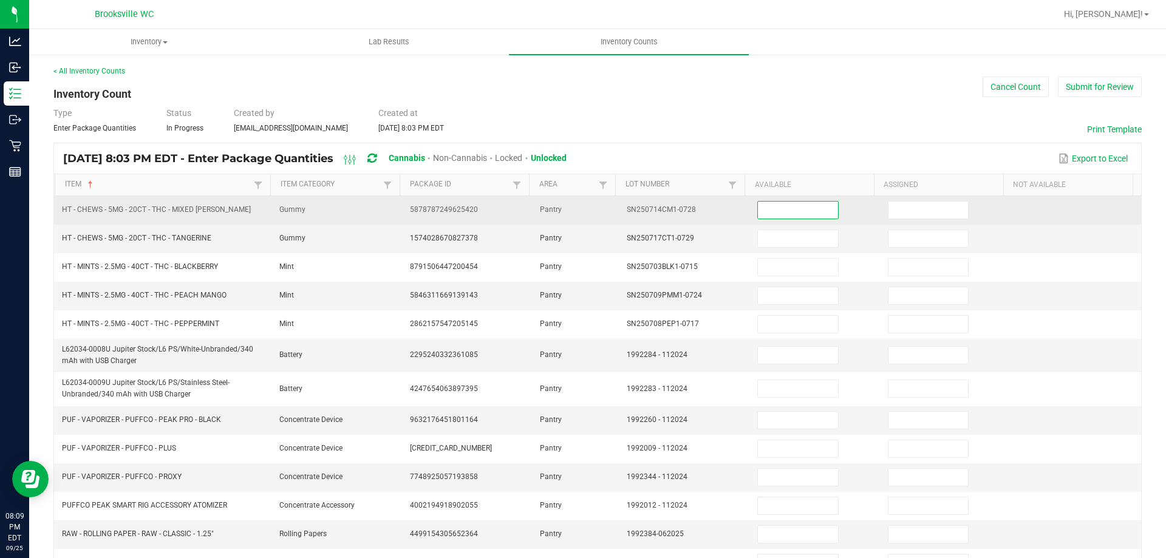
click at [777, 213] on input at bounding box center [798, 210] width 80 height 17
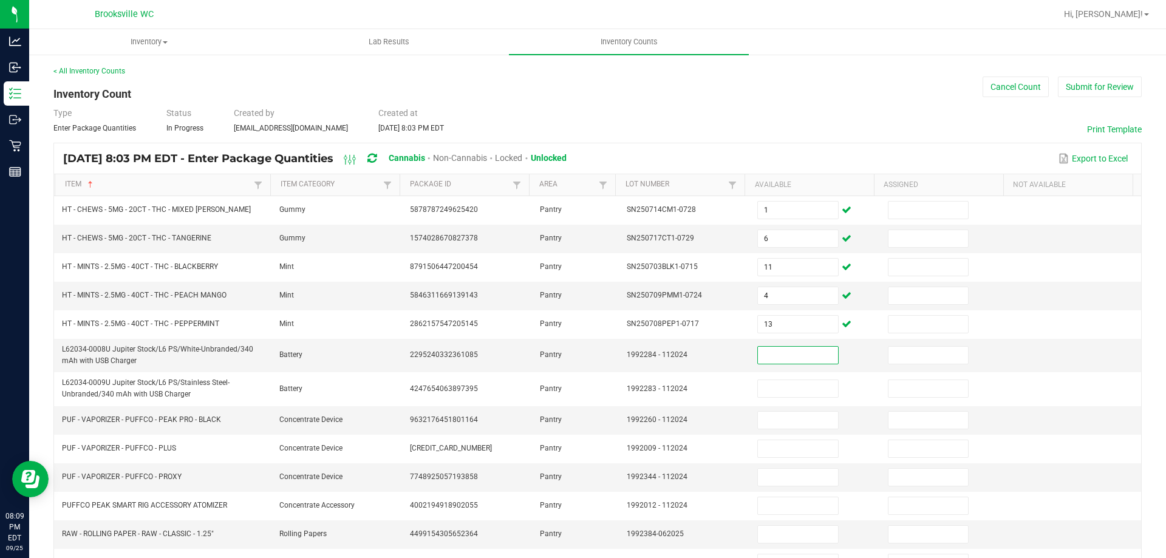
scroll to position [262, 0]
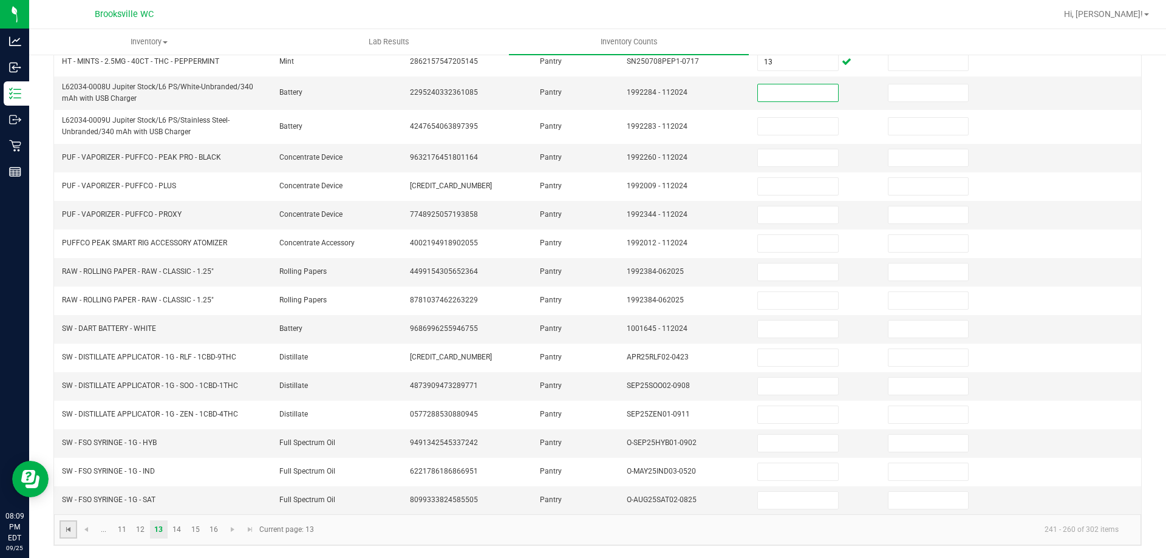
click at [66, 527] on span "Go to the first page" at bounding box center [69, 530] width 10 height 10
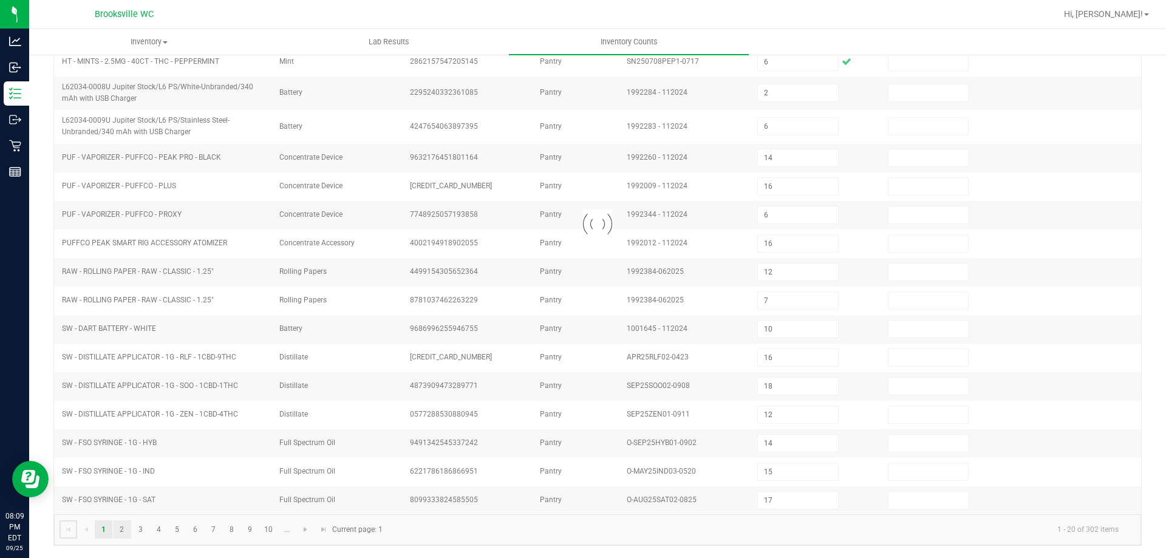
scroll to position [252, 0]
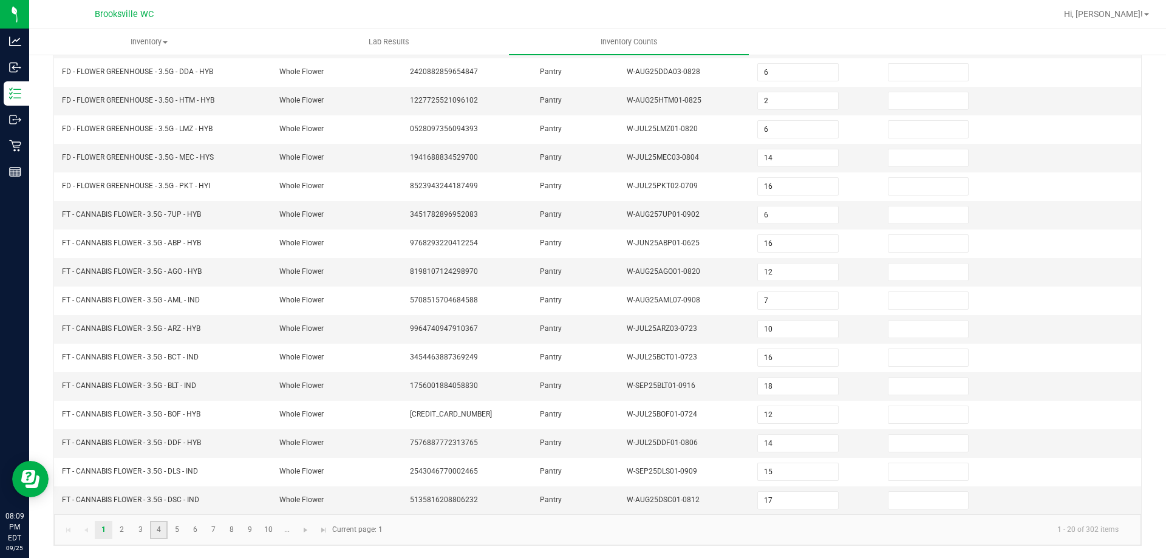
click at [161, 530] on link "4" at bounding box center [159, 530] width 18 height 18
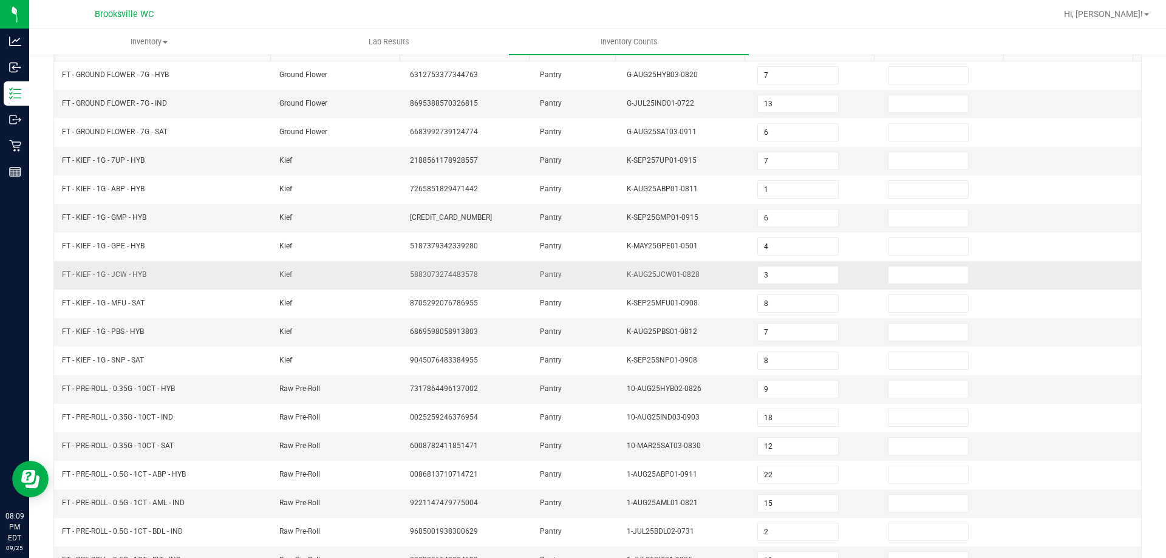
scroll to position [131, 0]
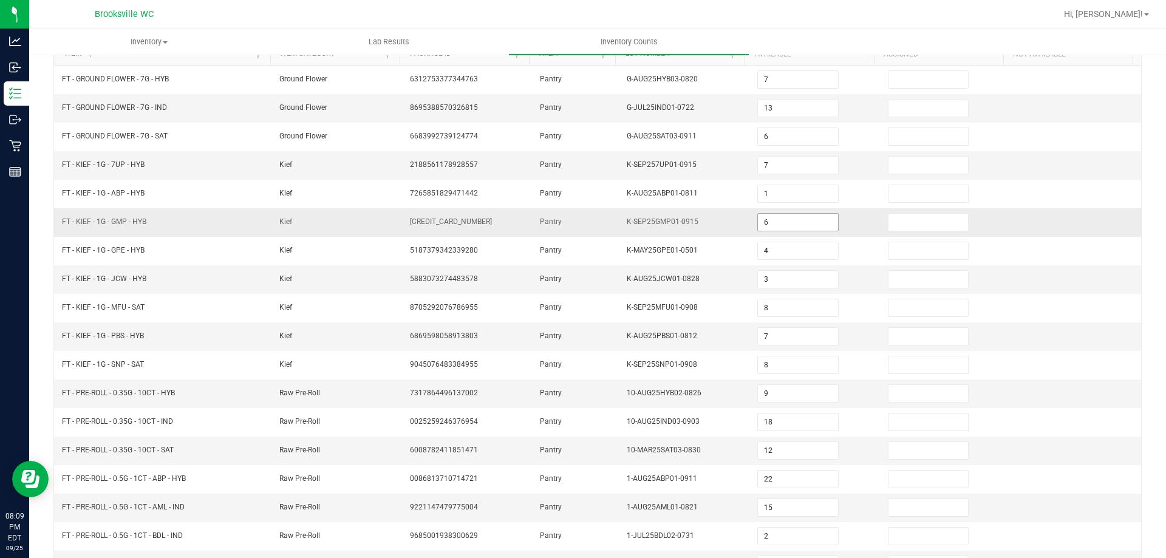
click at [762, 219] on input "6" at bounding box center [798, 222] width 80 height 17
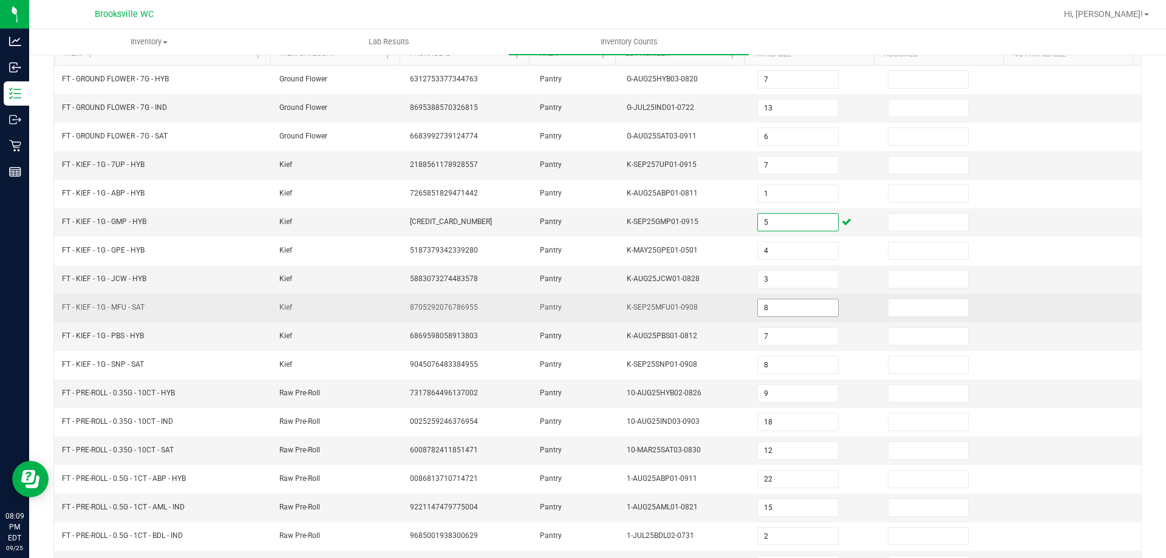
click at [763, 306] on input "8" at bounding box center [798, 307] width 80 height 17
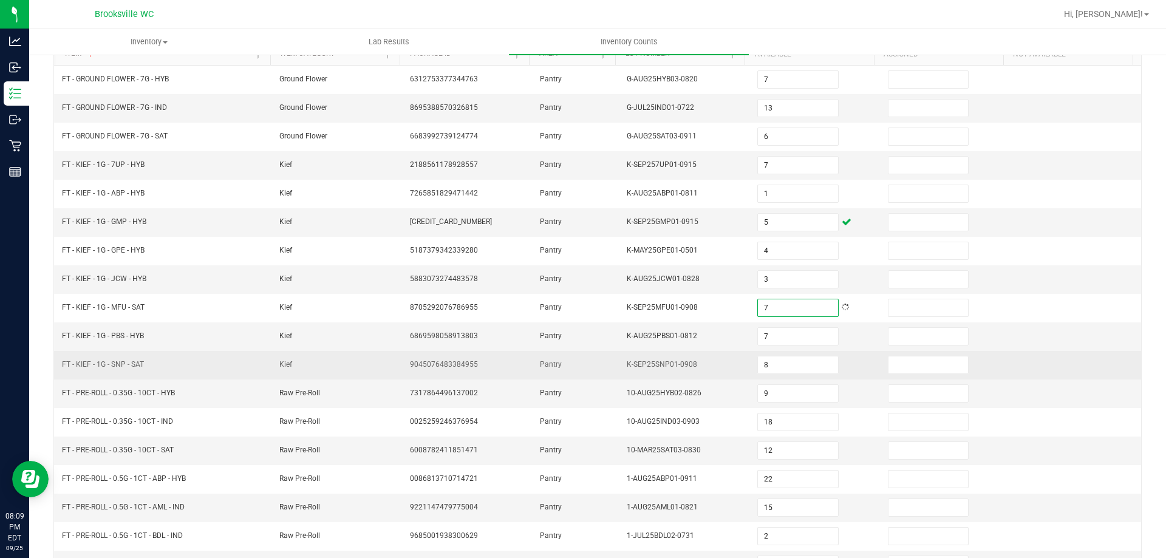
click at [457, 358] on td "9045076483384955" at bounding box center [468, 365] width 131 height 29
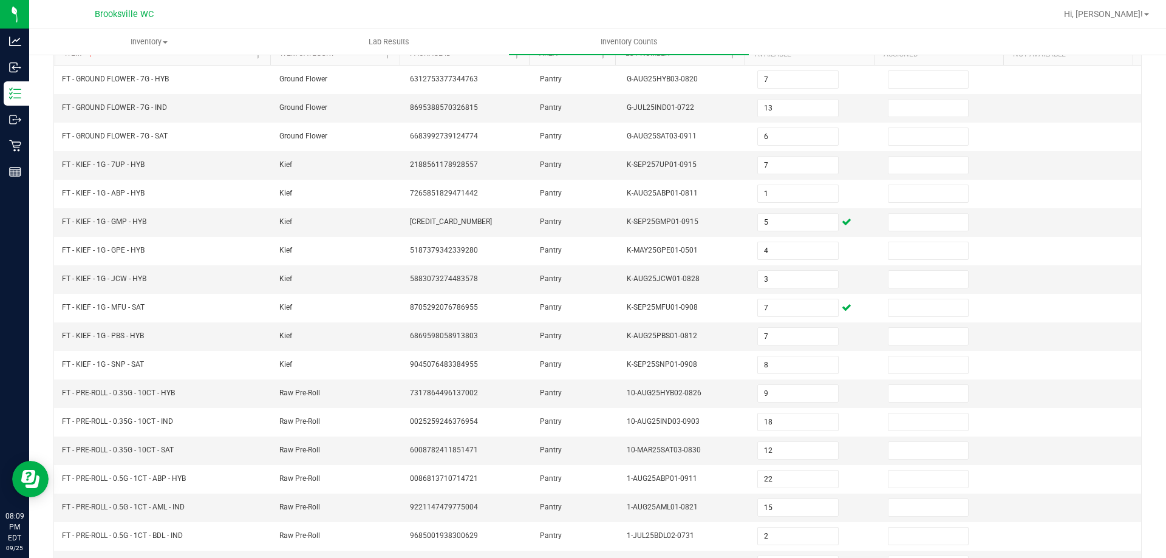
scroll to position [252, 0]
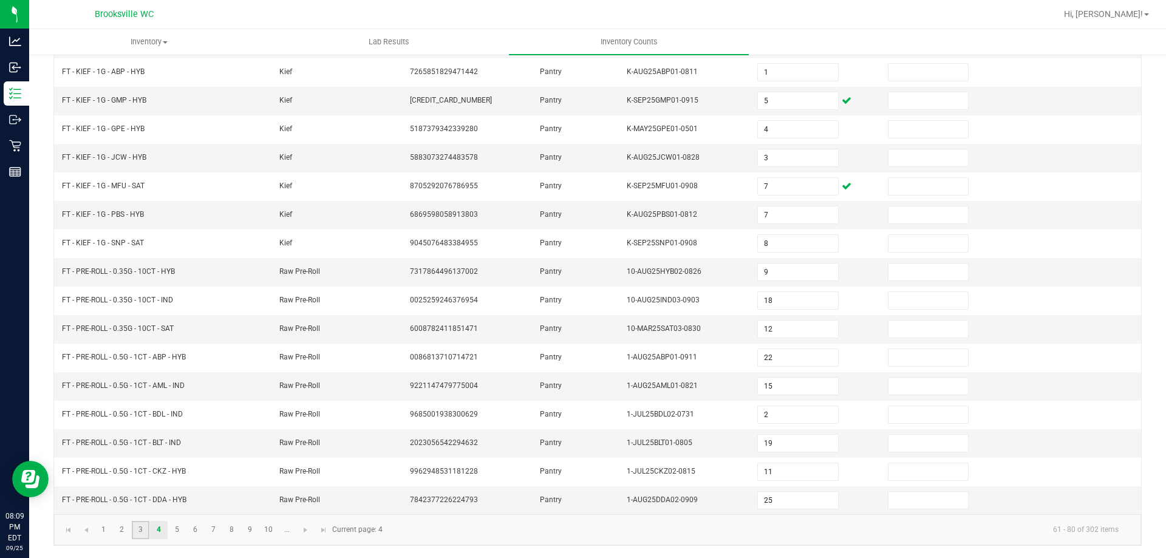
click at [134, 525] on link "3" at bounding box center [141, 530] width 18 height 18
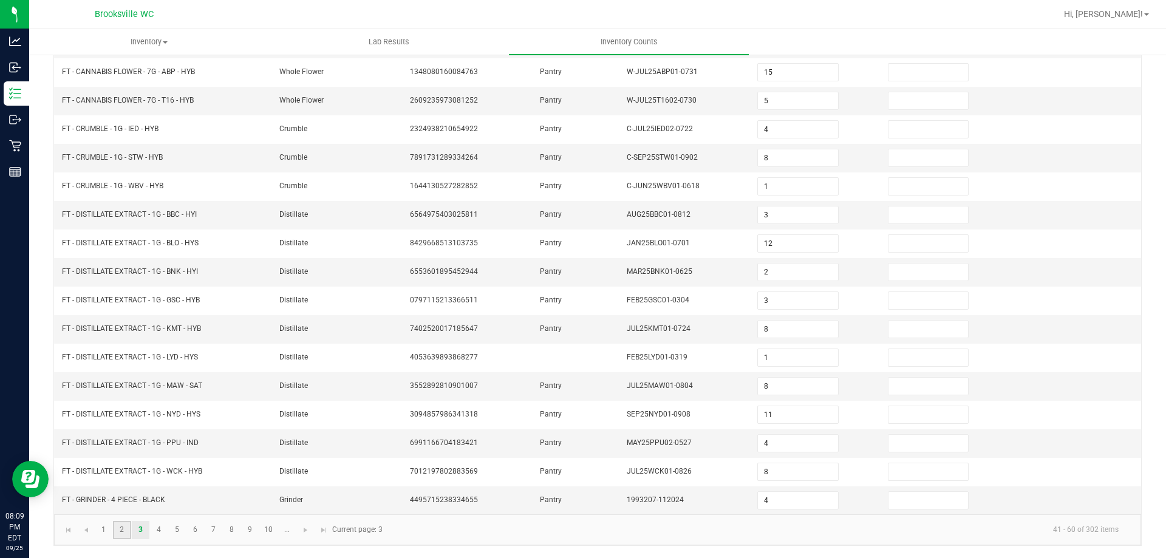
click at [118, 533] on link "2" at bounding box center [122, 530] width 18 height 18
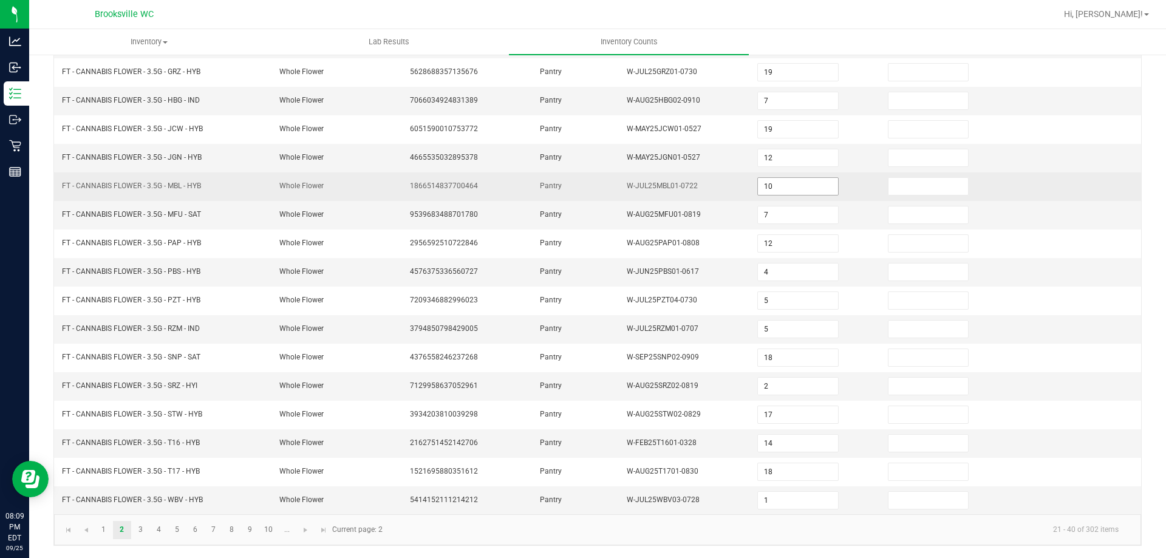
click at [797, 190] on input "10" at bounding box center [798, 186] width 80 height 17
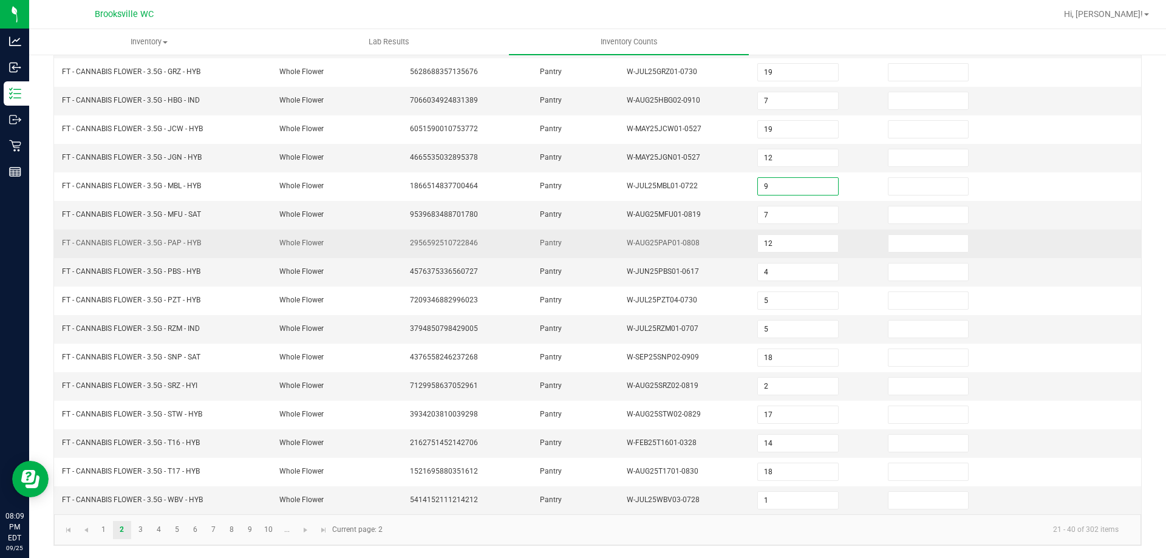
click at [585, 247] on td "Pantry" at bounding box center [576, 244] width 87 height 29
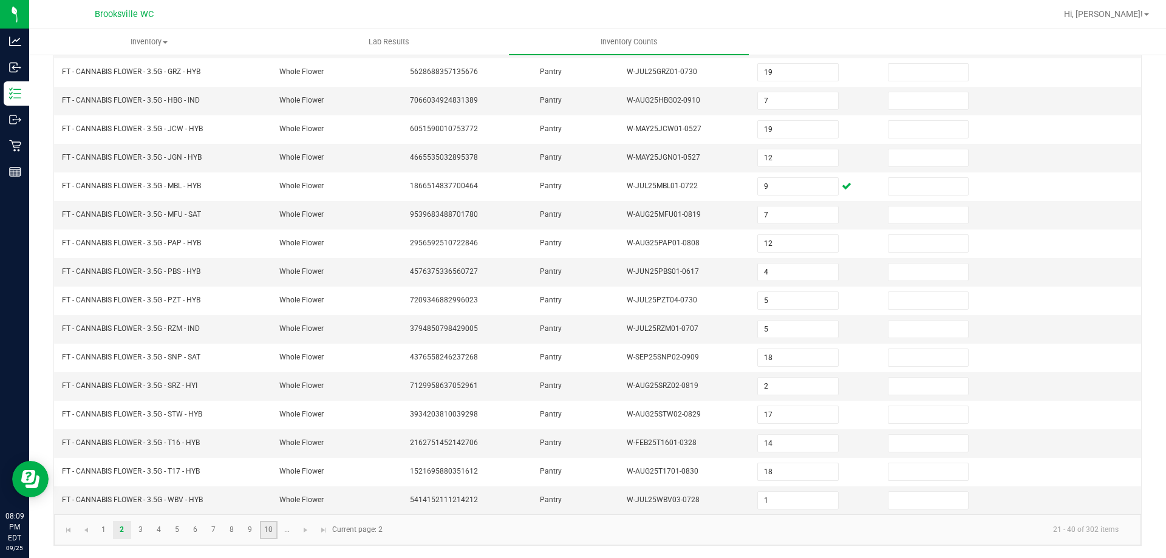
click at [268, 528] on link "10" at bounding box center [269, 530] width 18 height 18
click at [306, 526] on span "Go to the next page" at bounding box center [306, 530] width 10 height 10
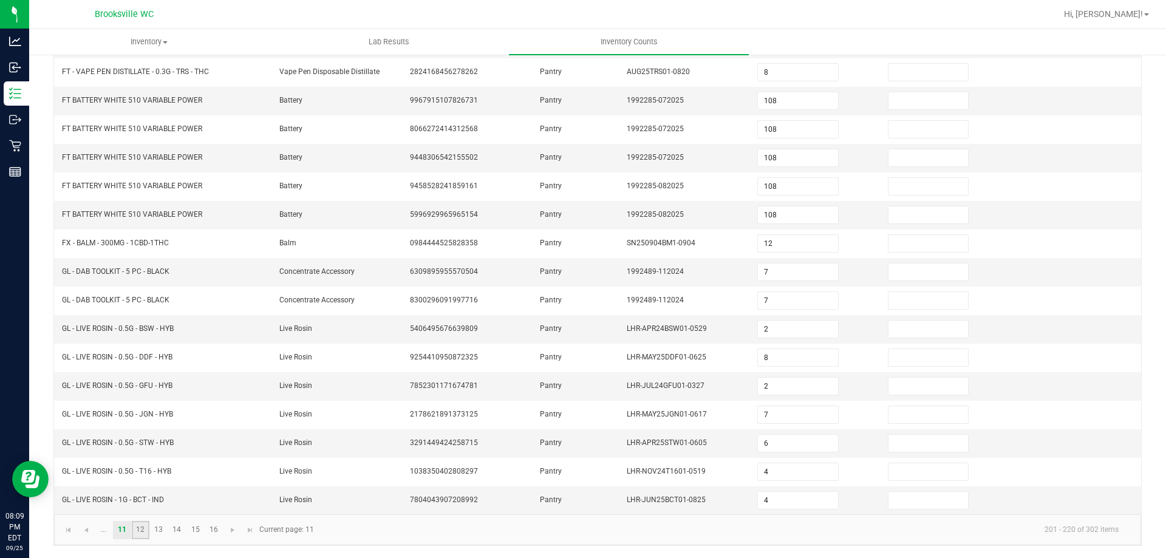
click at [144, 528] on link "12" at bounding box center [141, 530] width 18 height 18
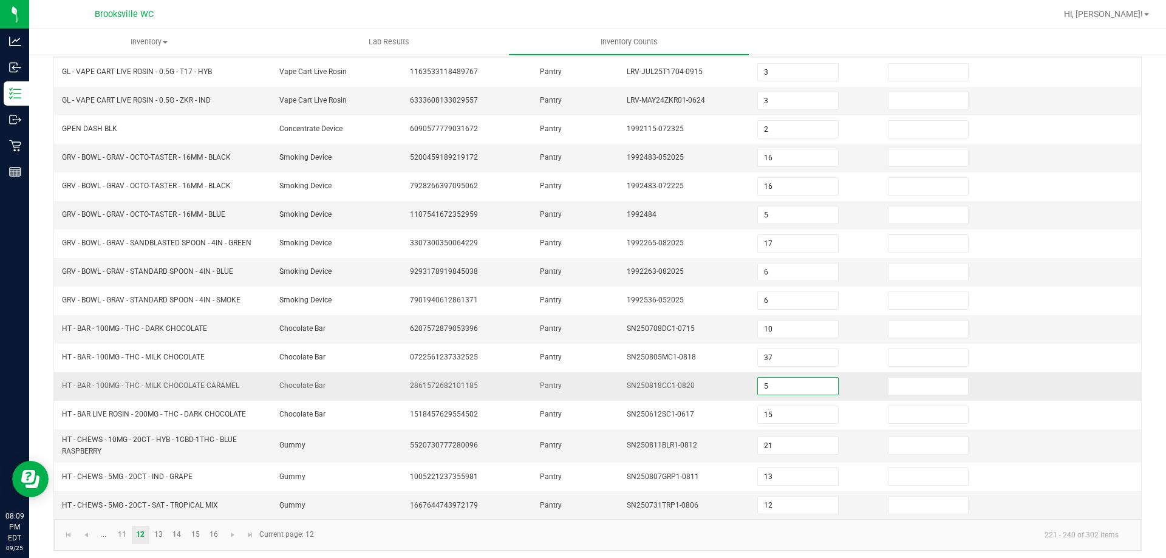
click at [768, 381] on input "5" at bounding box center [798, 386] width 80 height 17
click at [280, 437] on td "Gummy" at bounding box center [337, 445] width 131 height 33
click at [65, 539] on span "Go to the first page" at bounding box center [69, 535] width 10 height 10
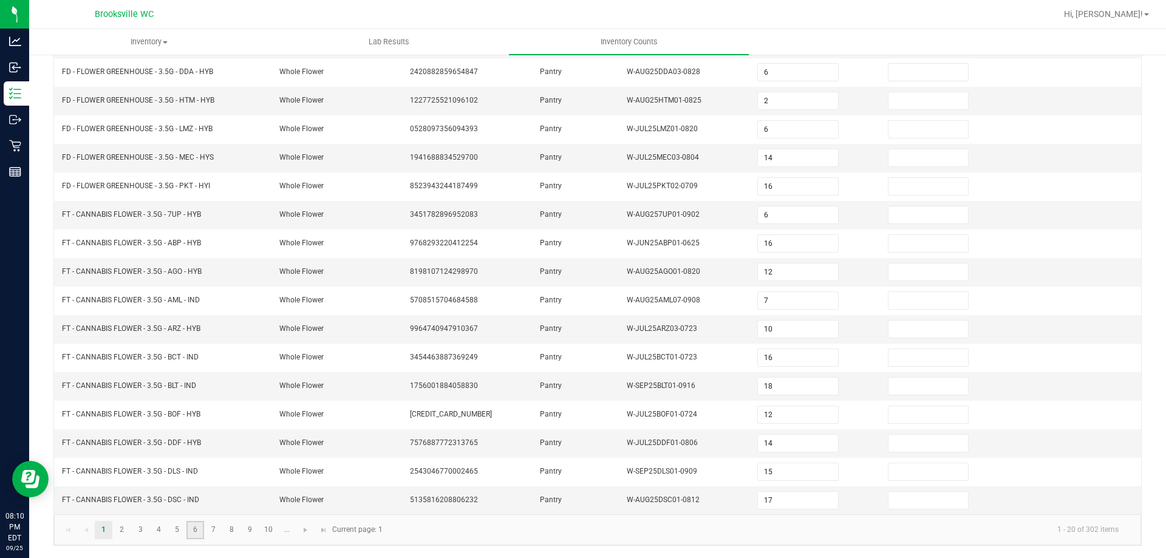
click at [197, 533] on link "6" at bounding box center [195, 530] width 18 height 18
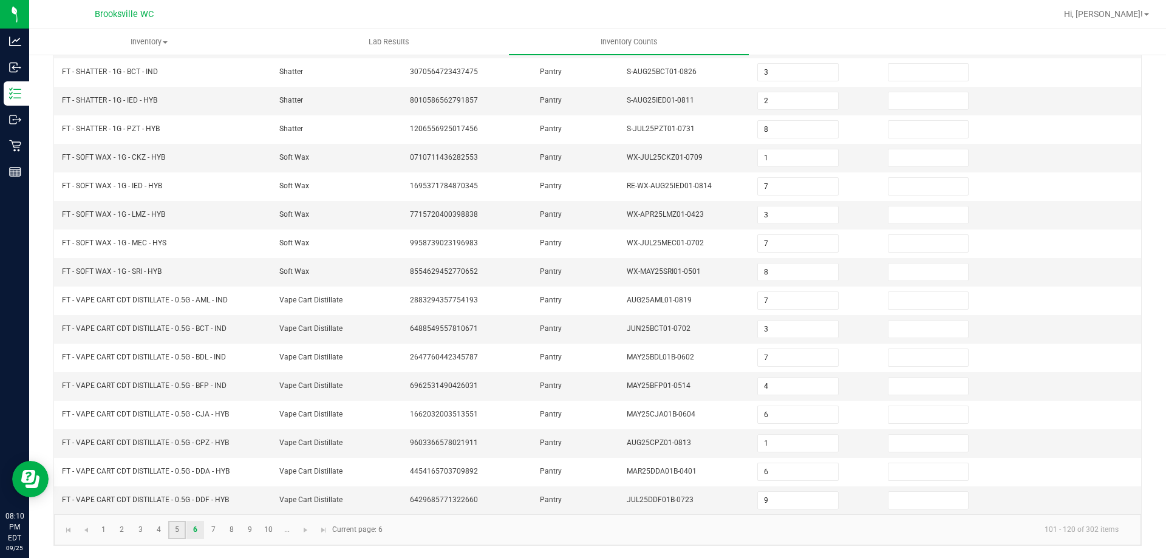
click at [174, 527] on link "5" at bounding box center [177, 530] width 18 height 18
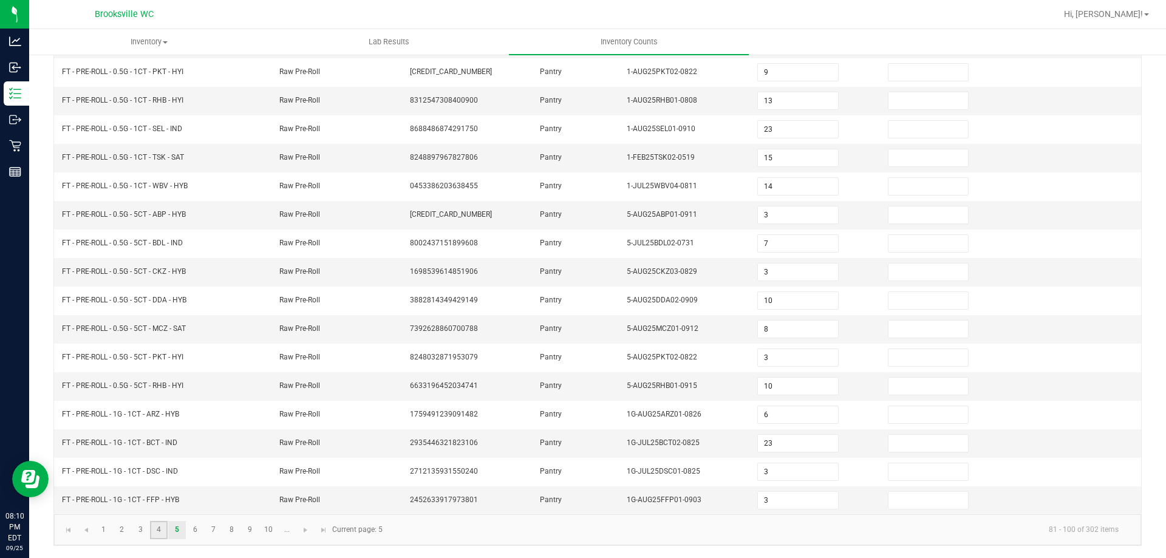
click at [163, 523] on link "4" at bounding box center [159, 530] width 18 height 18
click at [770, 438] on input "19" at bounding box center [798, 443] width 80 height 17
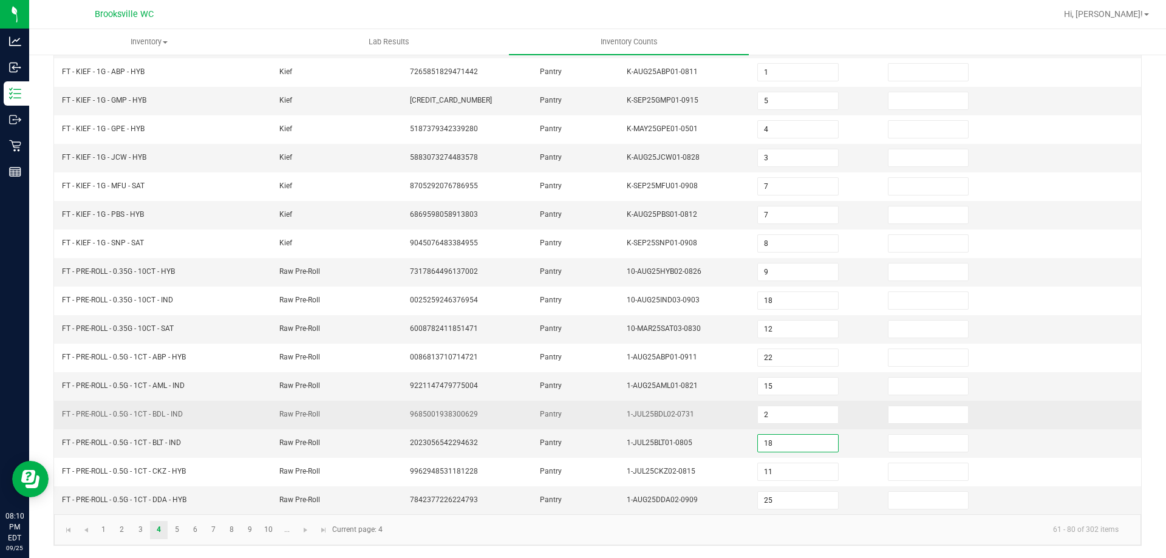
click at [727, 424] on td "1-JUL25BDL02-0731" at bounding box center [685, 415] width 131 height 29
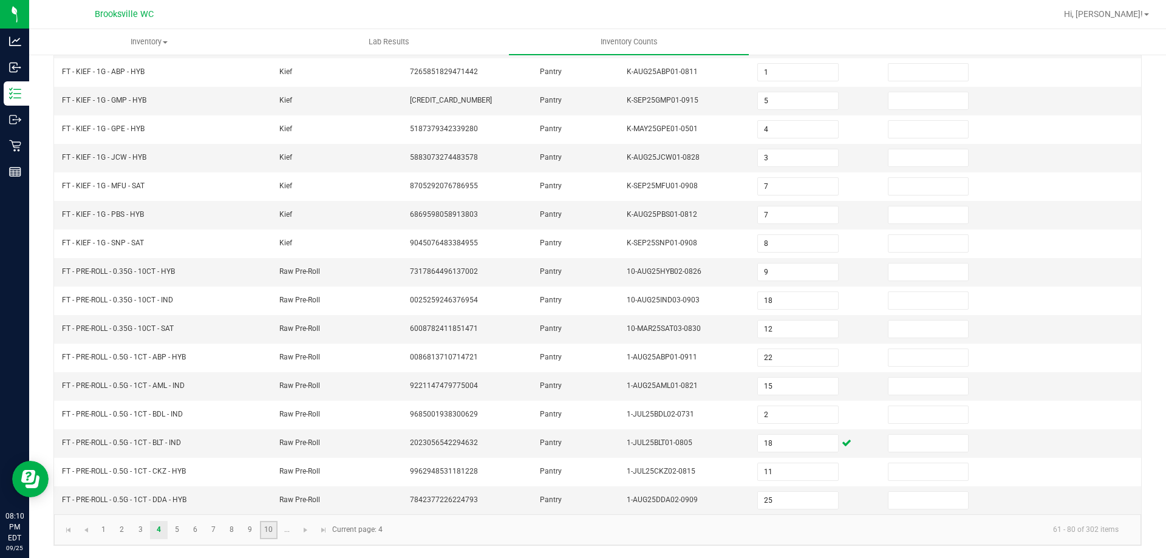
click at [266, 538] on link "10" at bounding box center [269, 530] width 18 height 18
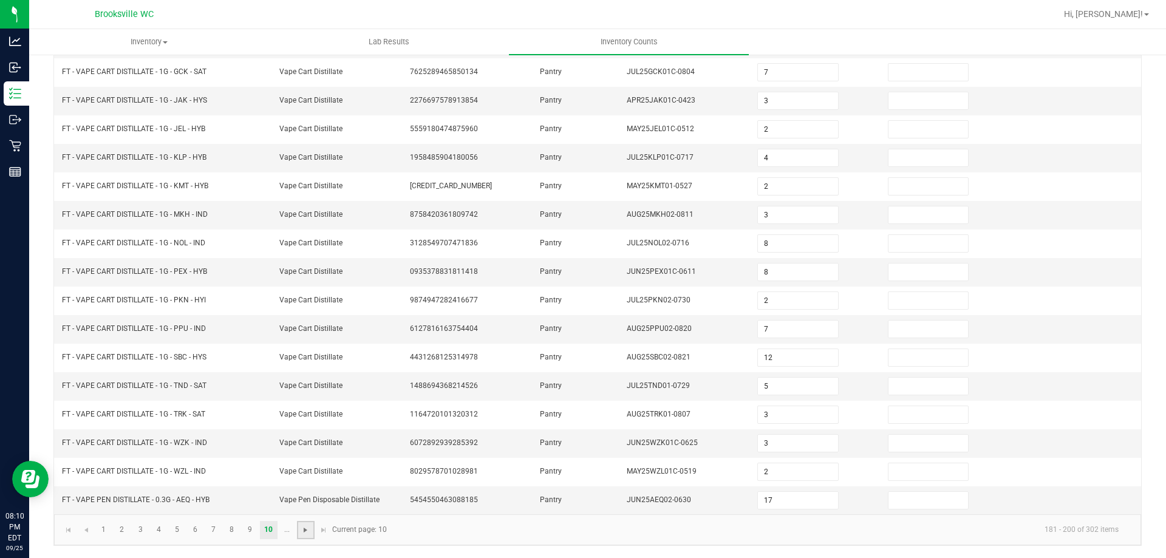
click at [304, 533] on span "Go to the next page" at bounding box center [306, 530] width 10 height 10
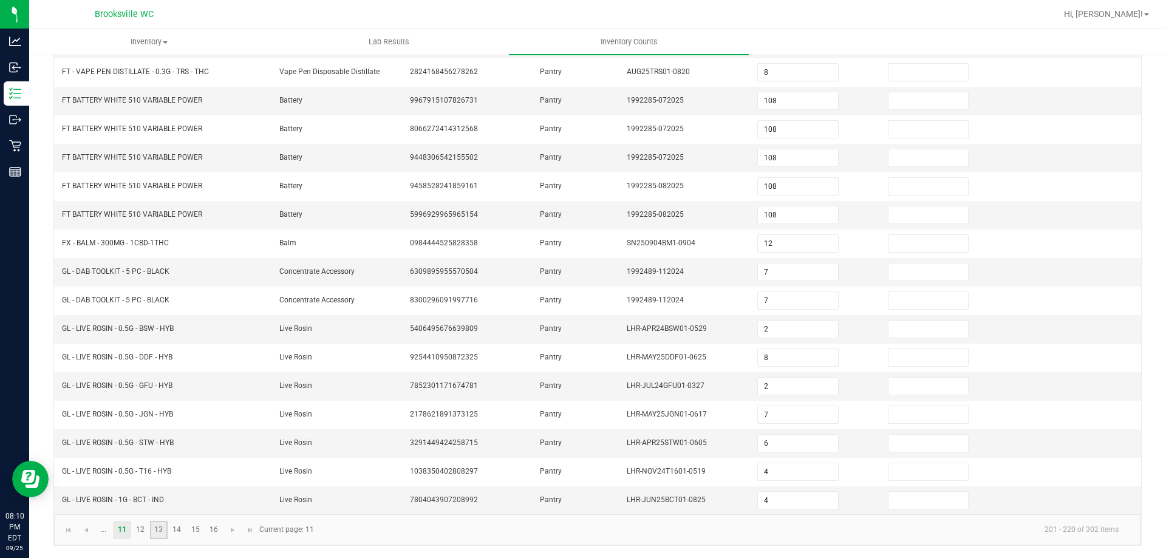
click at [151, 531] on link "13" at bounding box center [159, 530] width 18 height 18
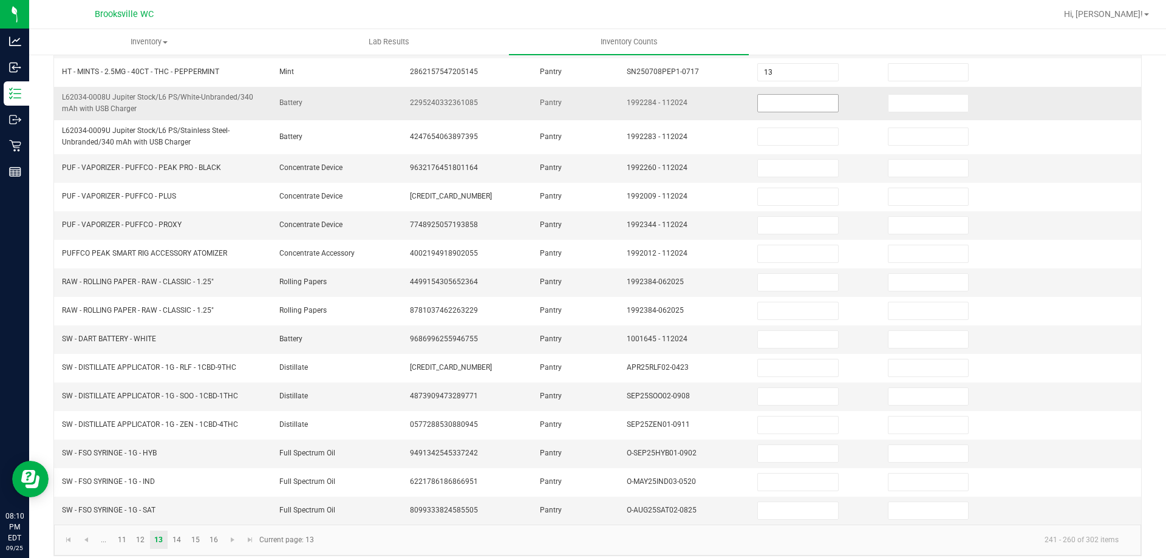
click at [783, 100] on input at bounding box center [798, 103] width 80 height 17
click at [779, 103] on input at bounding box center [798, 103] width 80 height 17
click at [178, 543] on link "14" at bounding box center [177, 540] width 18 height 18
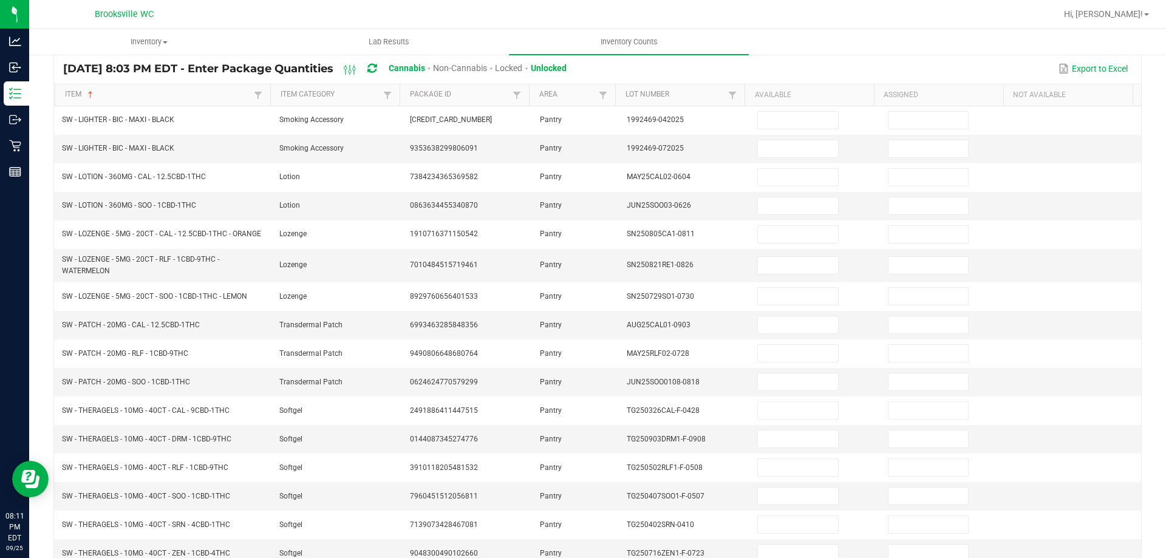
scroll to position [0, 0]
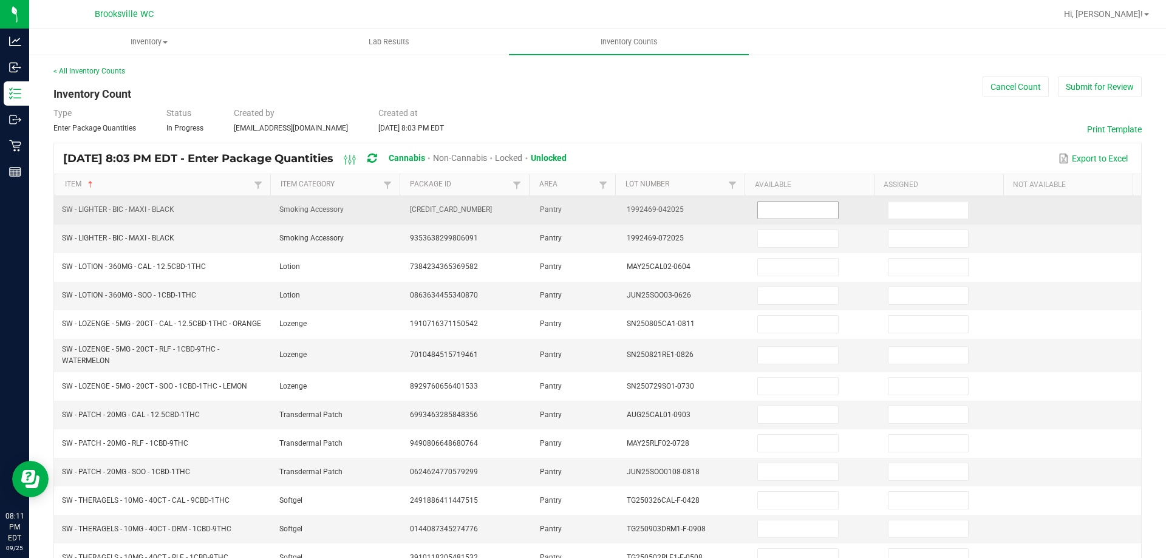
click at [782, 209] on input at bounding box center [798, 210] width 80 height 17
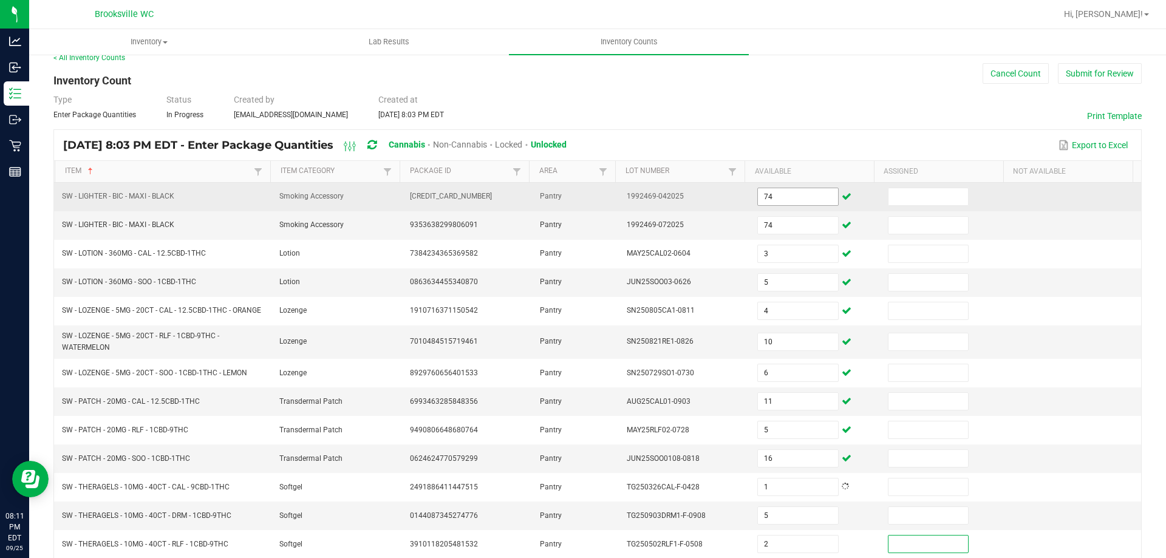
scroll to position [262, 0]
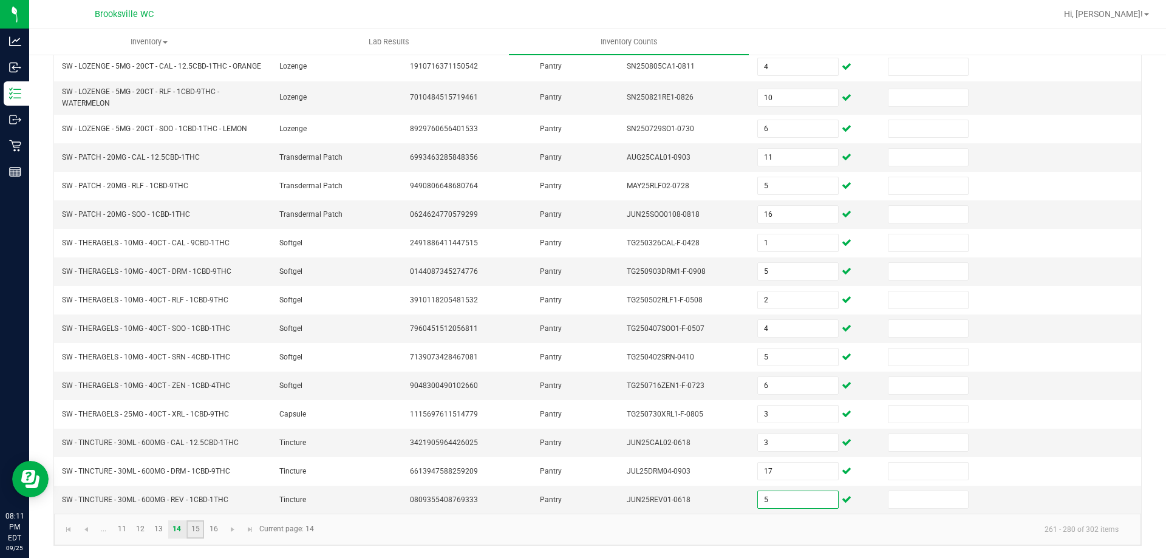
click at [194, 529] on link "15" at bounding box center [195, 530] width 18 height 18
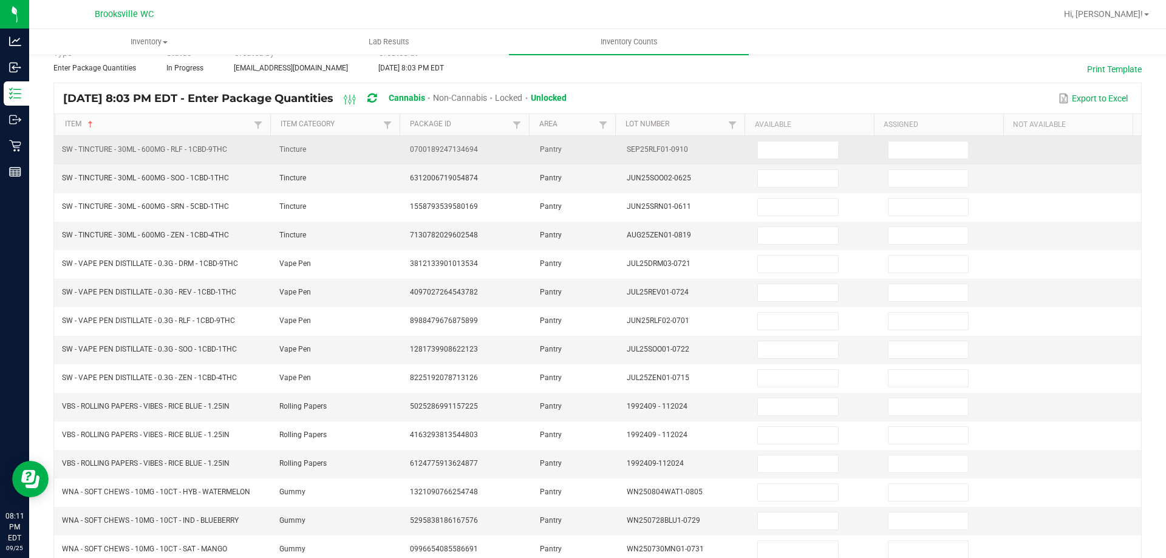
scroll to position [0, 0]
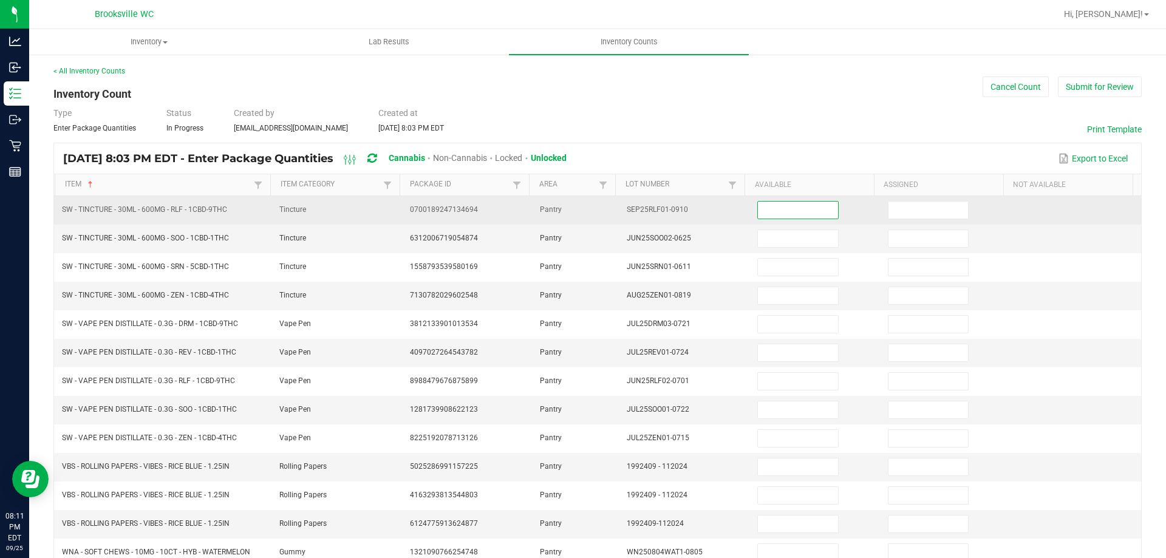
click at [782, 208] on input at bounding box center [798, 210] width 80 height 17
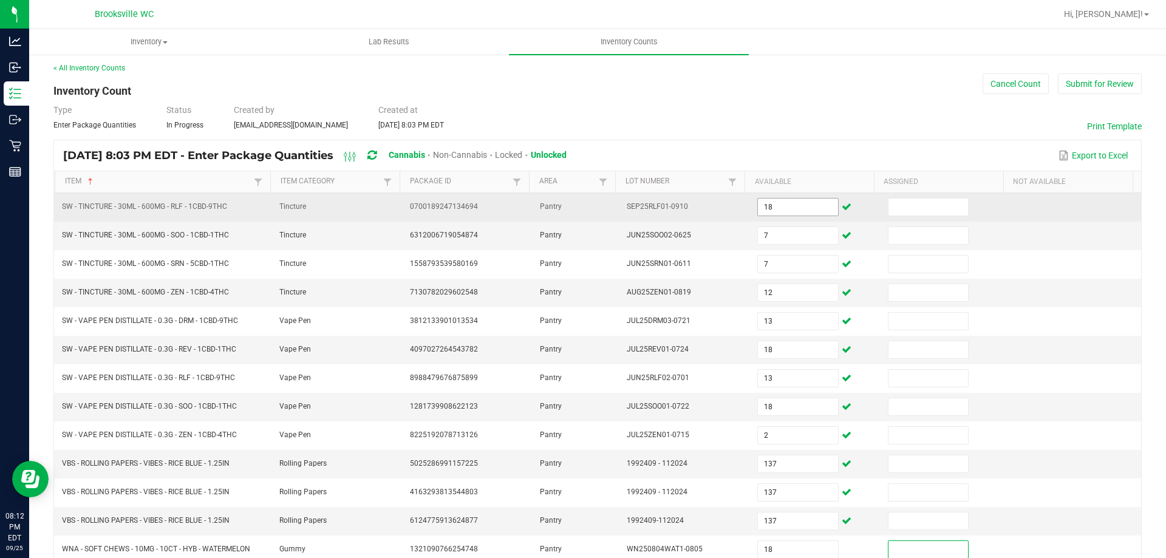
scroll to position [273, 0]
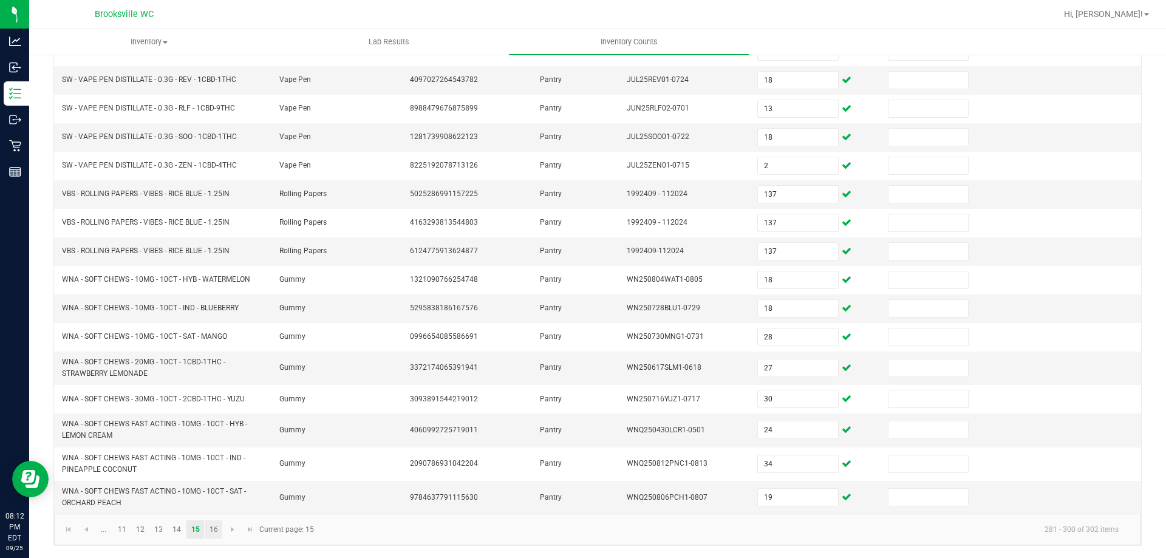
click at [214, 534] on link "16" at bounding box center [214, 530] width 18 height 18
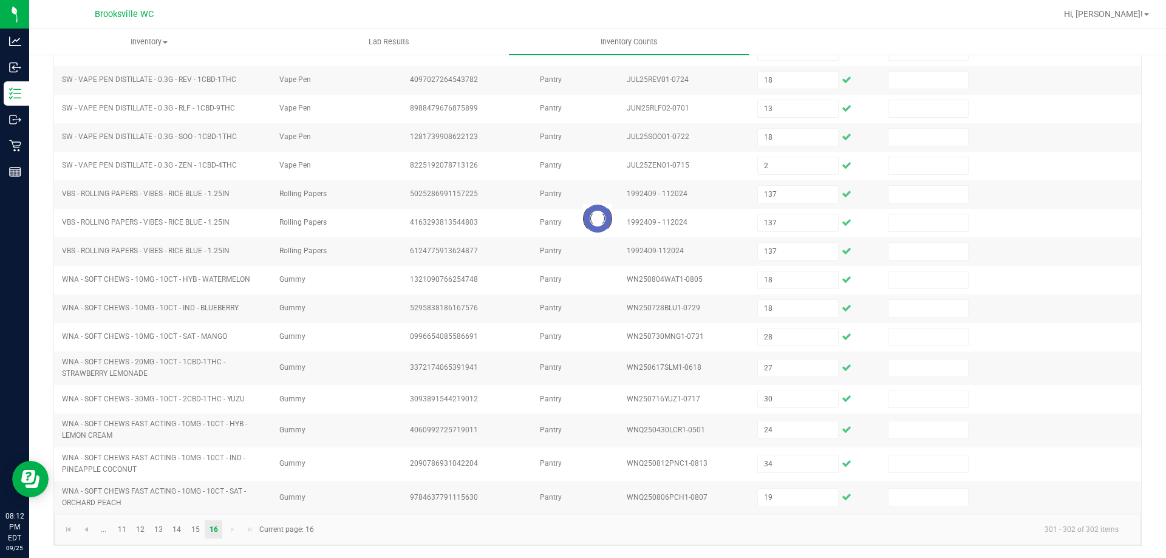
scroll to position [0, 0]
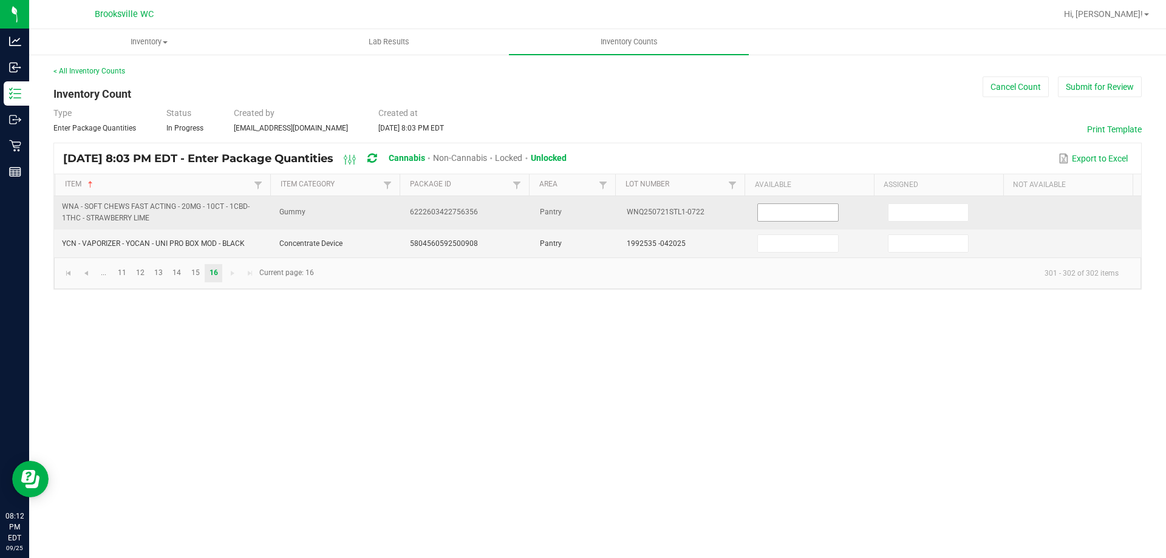
click at [780, 213] on input at bounding box center [798, 212] width 80 height 17
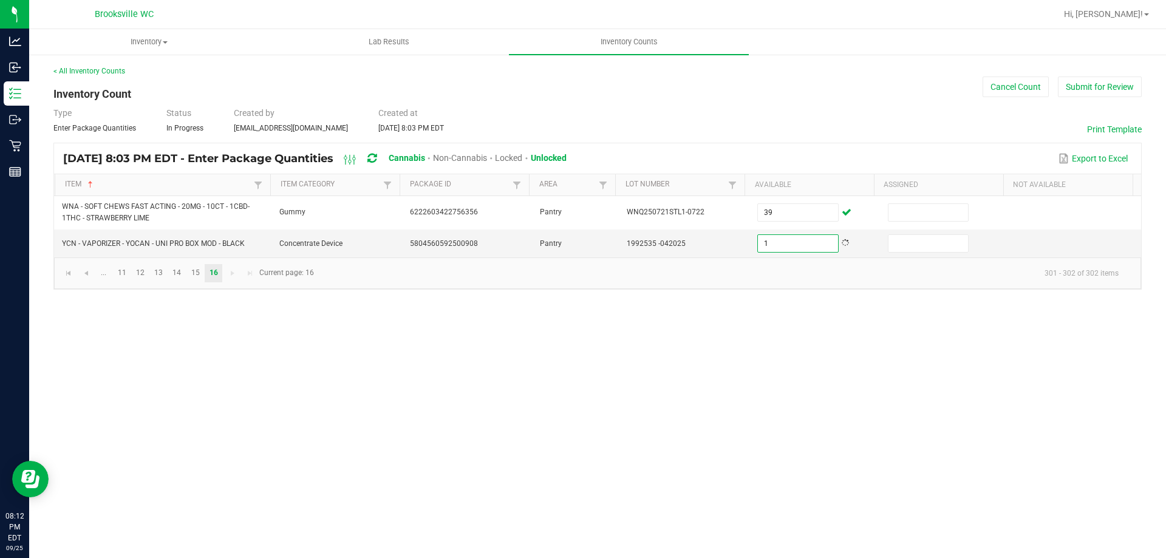
click at [749, 127] on div "Type Enter Package Quantities Status In Progress Created by [EMAIL_ADDRESS][DOM…" at bounding box center [597, 120] width 1088 height 27
click at [760, 118] on div "Type Enter Package Quantities Status In Progress Created by [EMAIL_ADDRESS][DOM…" at bounding box center [597, 120] width 1088 height 27
click at [75, 272] on link at bounding box center [69, 273] width 18 height 18
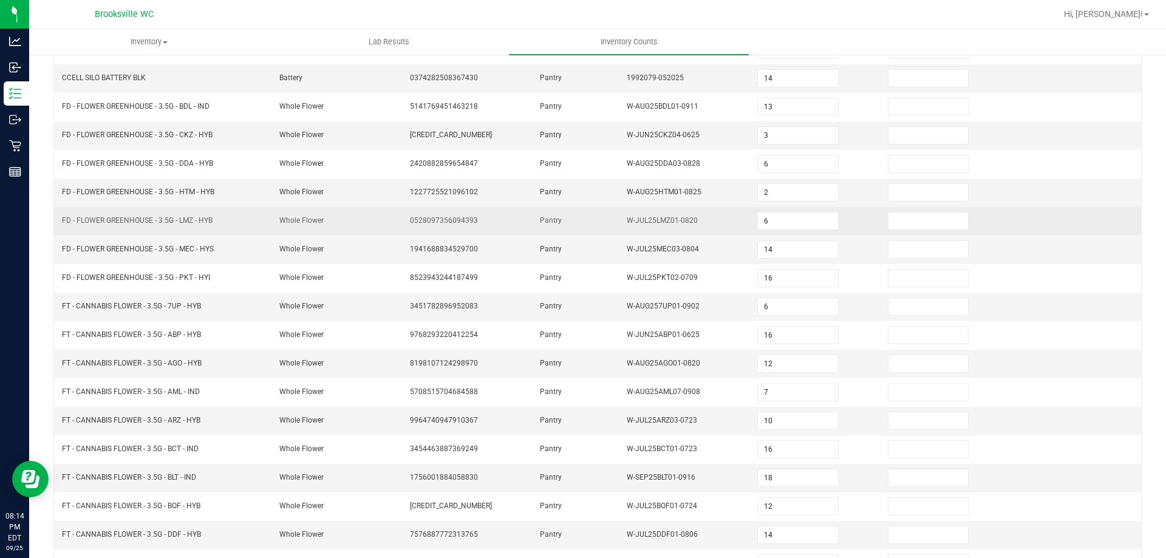
scroll to position [252, 0]
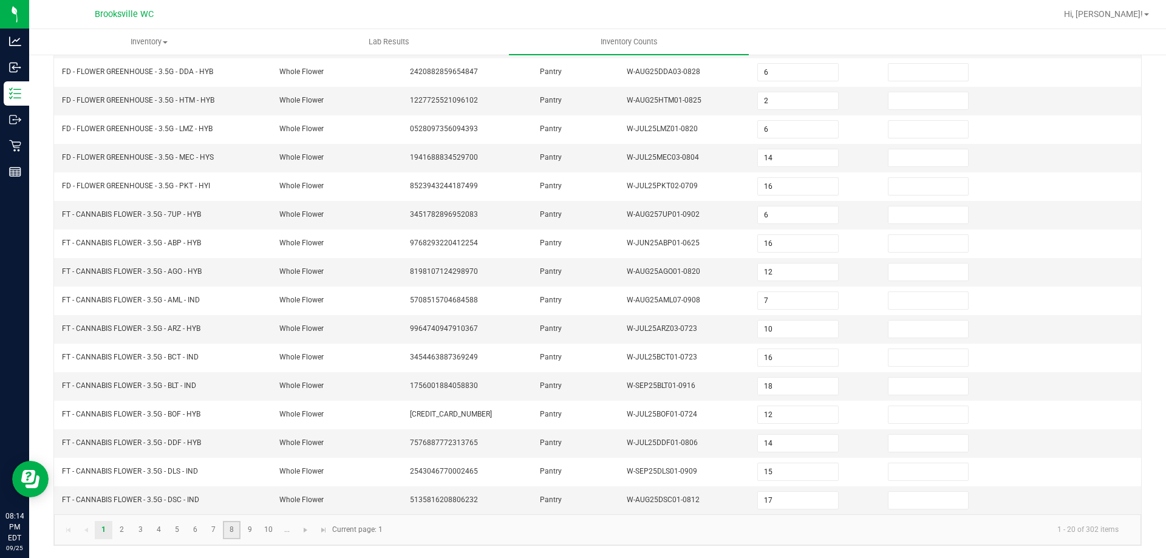
click at [225, 528] on link "8" at bounding box center [232, 530] width 18 height 18
click at [253, 527] on link "9" at bounding box center [250, 530] width 18 height 18
click at [270, 529] on link "10" at bounding box center [269, 530] width 18 height 18
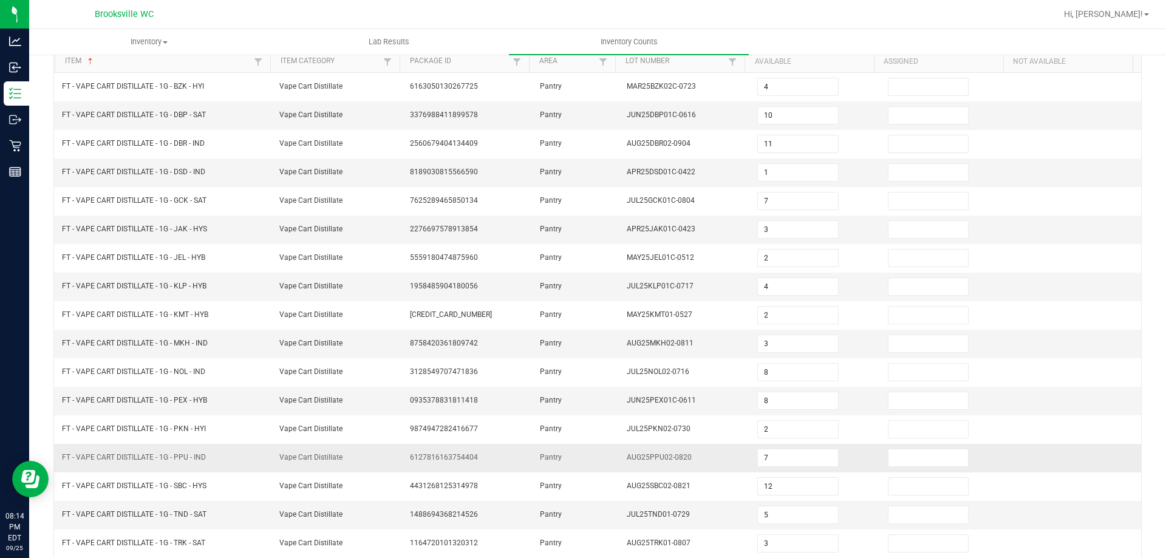
scroll to position [0, 0]
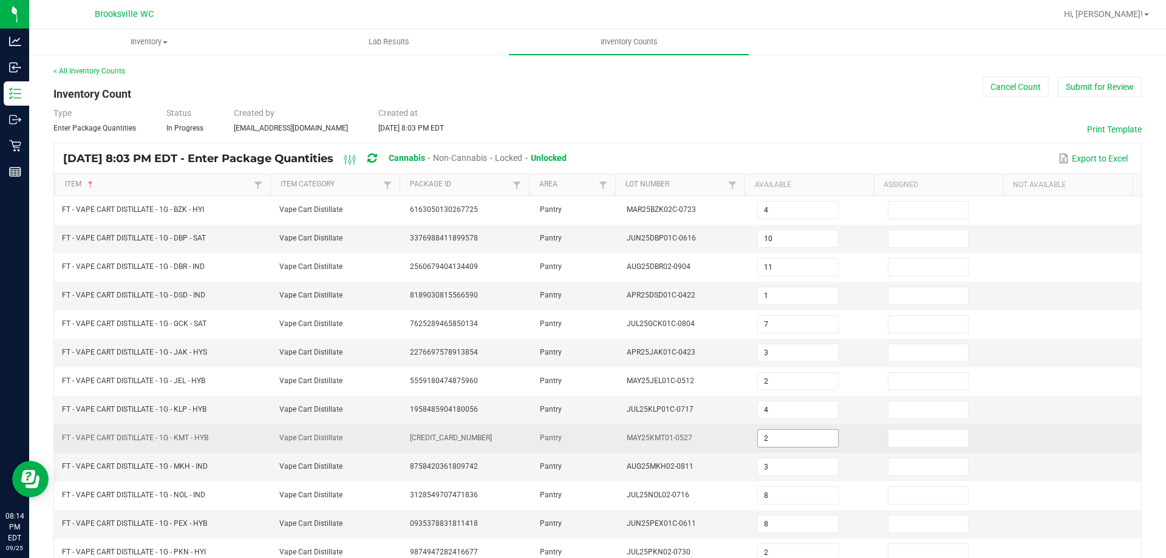
click at [781, 435] on input "2" at bounding box center [798, 438] width 80 height 17
click at [714, 446] on td "MAY25KMT01-0527" at bounding box center [685, 439] width 131 height 29
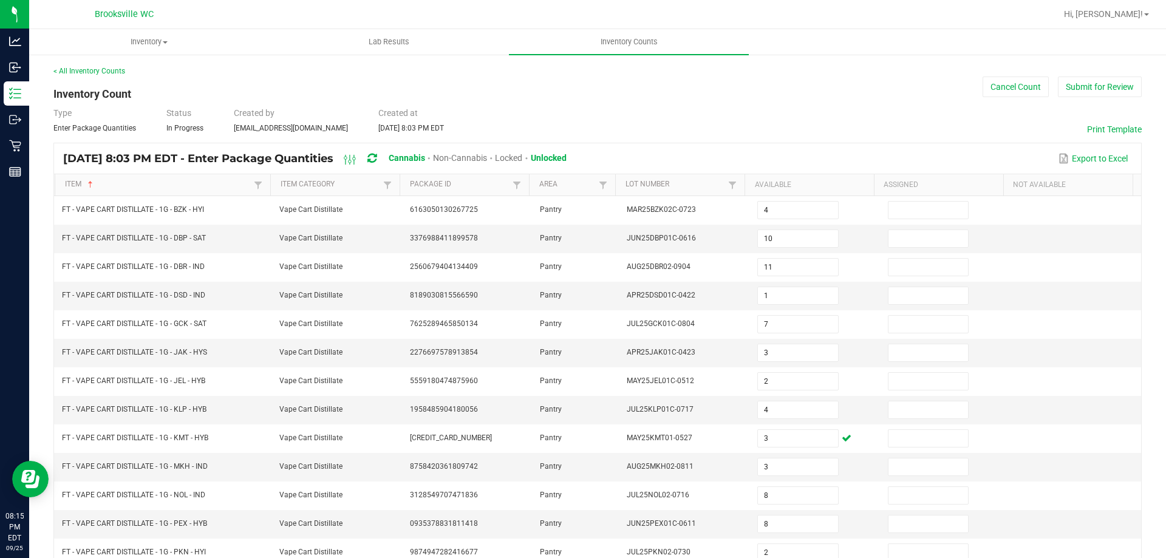
click at [683, 139] on div "< All Inventory Counts Inventory Count Cancel Count Submit for Review Type Ente…" at bounding box center [597, 432] width 1088 height 732
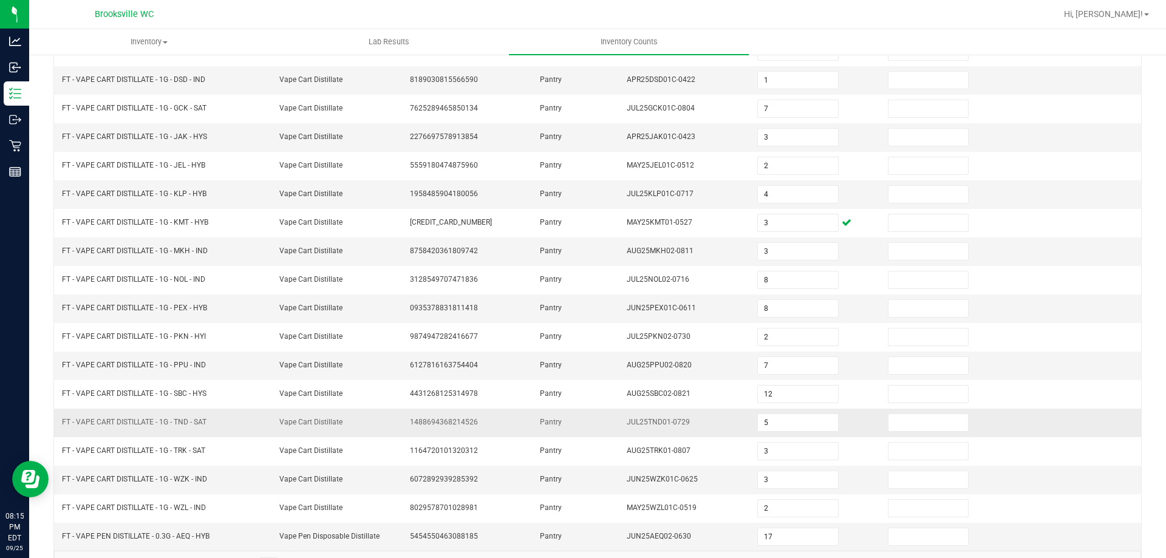
scroll to position [252, 0]
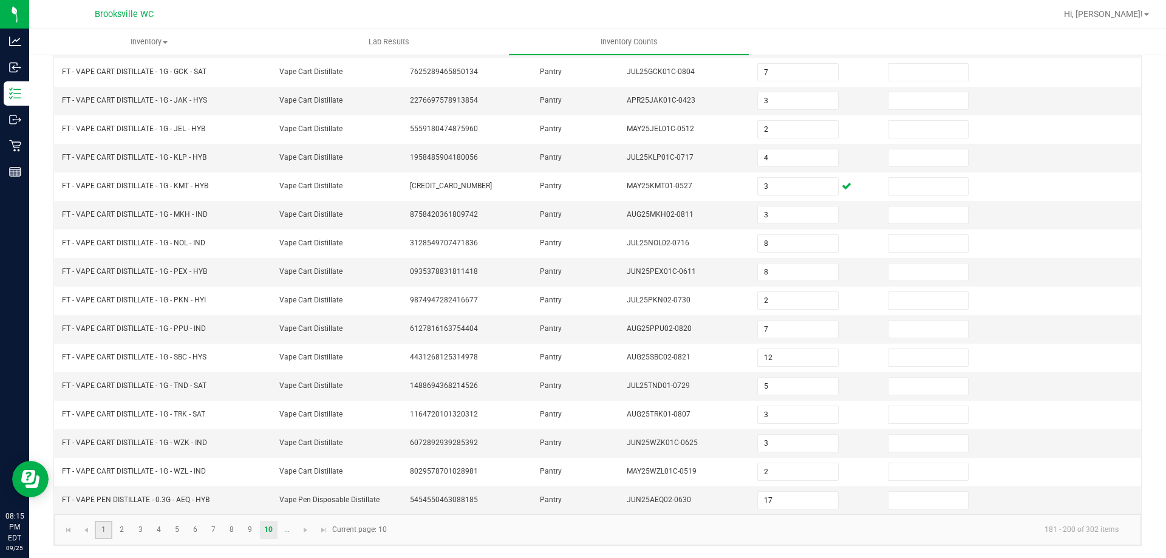
click at [106, 533] on link "1" at bounding box center [104, 530] width 18 height 18
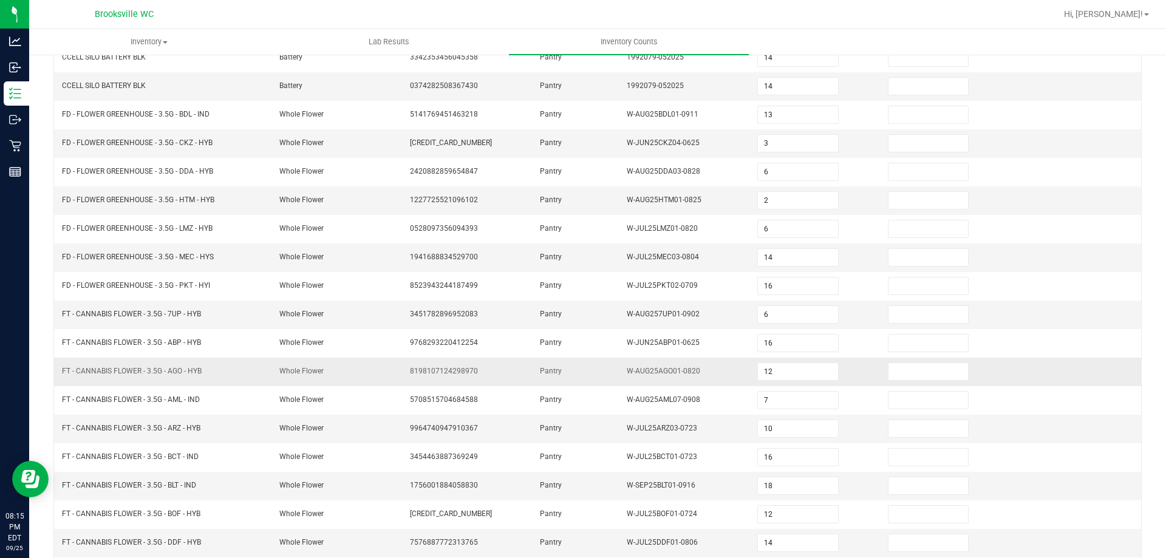
scroll to position [131, 0]
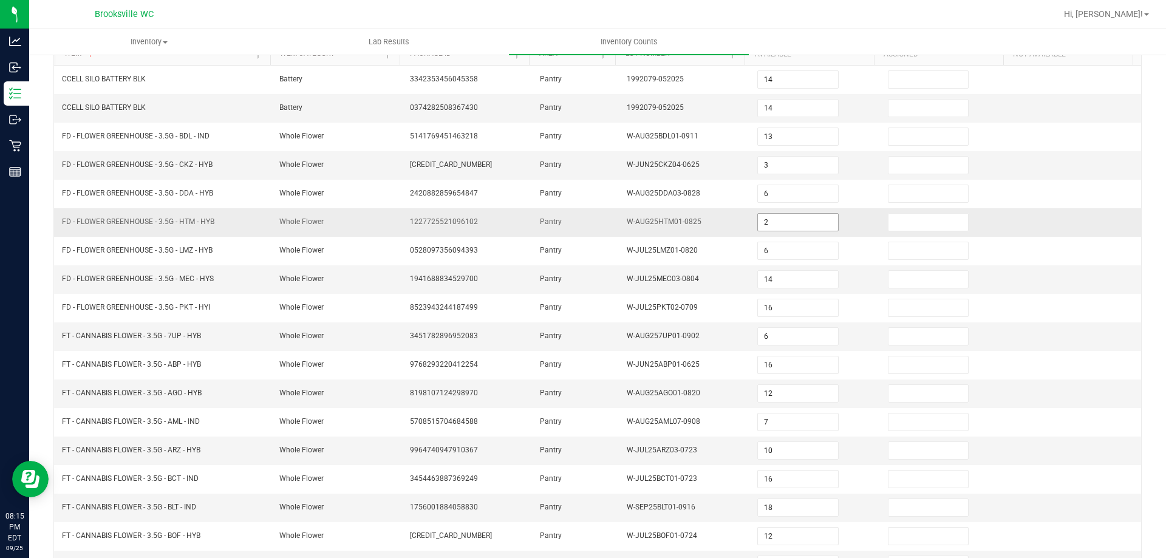
click at [780, 221] on input "2" at bounding box center [798, 222] width 80 height 17
click at [672, 214] on td "W-AUG25HTM01-0825" at bounding box center [685, 222] width 131 height 29
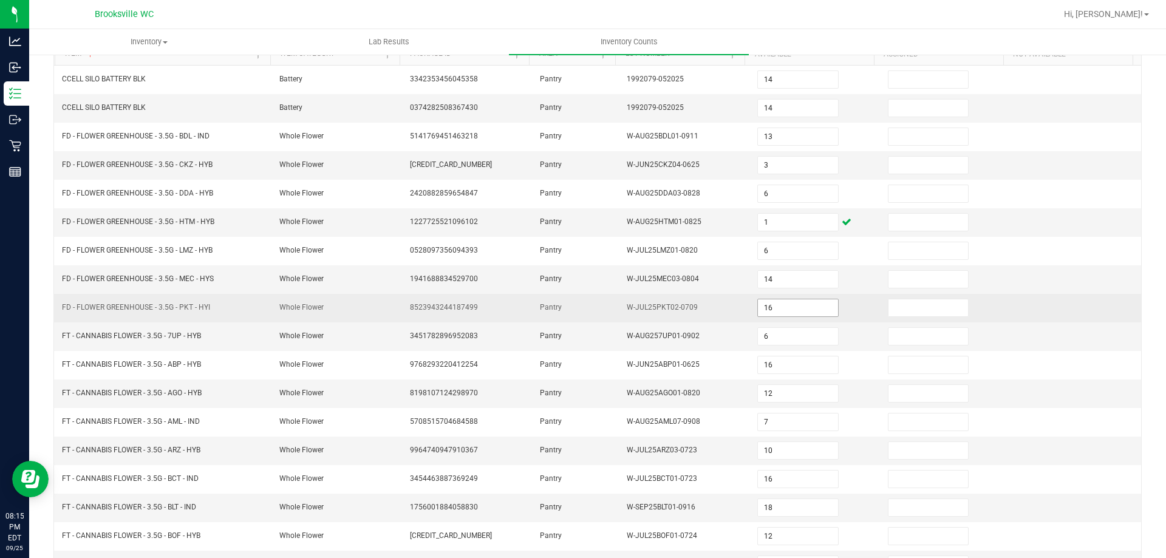
click at [805, 309] on input "16" at bounding box center [798, 307] width 80 height 17
click at [712, 312] on td "W-JUL25PKT02-0709" at bounding box center [685, 308] width 131 height 29
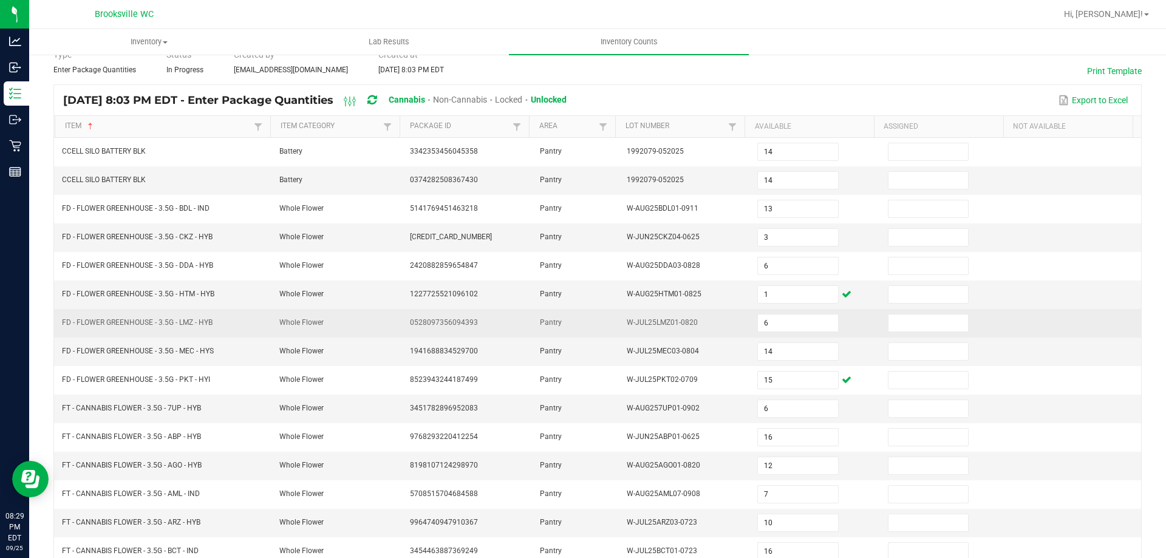
scroll to position [0, 0]
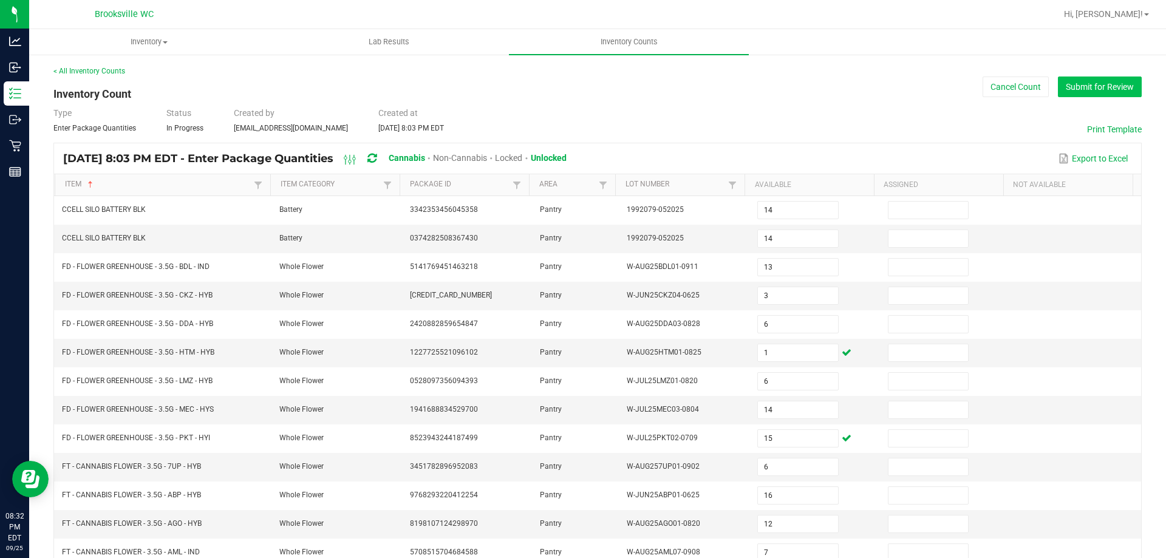
click at [1090, 82] on button "Submit for Review" at bounding box center [1100, 87] width 84 height 21
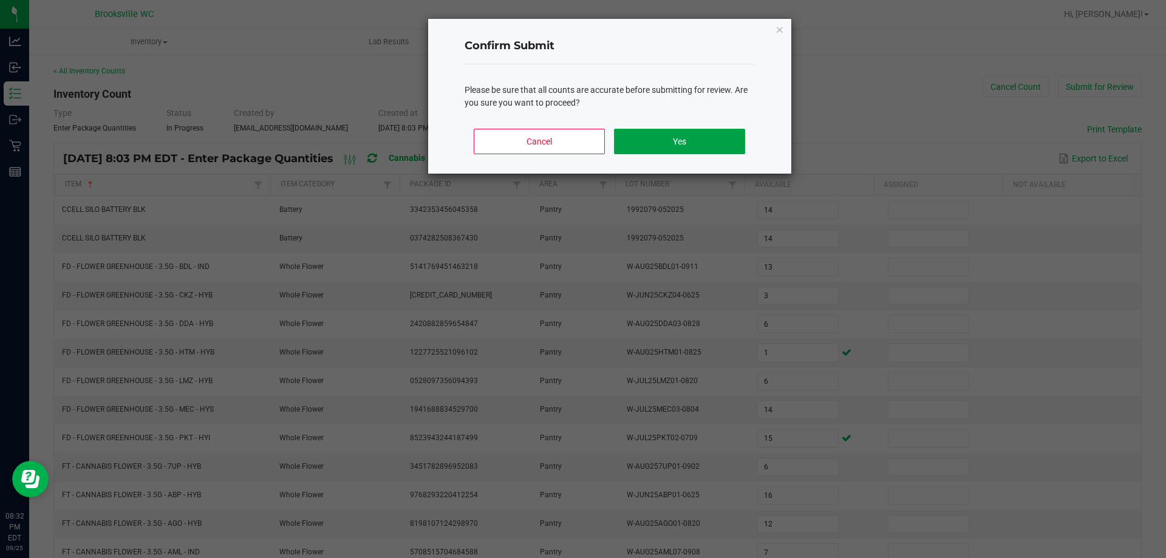
click at [661, 134] on button "Yes" at bounding box center [679, 142] width 131 height 26
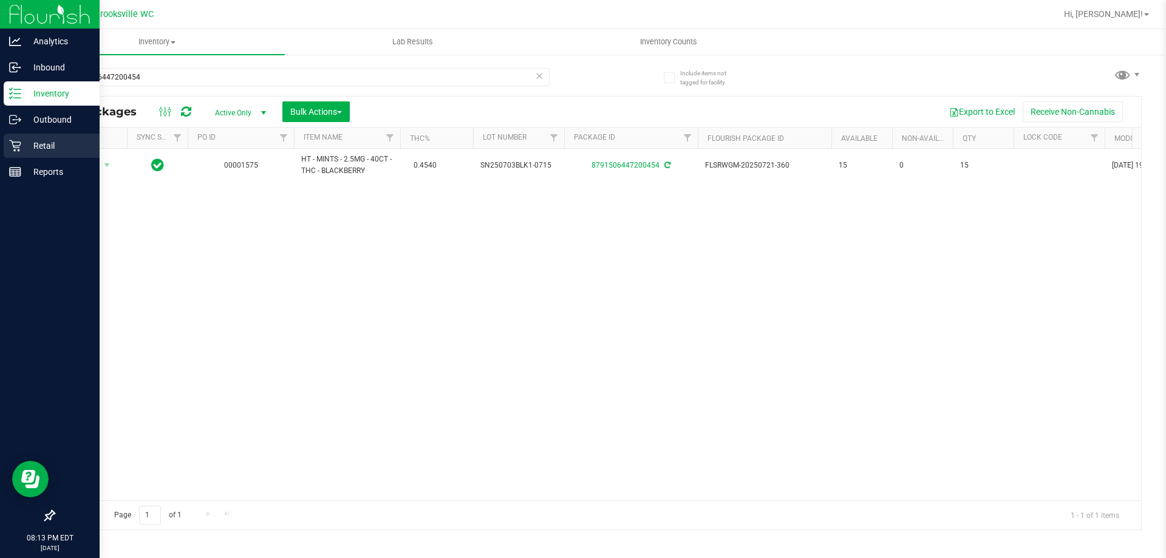
click at [23, 151] on p "Retail" at bounding box center [57, 145] width 73 height 15
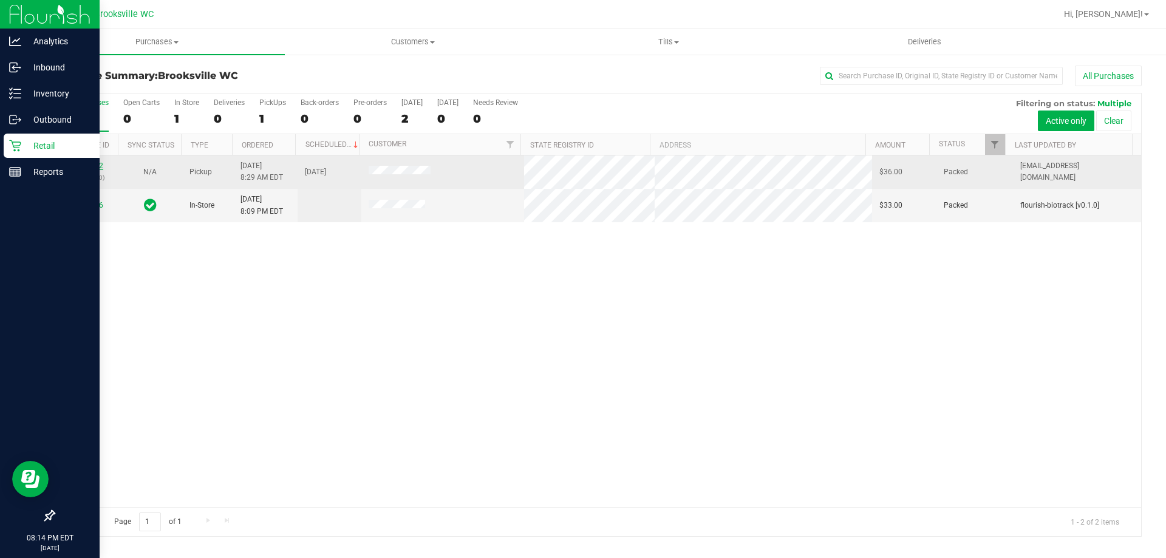
click at [87, 165] on link "12001802" at bounding box center [86, 166] width 34 height 9
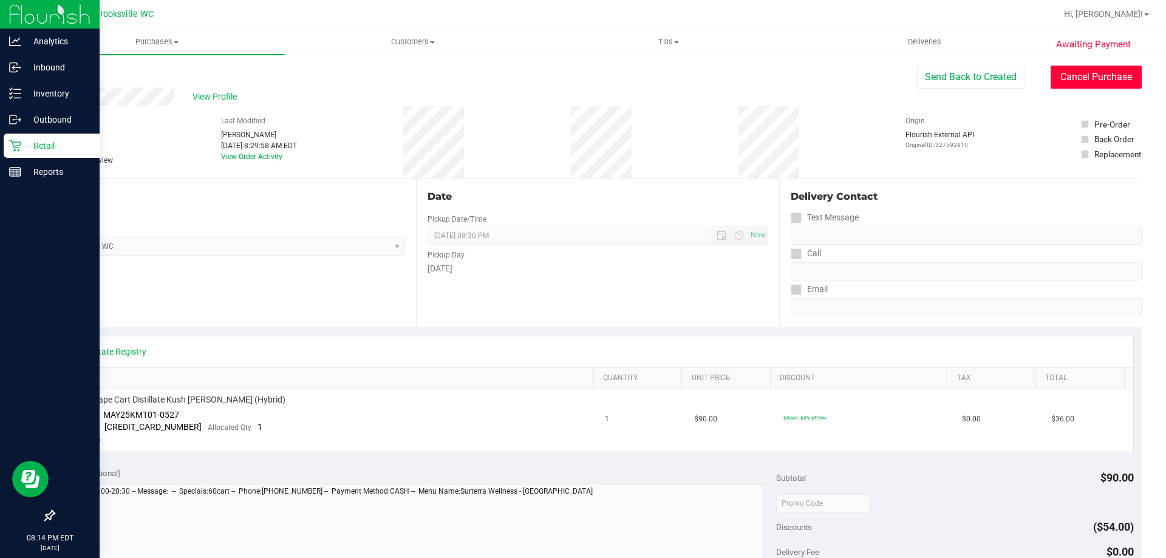
click at [1062, 72] on button "Cancel Purchase" at bounding box center [1096, 77] width 91 height 23
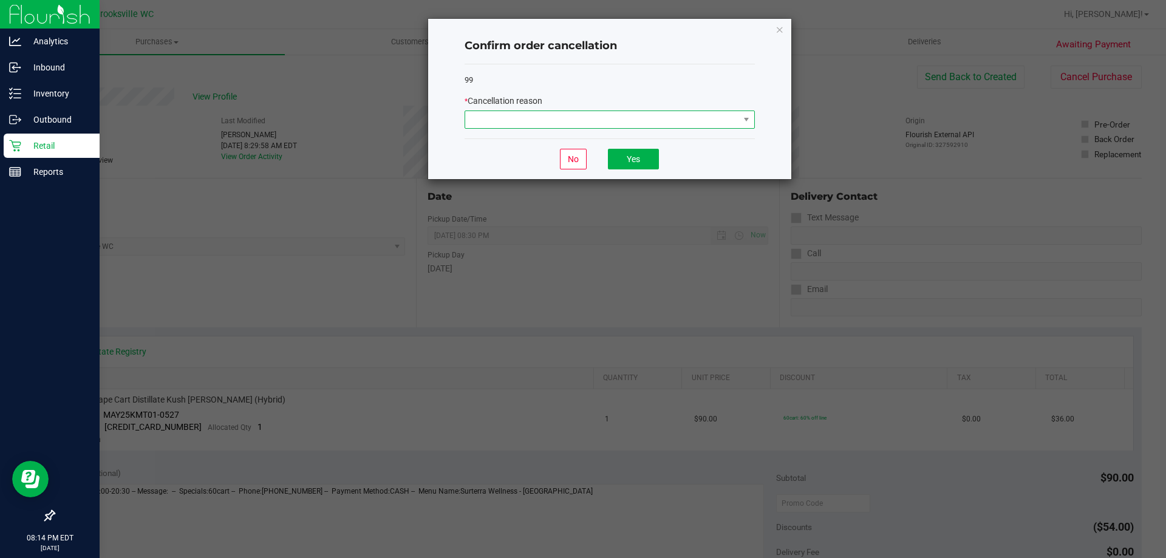
click at [578, 120] on span at bounding box center [602, 119] width 274 height 17
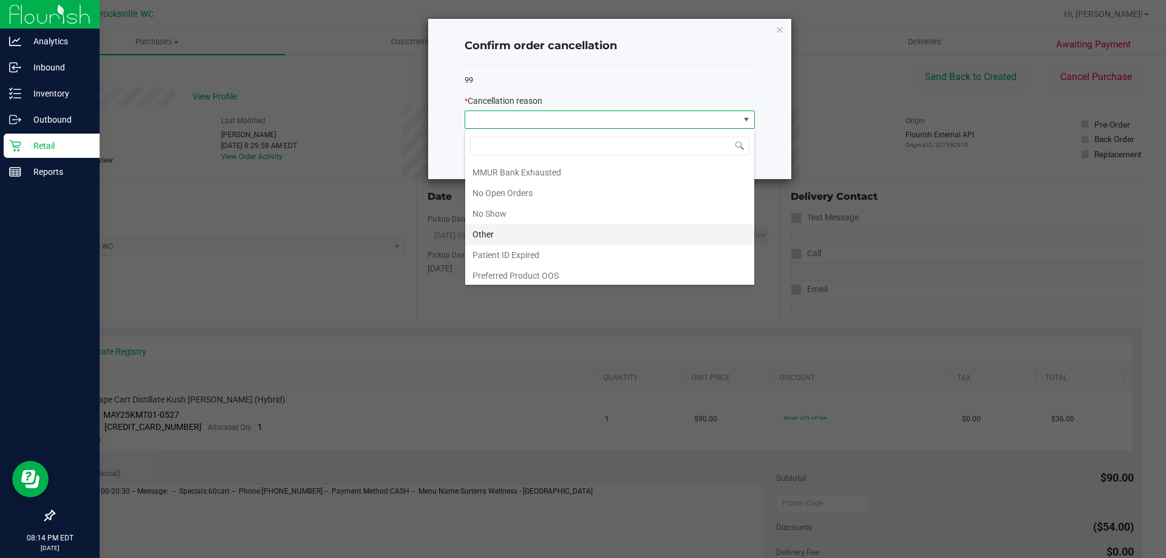
scroll to position [106, 0]
click at [531, 209] on li "No Show" at bounding box center [609, 210] width 289 height 21
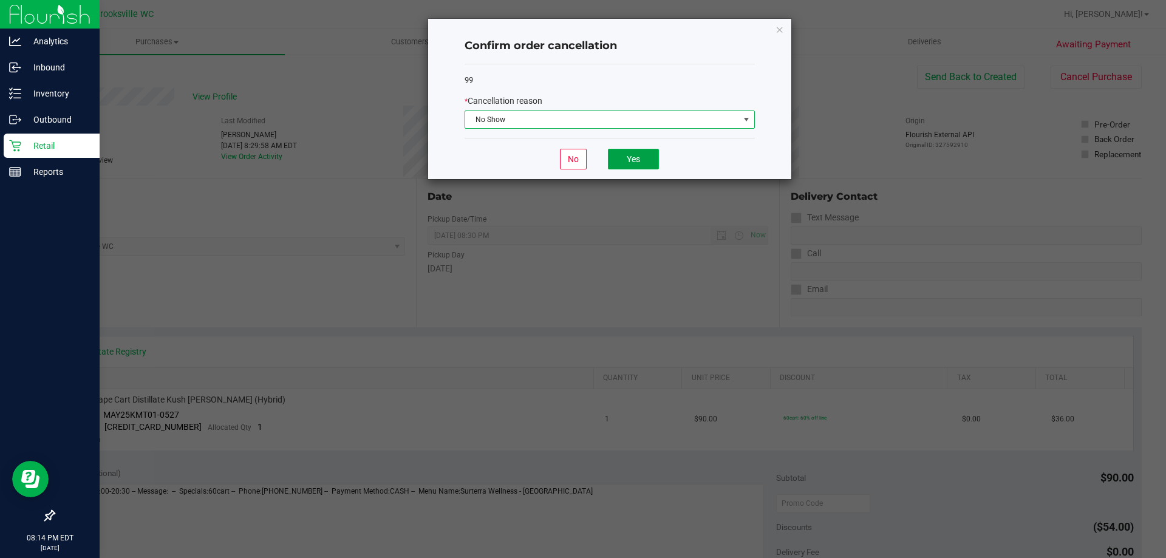
click at [640, 159] on button "Yes" at bounding box center [633, 159] width 51 height 21
